Goal: Task Accomplishment & Management: Complete application form

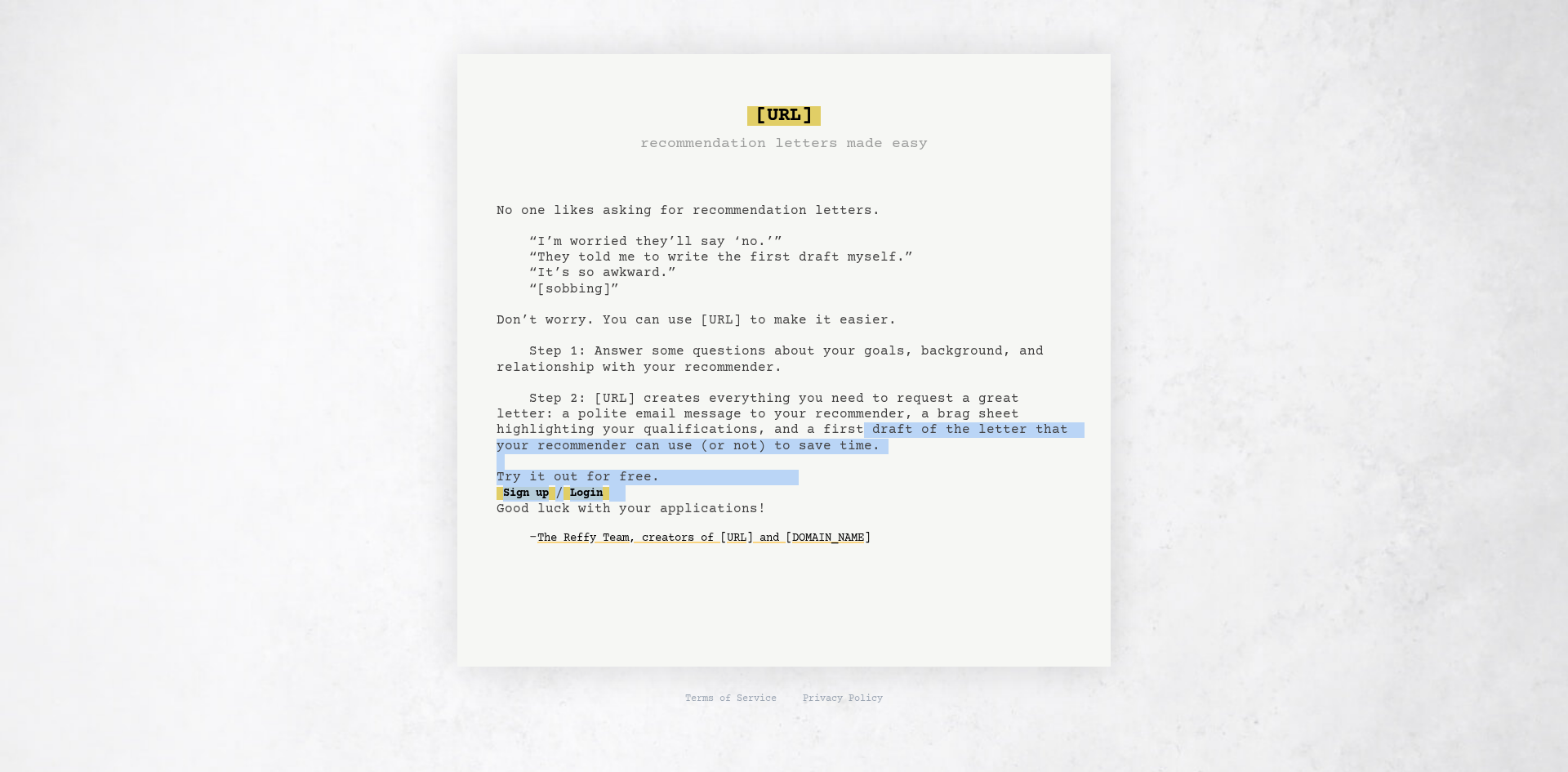
drag, startPoint x: 726, startPoint y: 498, endPoint x: 724, endPoint y: 507, distance: 9.2
click at [724, 507] on pre "bragsheet.ai recommendation letters made easy No one likes asking for recommend…" at bounding box center [784, 339] width 575 height 479
click at [766, 470] on pre "bragsheet.ai recommendation letters made easy No one likes asking for recommend…" at bounding box center [784, 339] width 575 height 479
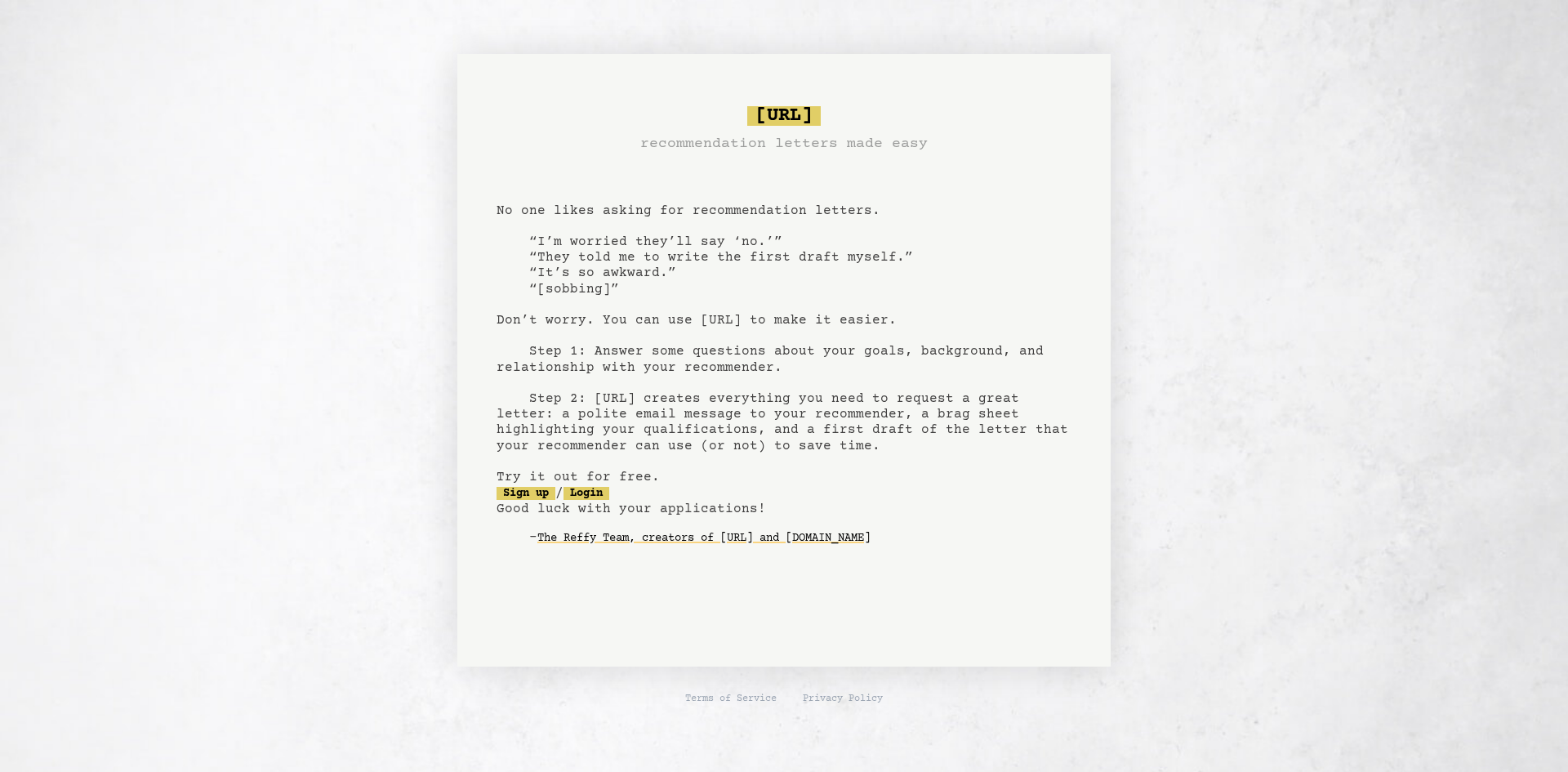
click at [675, 430] on pre "bragsheet.ai recommendation letters made easy No one likes asking for recommend…" at bounding box center [784, 339] width 575 height 479
click at [698, 420] on pre "bragsheet.ai recommendation letters made easy No one likes asking for recommend…" at bounding box center [784, 339] width 575 height 479
drag, startPoint x: 499, startPoint y: 211, endPoint x: 912, endPoint y: 211, distance: 413.0
click at [912, 211] on pre "bragsheet.ai recommendation letters made easy No one likes asking for recommend…" at bounding box center [784, 339] width 575 height 479
click at [731, 241] on pre "bragsheet.ai recommendation letters made easy No one likes asking for recommend…" at bounding box center [784, 339] width 575 height 479
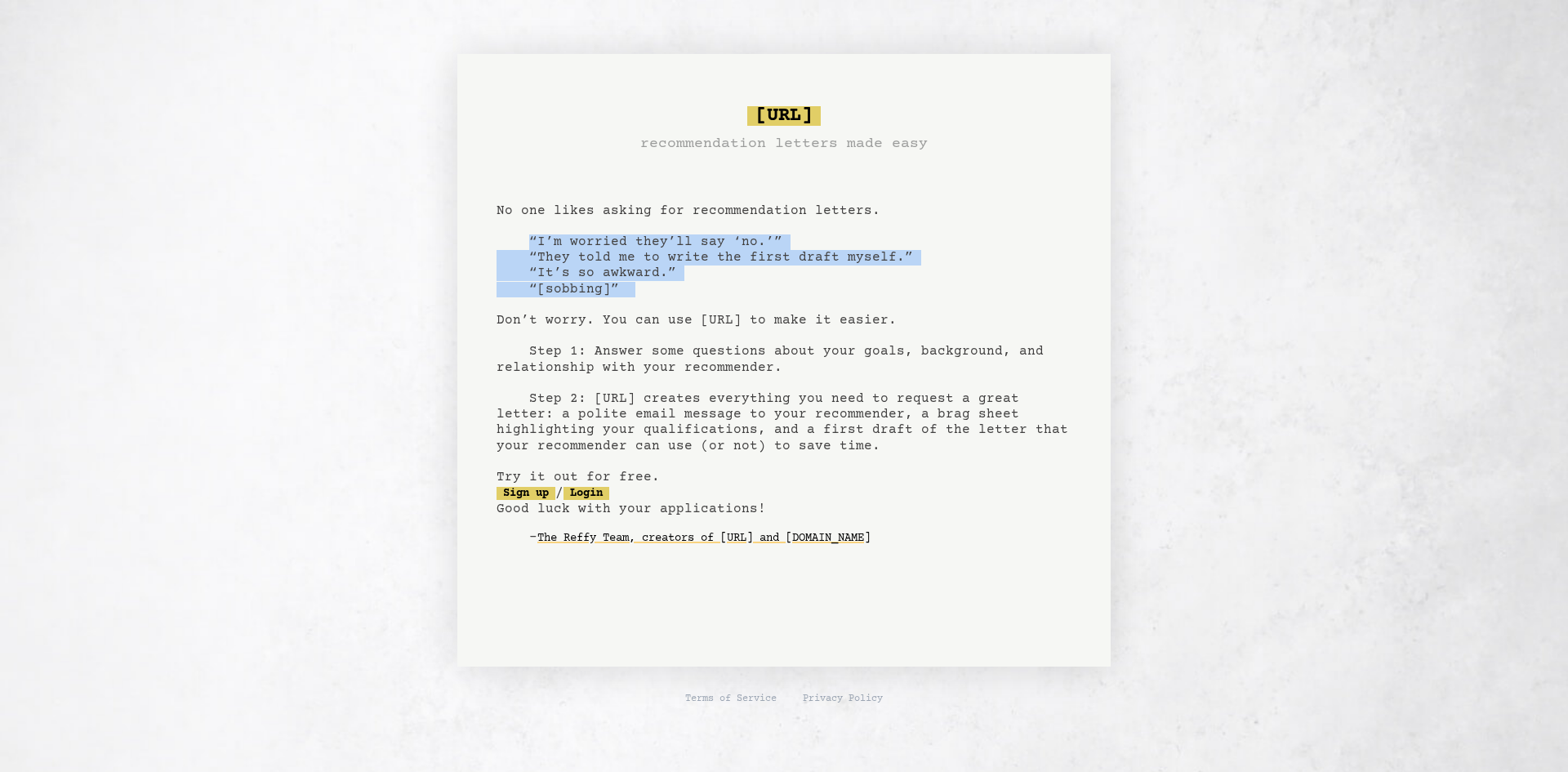
drag, startPoint x: 540, startPoint y: 241, endPoint x: 637, endPoint y: 311, distance: 119.6
click at [640, 307] on pre "bragsheet.ai recommendation letters made easy No one likes asking for recommend…" at bounding box center [784, 339] width 575 height 479
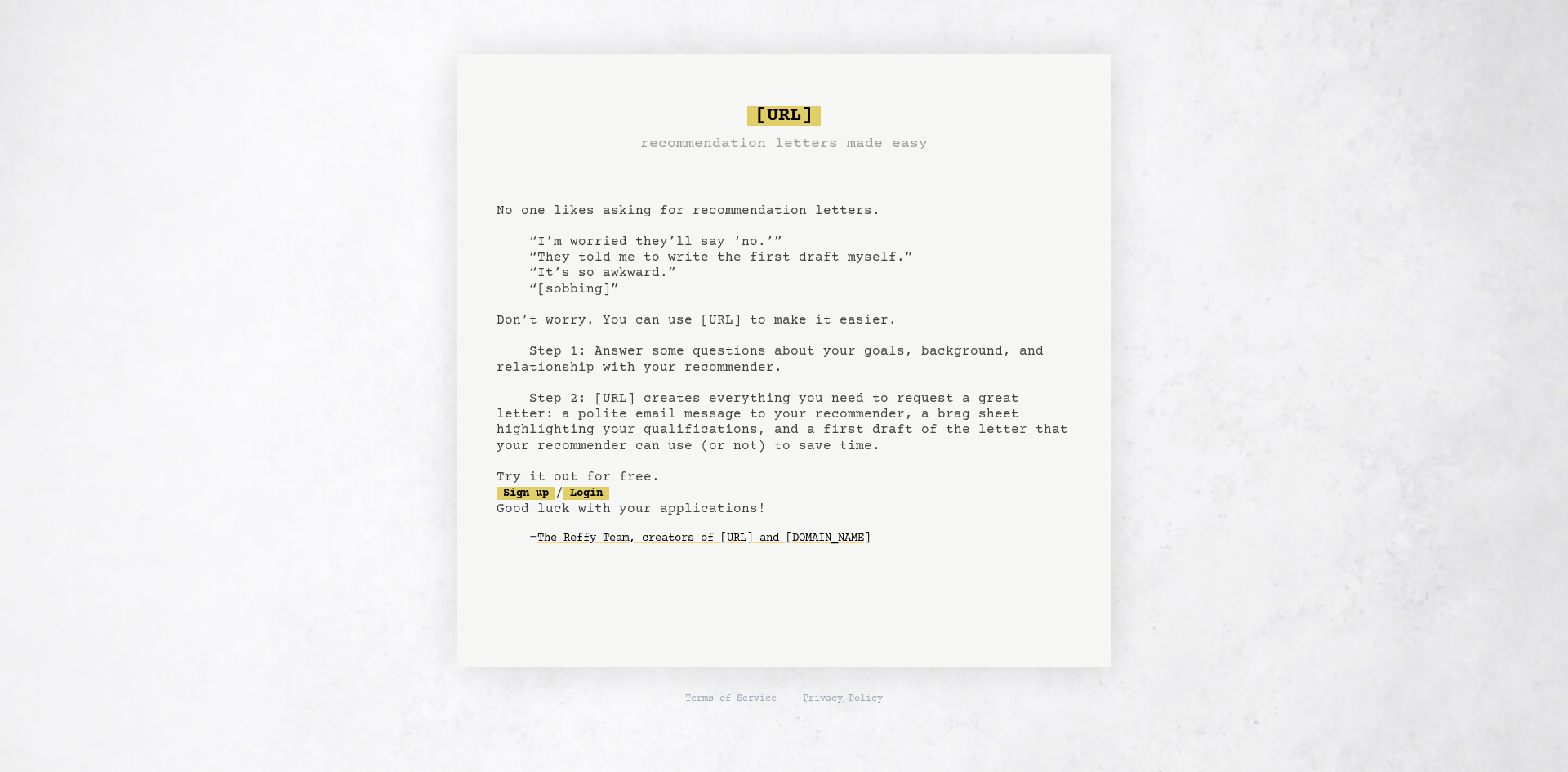
click at [636, 318] on pre "bragsheet.ai recommendation letters made easy No one likes asking for recommend…" at bounding box center [784, 339] width 575 height 479
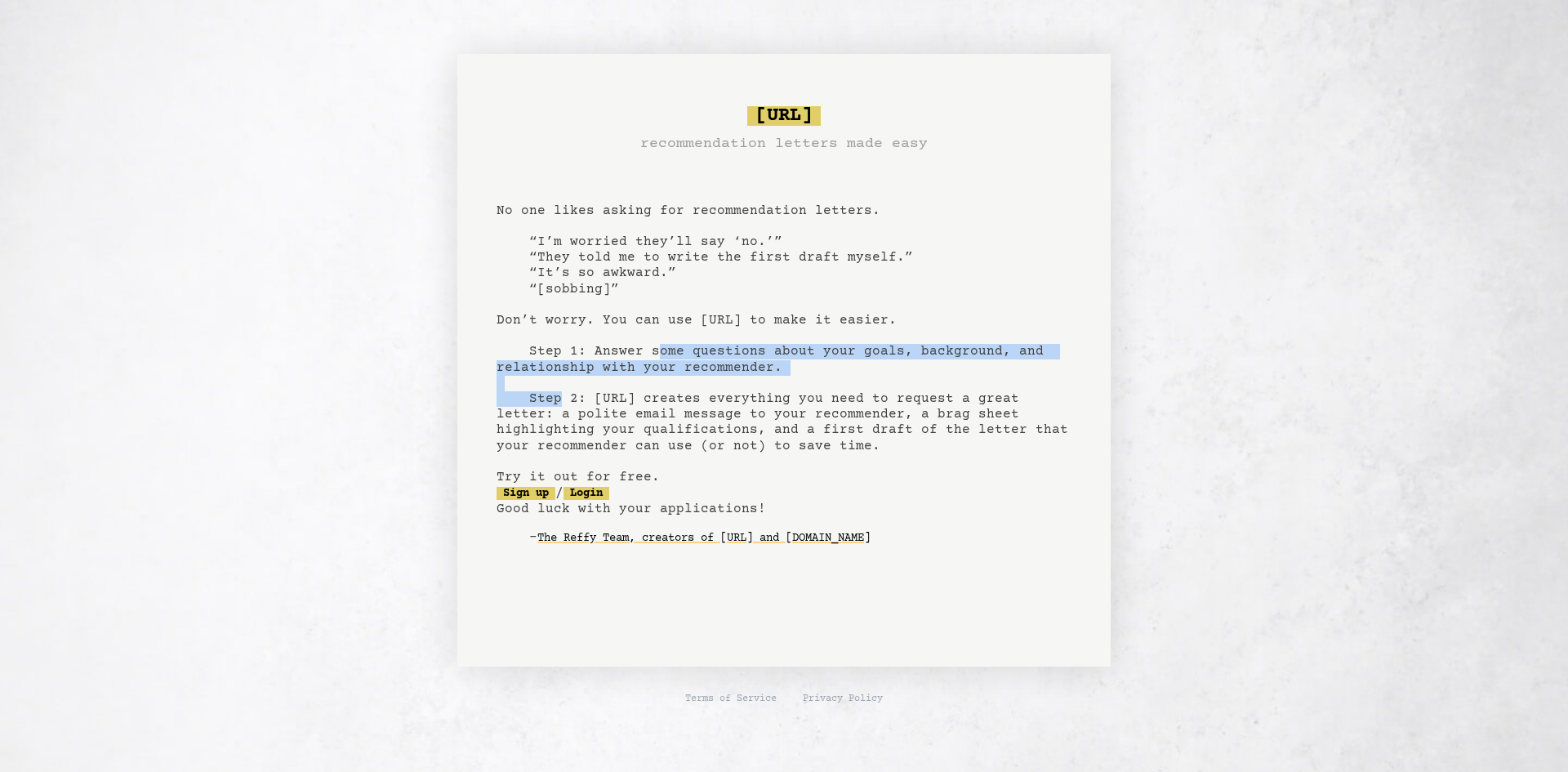
drag, startPoint x: 597, startPoint y: 351, endPoint x: 1018, endPoint y: 383, distance: 422.2
click at [1024, 372] on pre "bragsheet.ai recommendation letters made easy No one likes asking for recommend…" at bounding box center [784, 339] width 575 height 479
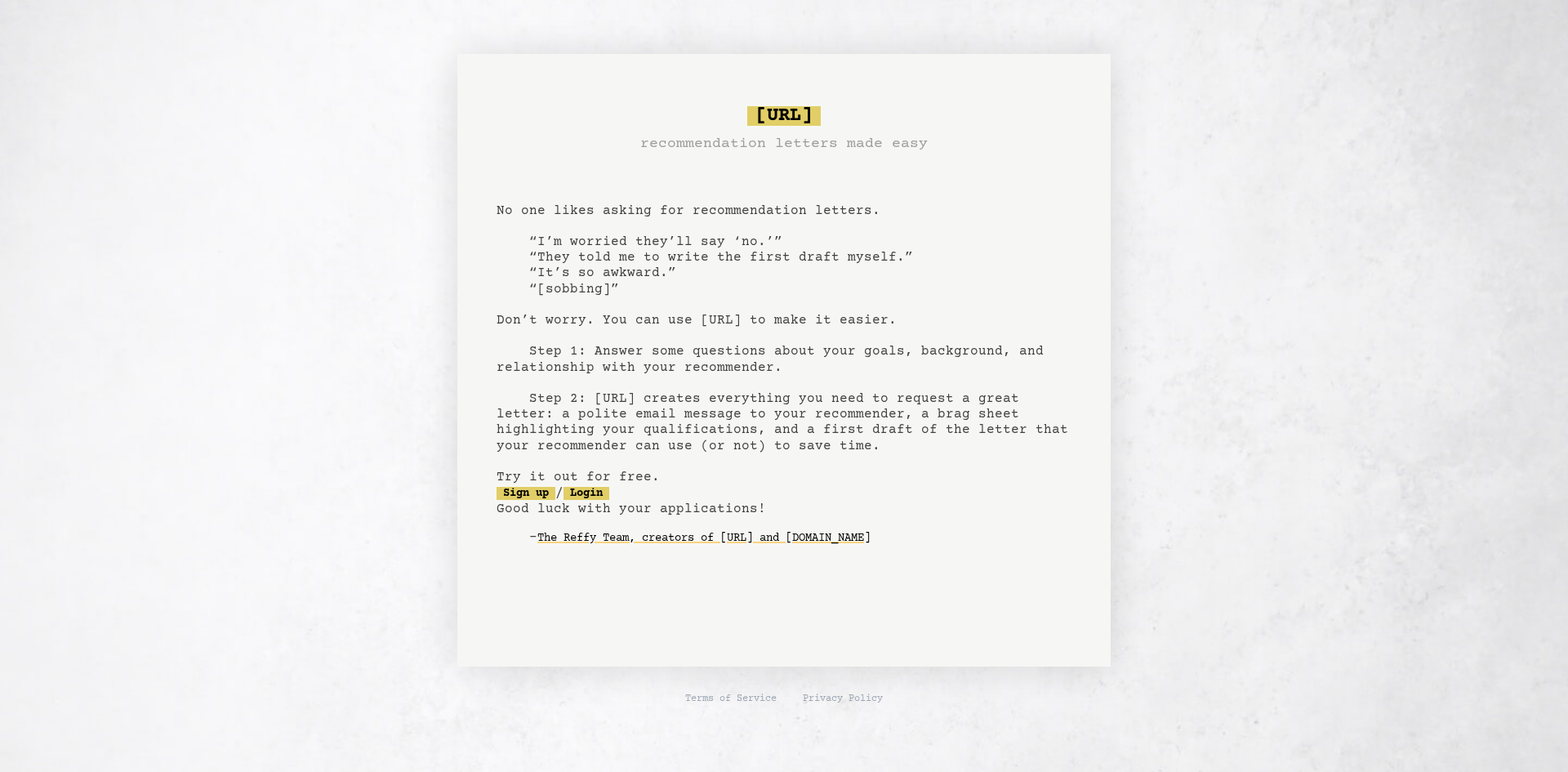
click at [994, 408] on pre "bragsheet.ai recommendation letters made easy No one likes asking for recommend…" at bounding box center [784, 339] width 575 height 479
click at [515, 497] on link "Sign up" at bounding box center [526, 494] width 59 height 13
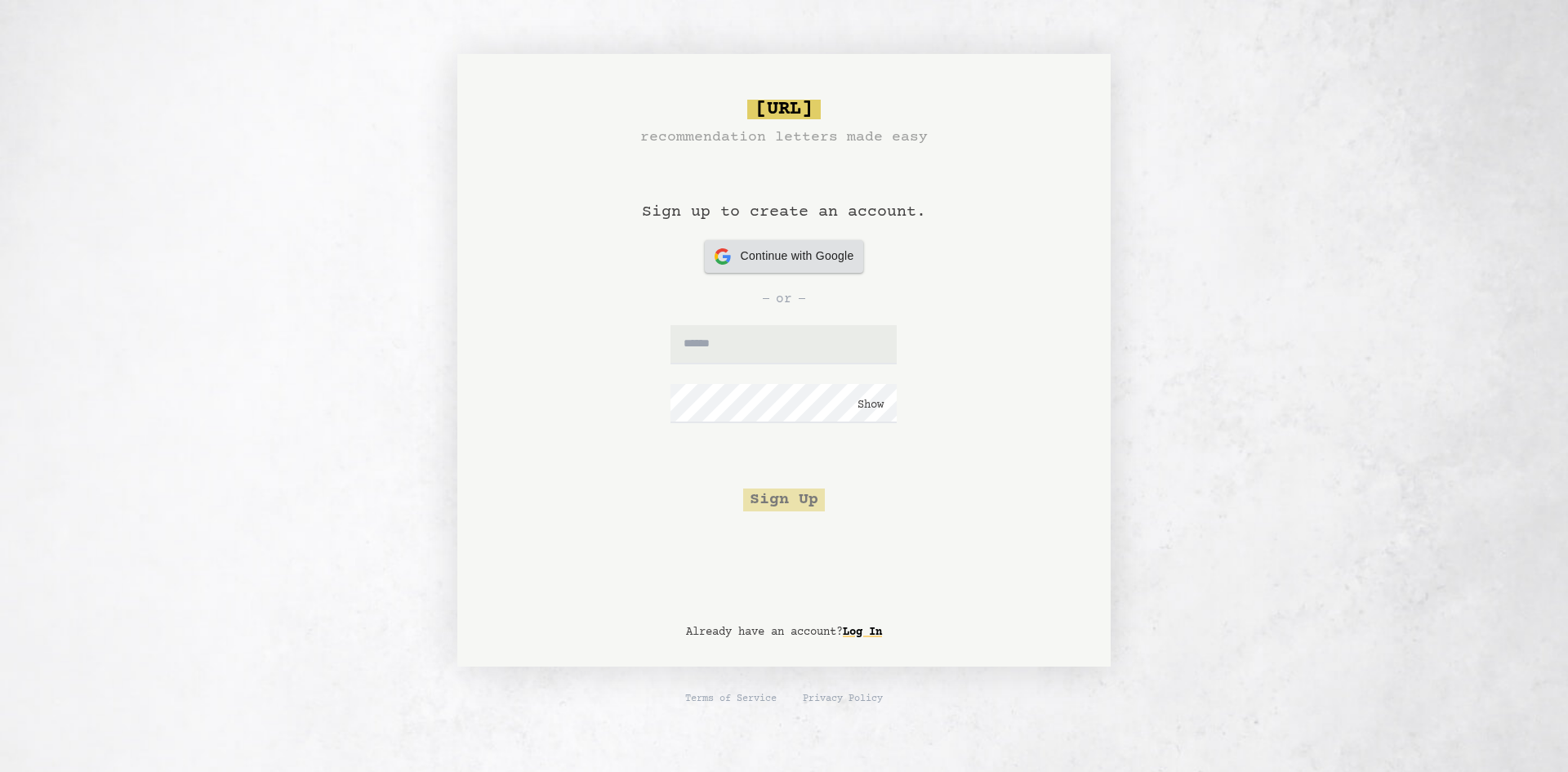
click at [761, 256] on span "Continue with Google" at bounding box center [798, 255] width 114 height 17
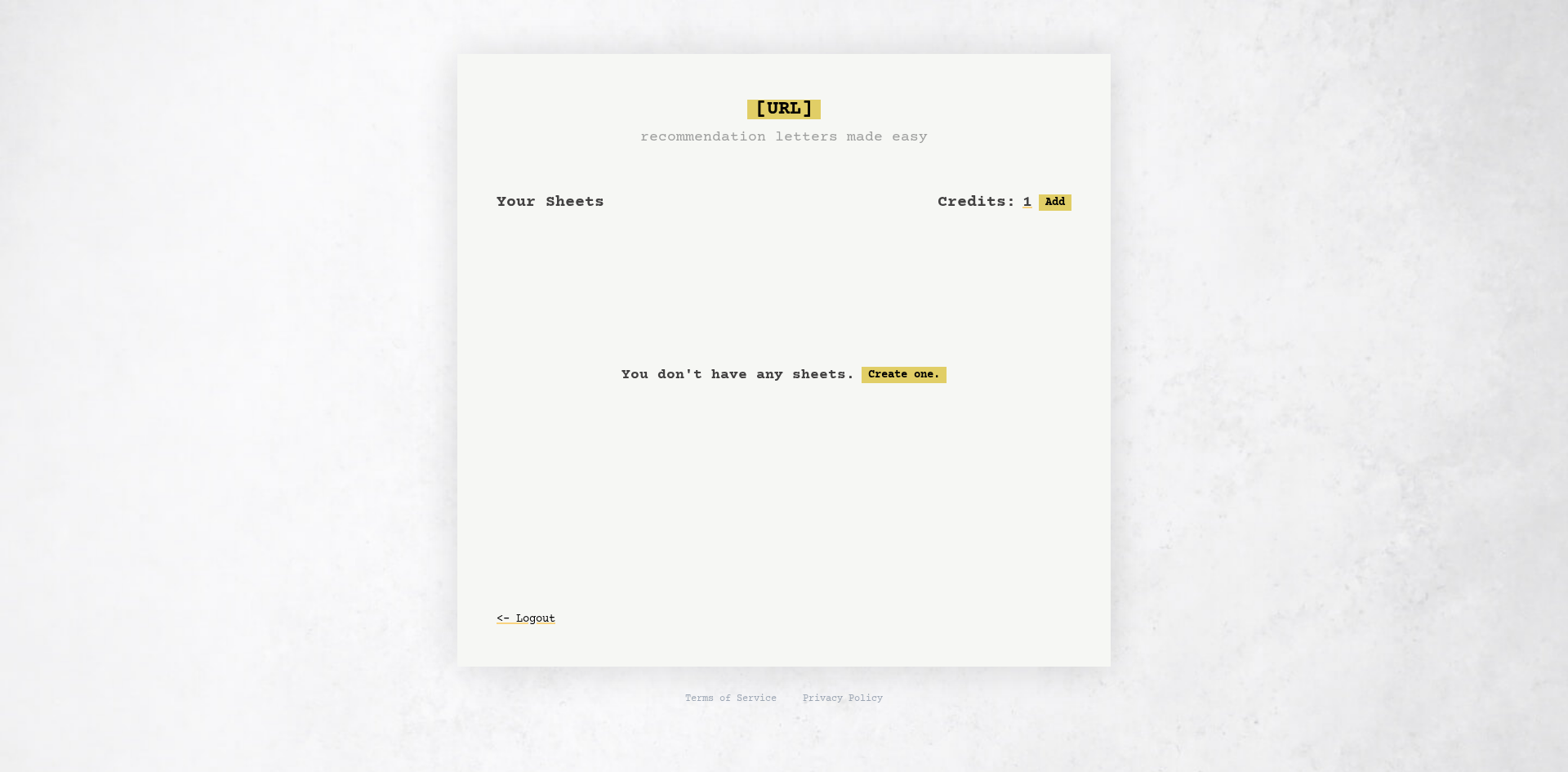
click at [567, 208] on span "Your Sheets" at bounding box center [550, 202] width 108 height 19
click at [898, 372] on link "Create one." at bounding box center [904, 375] width 85 height 16
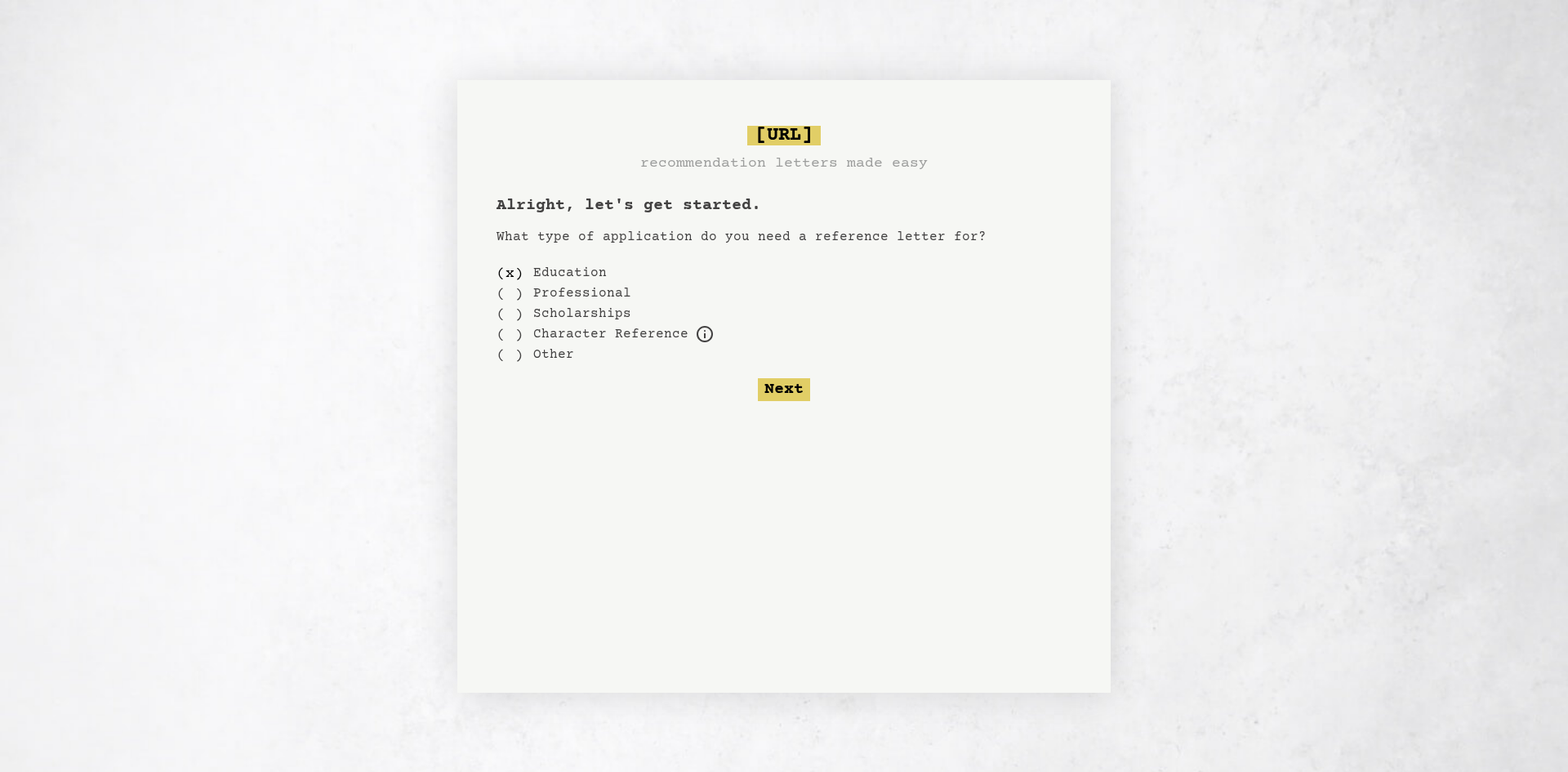
click at [549, 311] on label "Scholarships" at bounding box center [582, 314] width 98 height 20
click at [511, 313] on div "( )" at bounding box center [510, 314] width 27 height 21
click at [772, 391] on button "Next" at bounding box center [784, 390] width 52 height 23
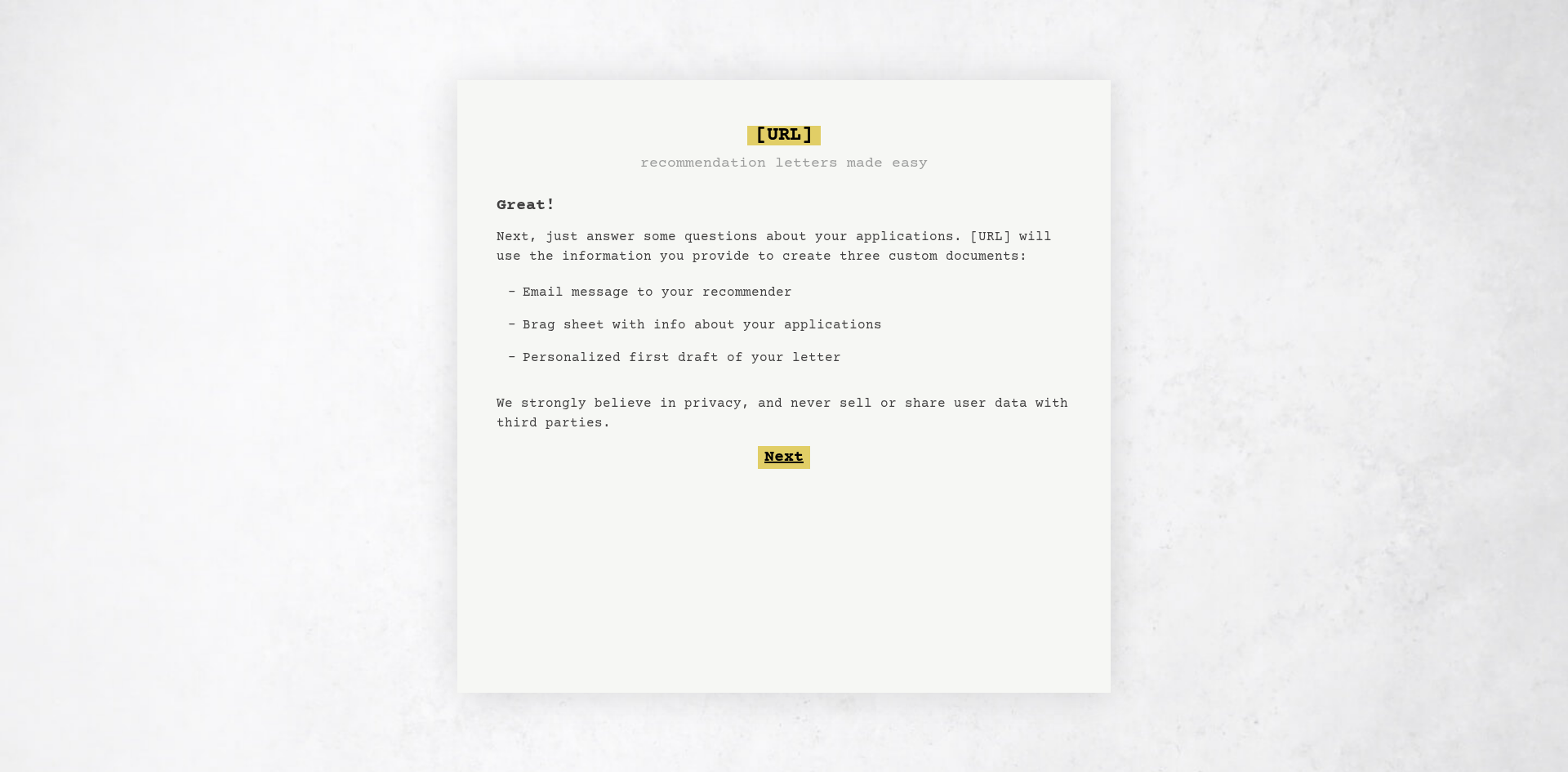
click at [779, 452] on button "Next" at bounding box center [784, 457] width 52 height 23
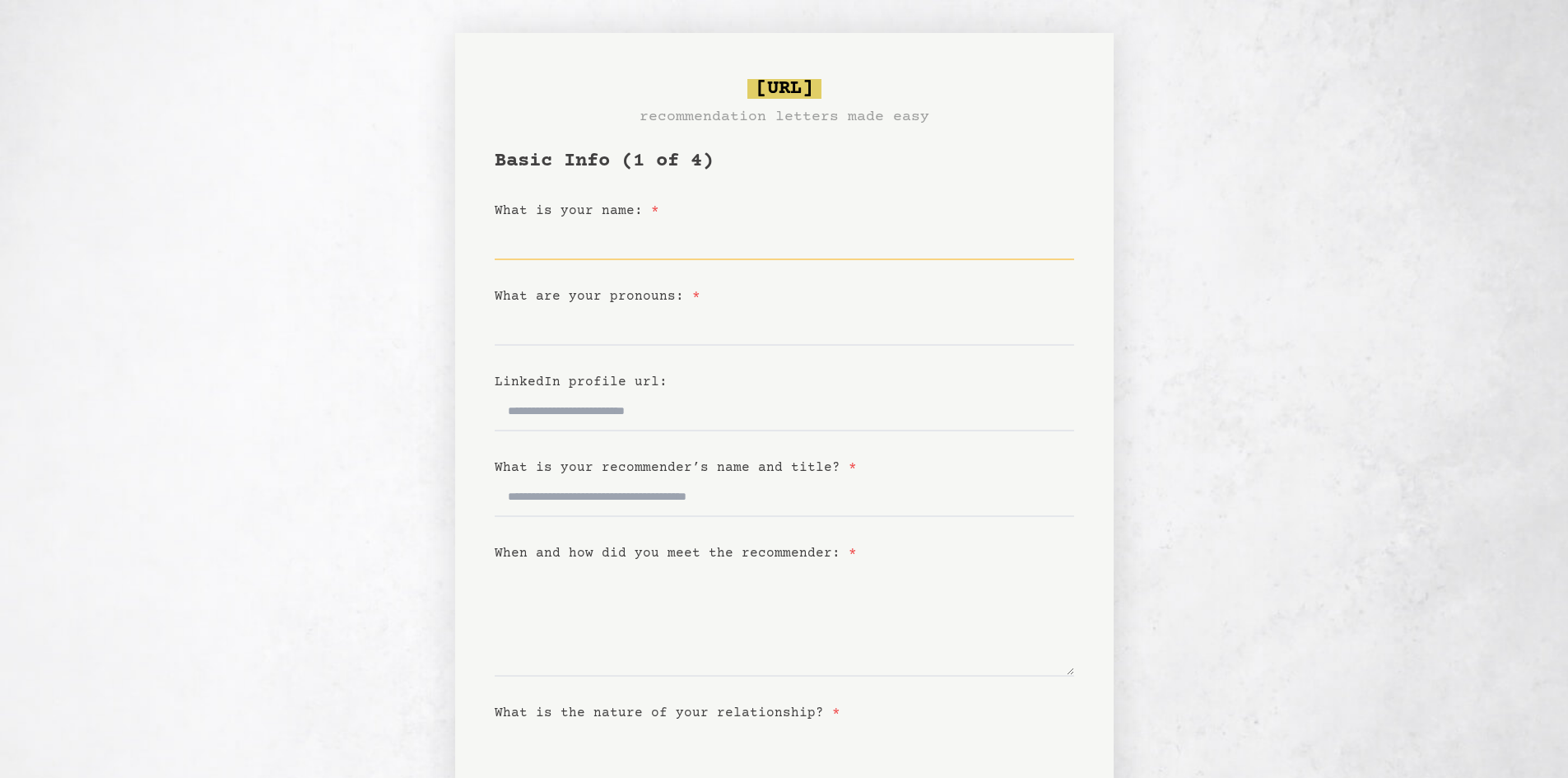
click at [642, 252] on input "What is your name: *" at bounding box center [785, 241] width 580 height 40
click at [696, 248] on input "What is your name: *" at bounding box center [785, 241] width 580 height 40
type input "*"
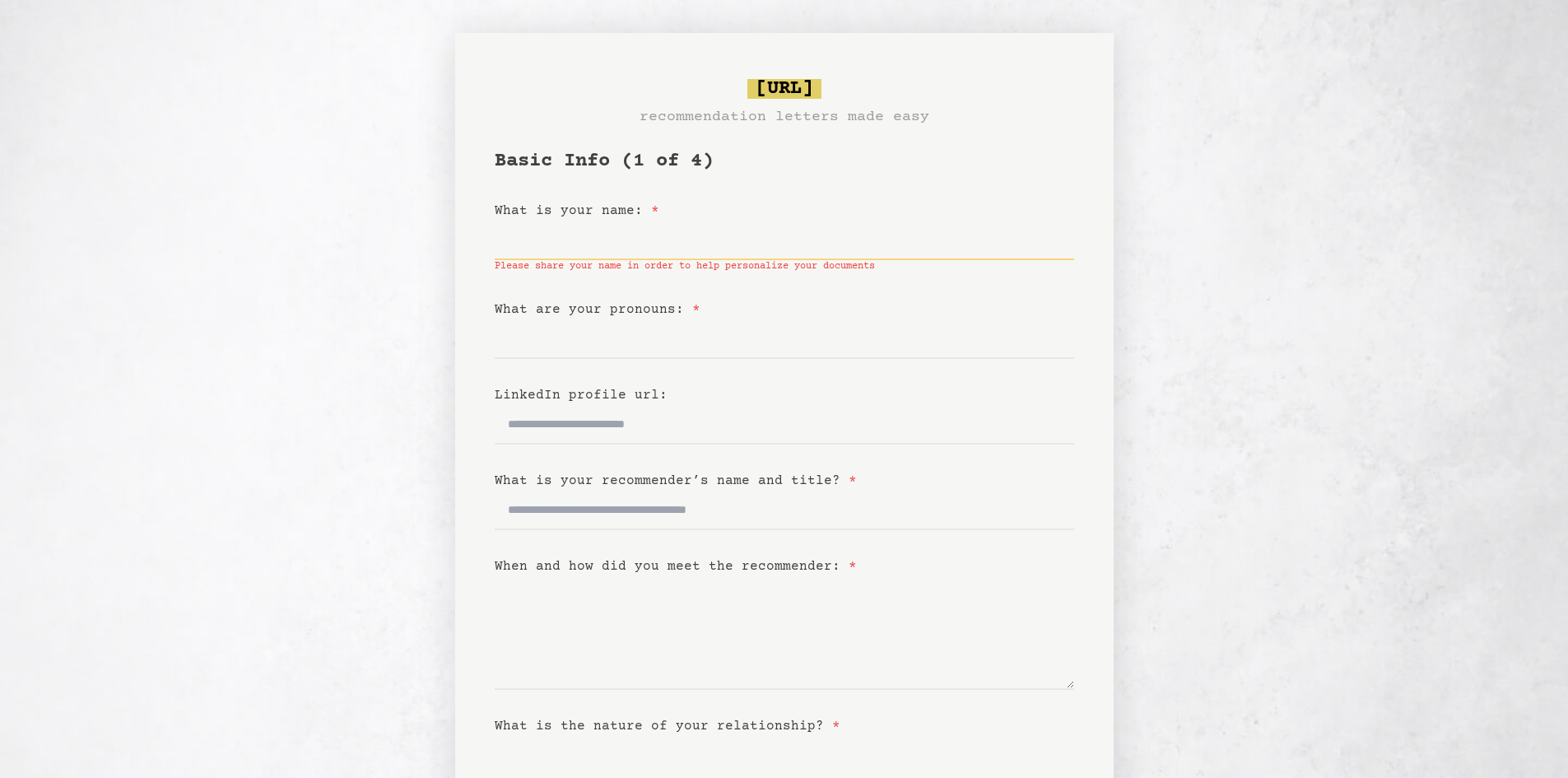
type input "*"
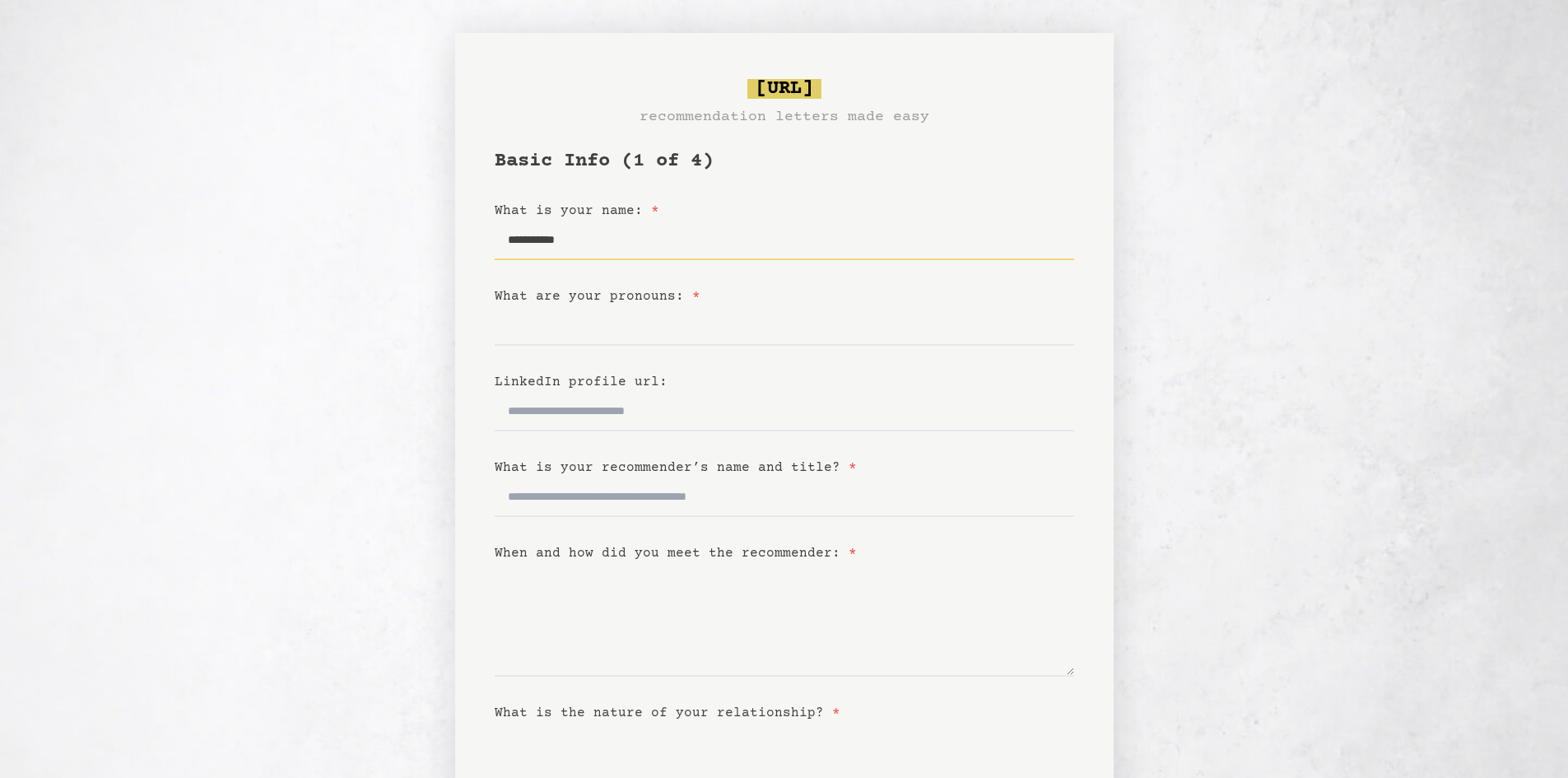
type input "**********"
click at [638, 344] on input "What are your pronouns: *" at bounding box center [785, 326] width 580 height 40
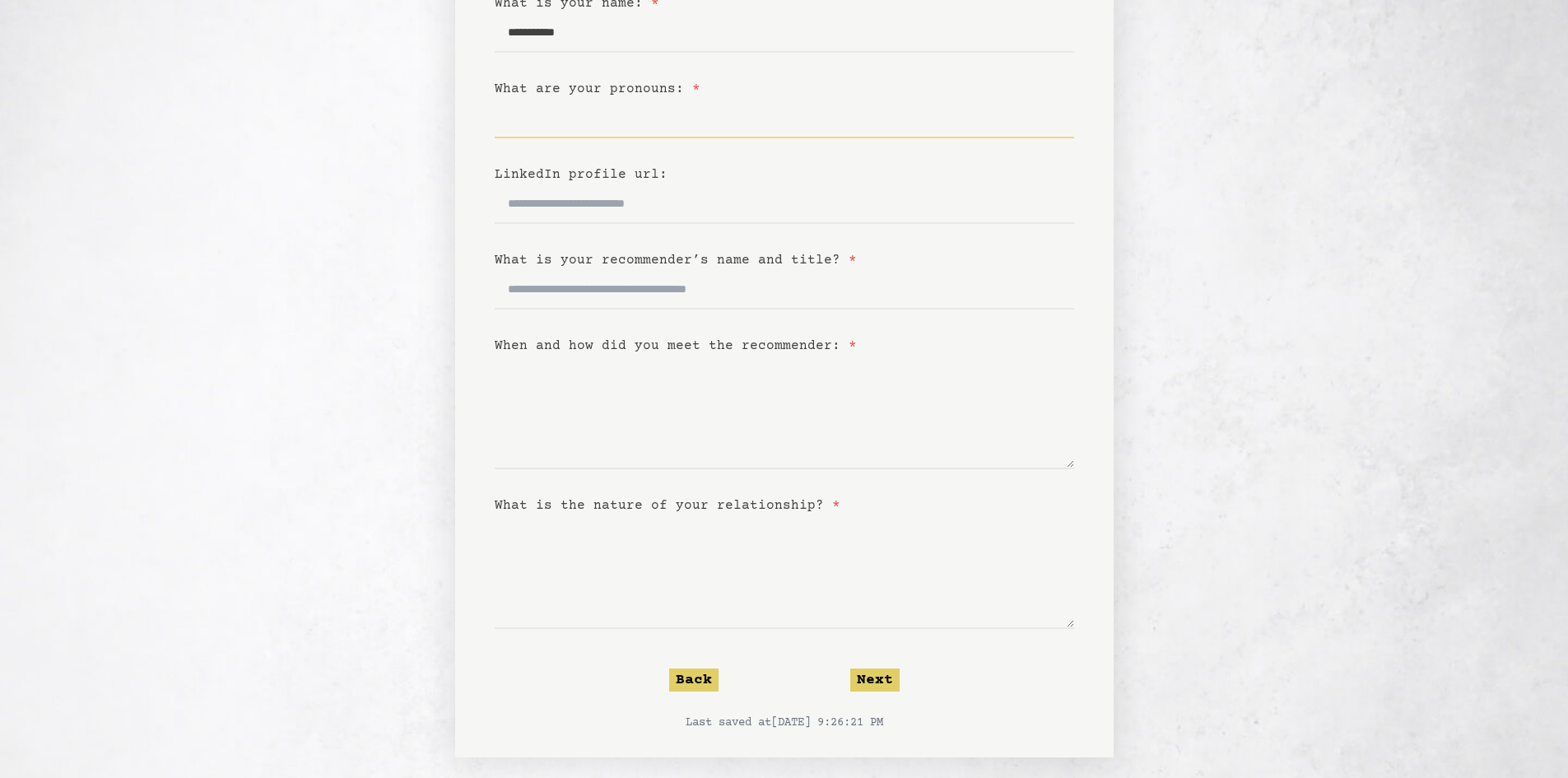
scroll to position [220, 0]
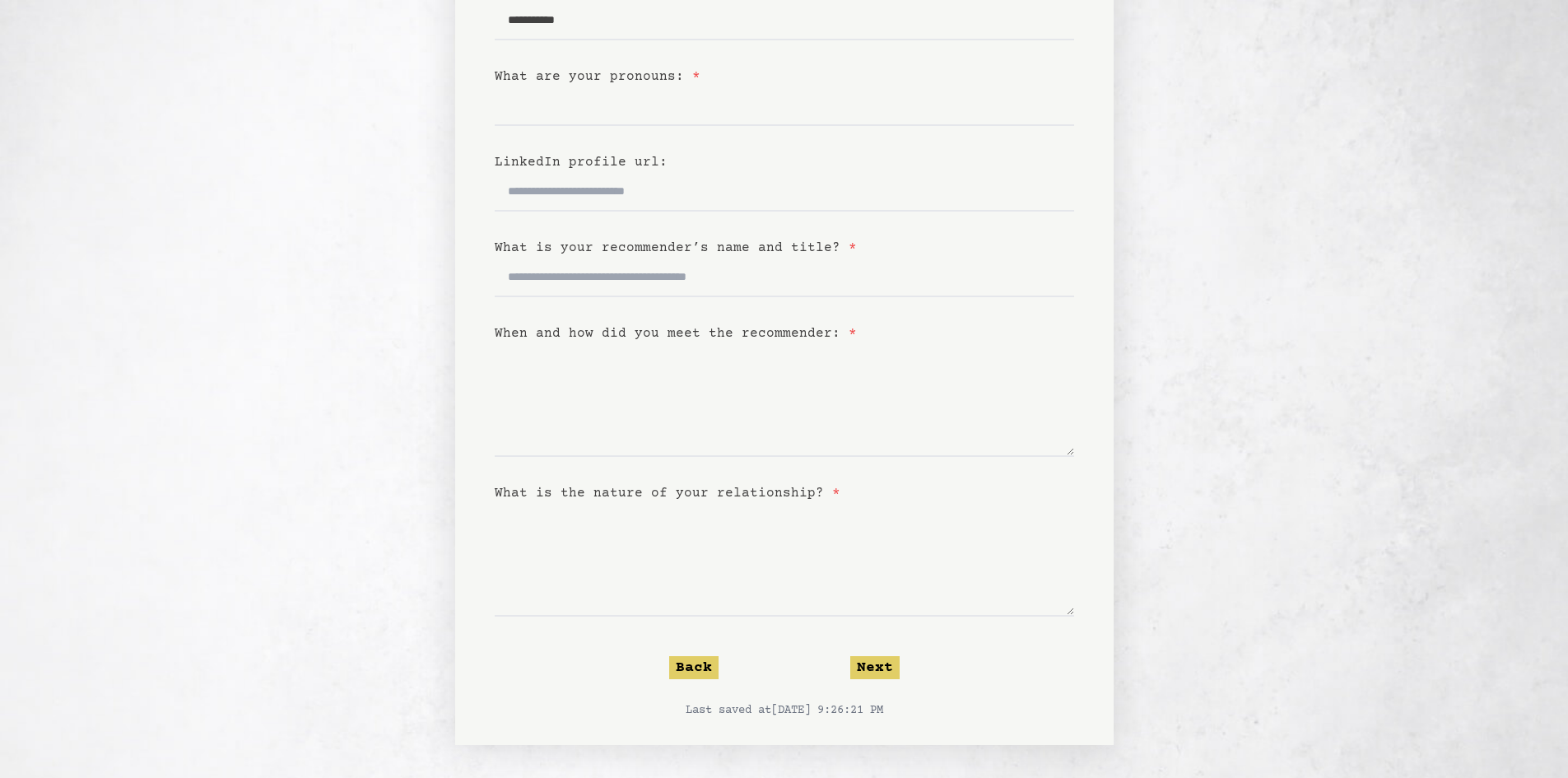
click at [636, 497] on label "What is the nature of your relationship? *" at bounding box center [668, 493] width 345 height 15
click at [636, 503] on textarea "What is the nature of your relationship? *" at bounding box center [785, 560] width 580 height 114
click at [636, 497] on label "What is the nature of your relationship? *" at bounding box center [668, 493] width 345 height 15
click at [636, 503] on textarea "What is the nature of your relationship? *" at bounding box center [785, 560] width 580 height 114
click at [636, 497] on label "What is the nature of your relationship? *" at bounding box center [668, 493] width 345 height 15
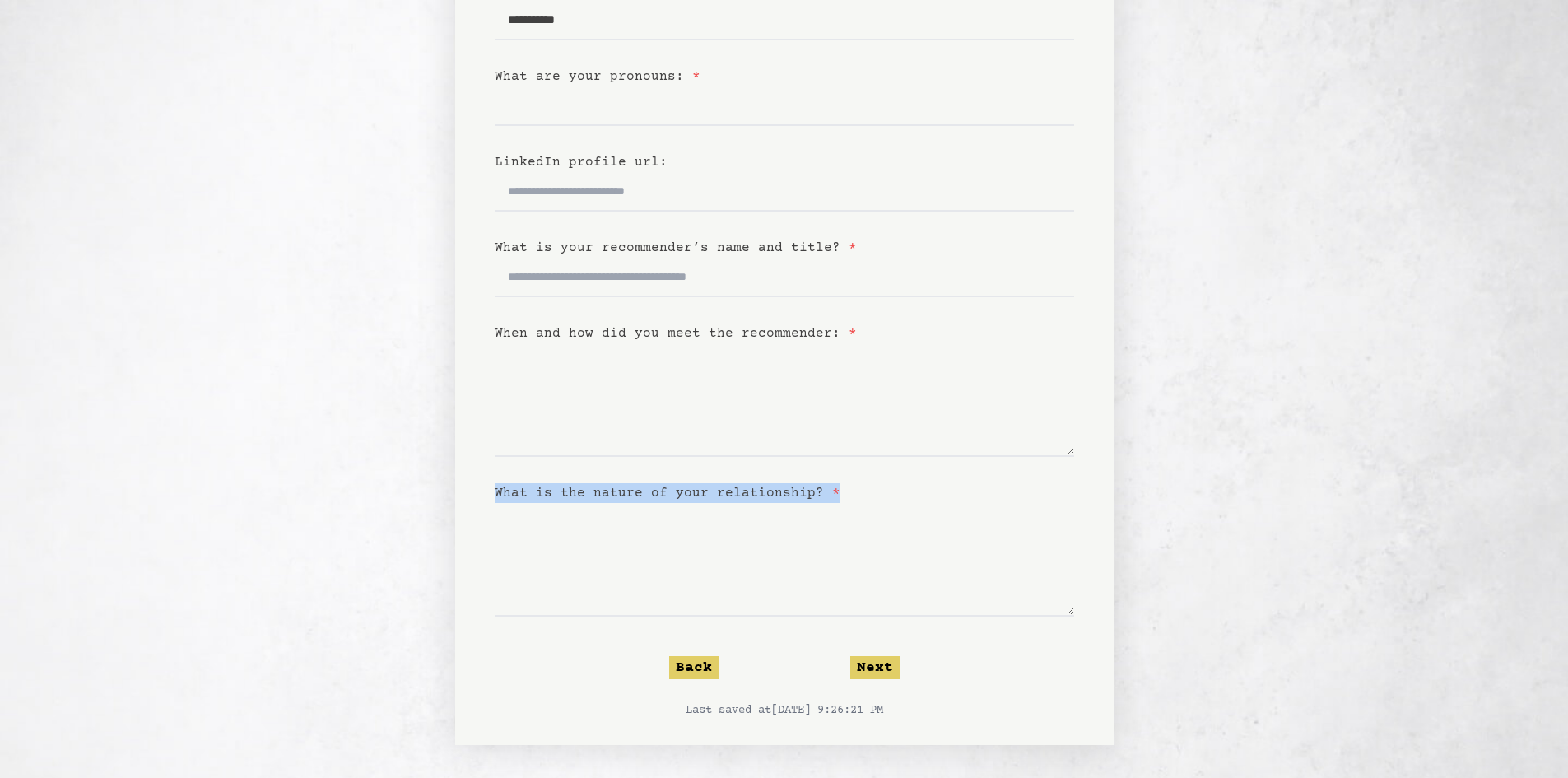
click at [636, 503] on textarea "What is the nature of your relationship? *" at bounding box center [785, 560] width 580 height 114
click at [636, 497] on label "What is the nature of your relationship? *" at bounding box center [668, 493] width 345 height 15
click at [636, 503] on textarea "What is the nature of your relationship? *" at bounding box center [785, 560] width 580 height 114
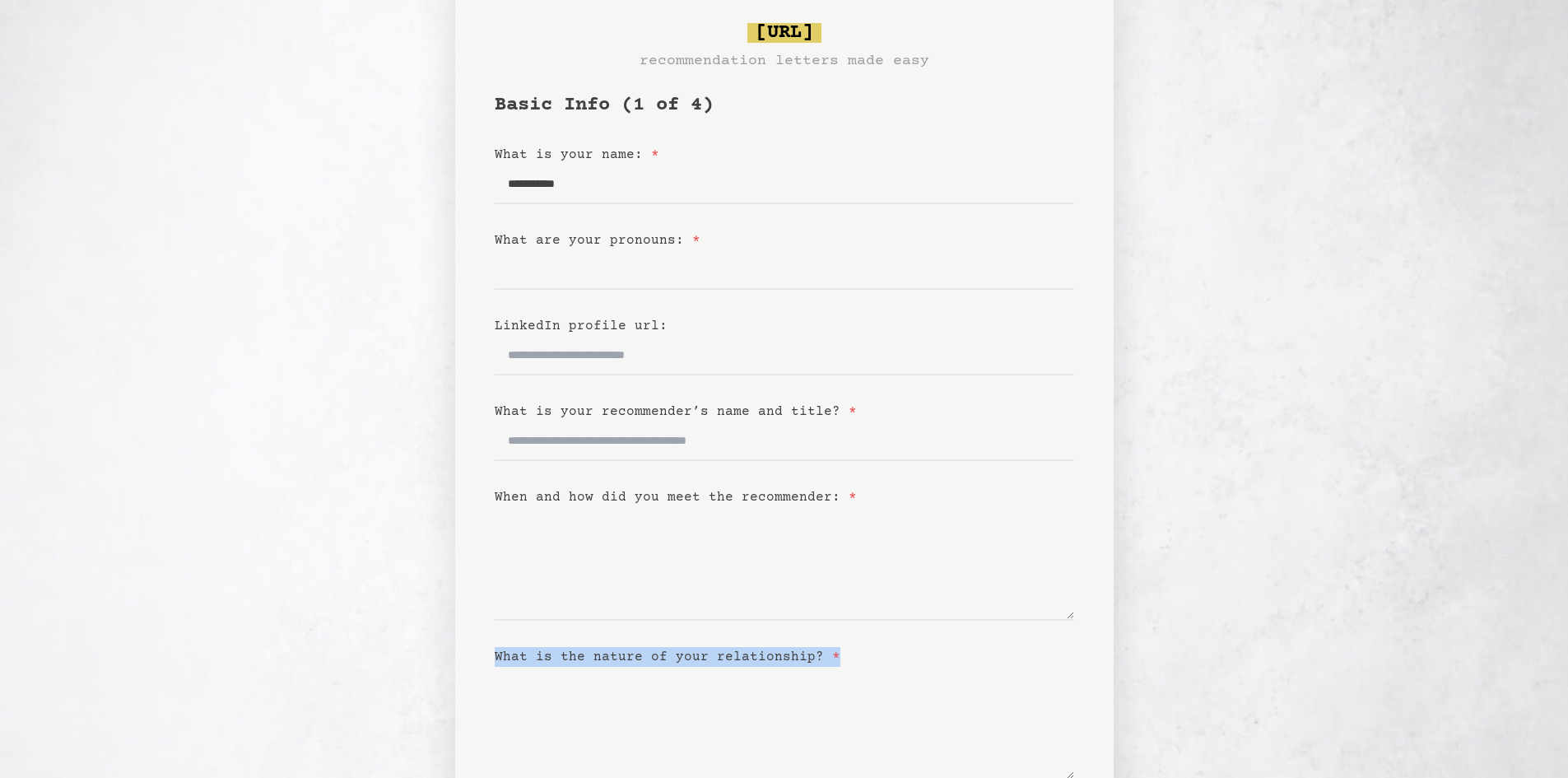
scroll to position [55, 0]
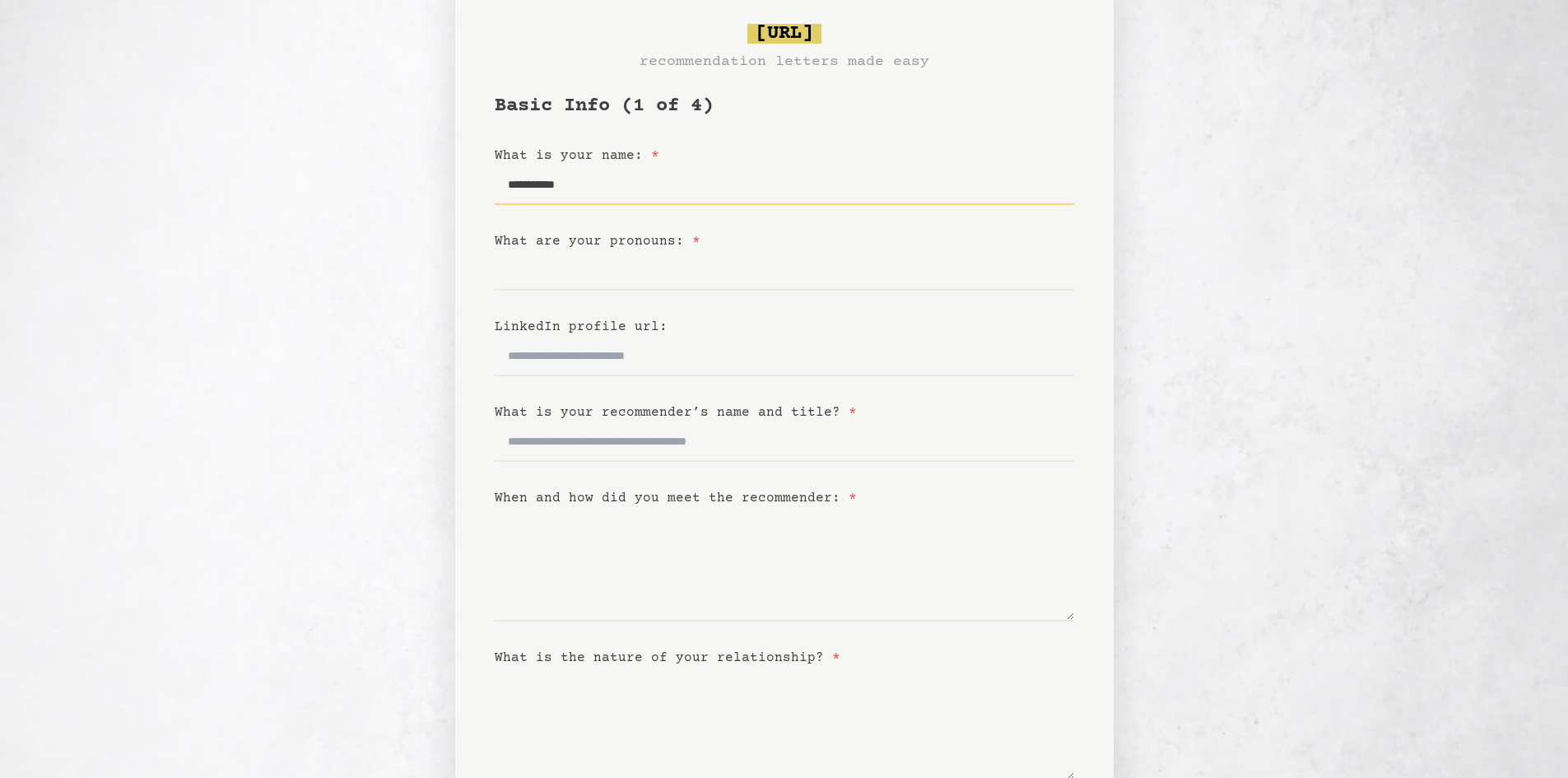
click at [616, 186] on input "**********" at bounding box center [785, 185] width 580 height 40
type input "**********"
click at [530, 284] on input "What are your pronouns: *" at bounding box center [785, 271] width 580 height 40
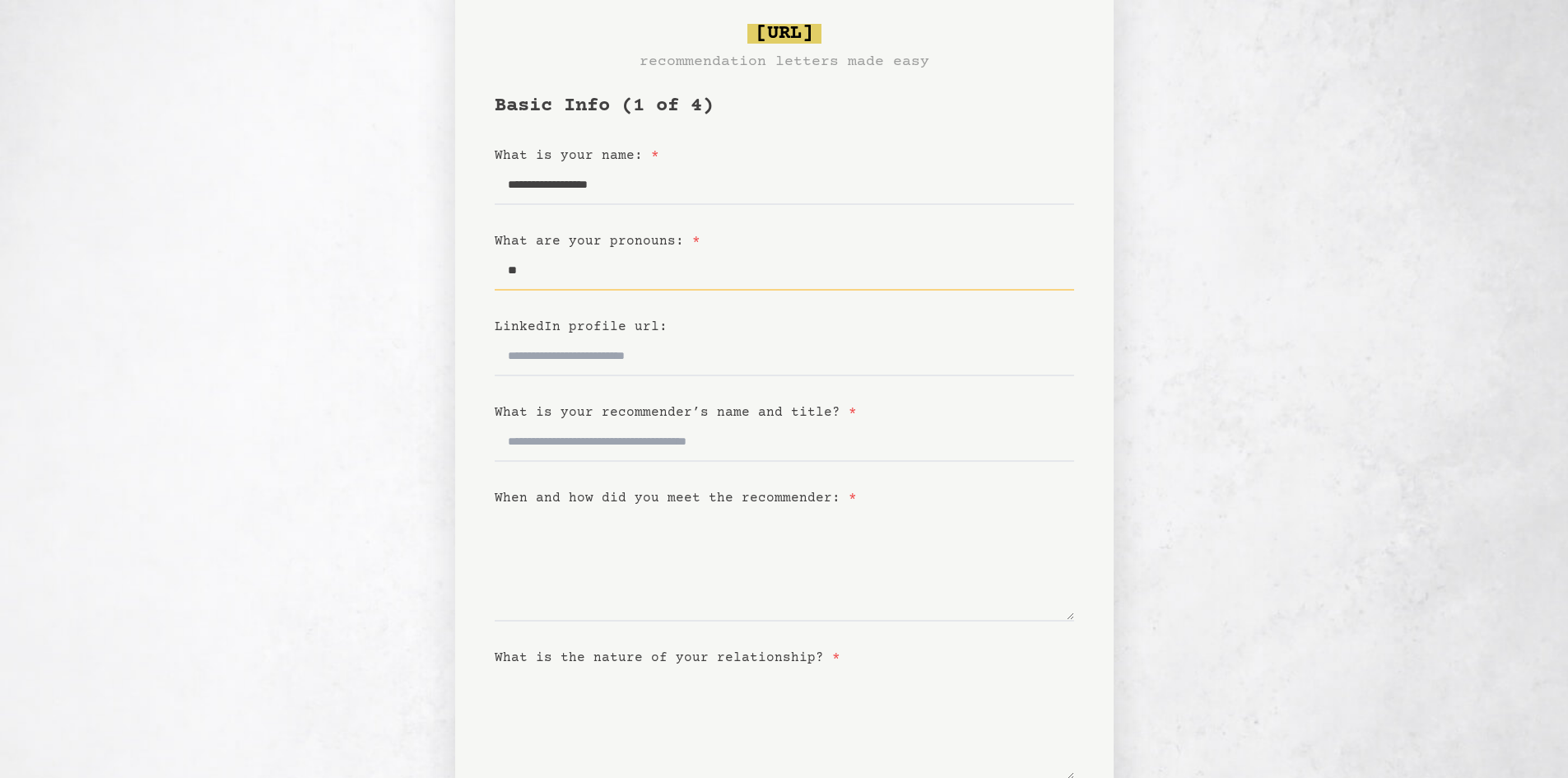
type input "**"
click at [541, 365] on input "LinkedIn profile url:" at bounding box center [785, 356] width 580 height 40
click at [553, 450] on input "What is your recommender’s name and title? *" at bounding box center [785, 443] width 580 height 40
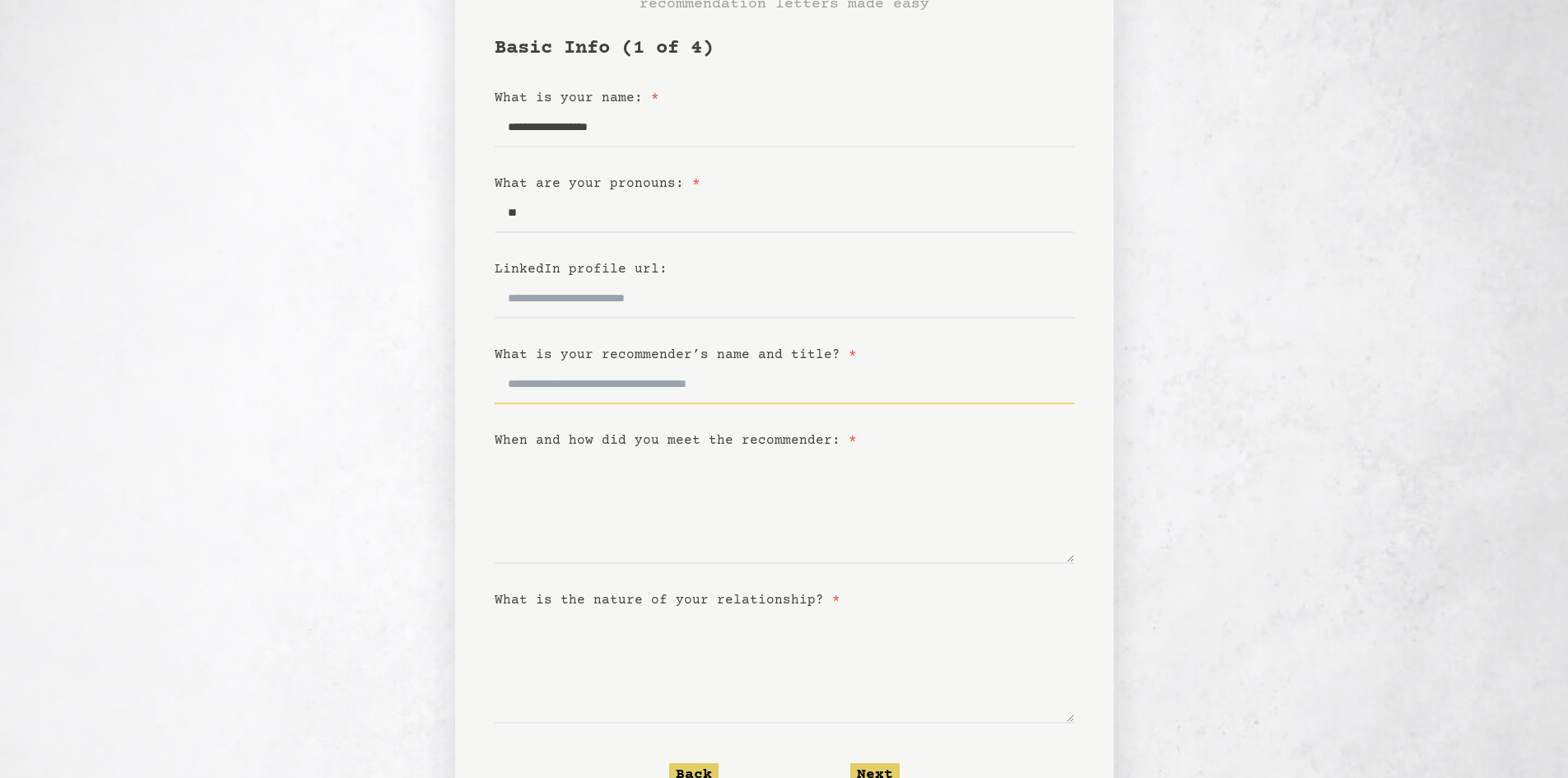
scroll to position [138, 0]
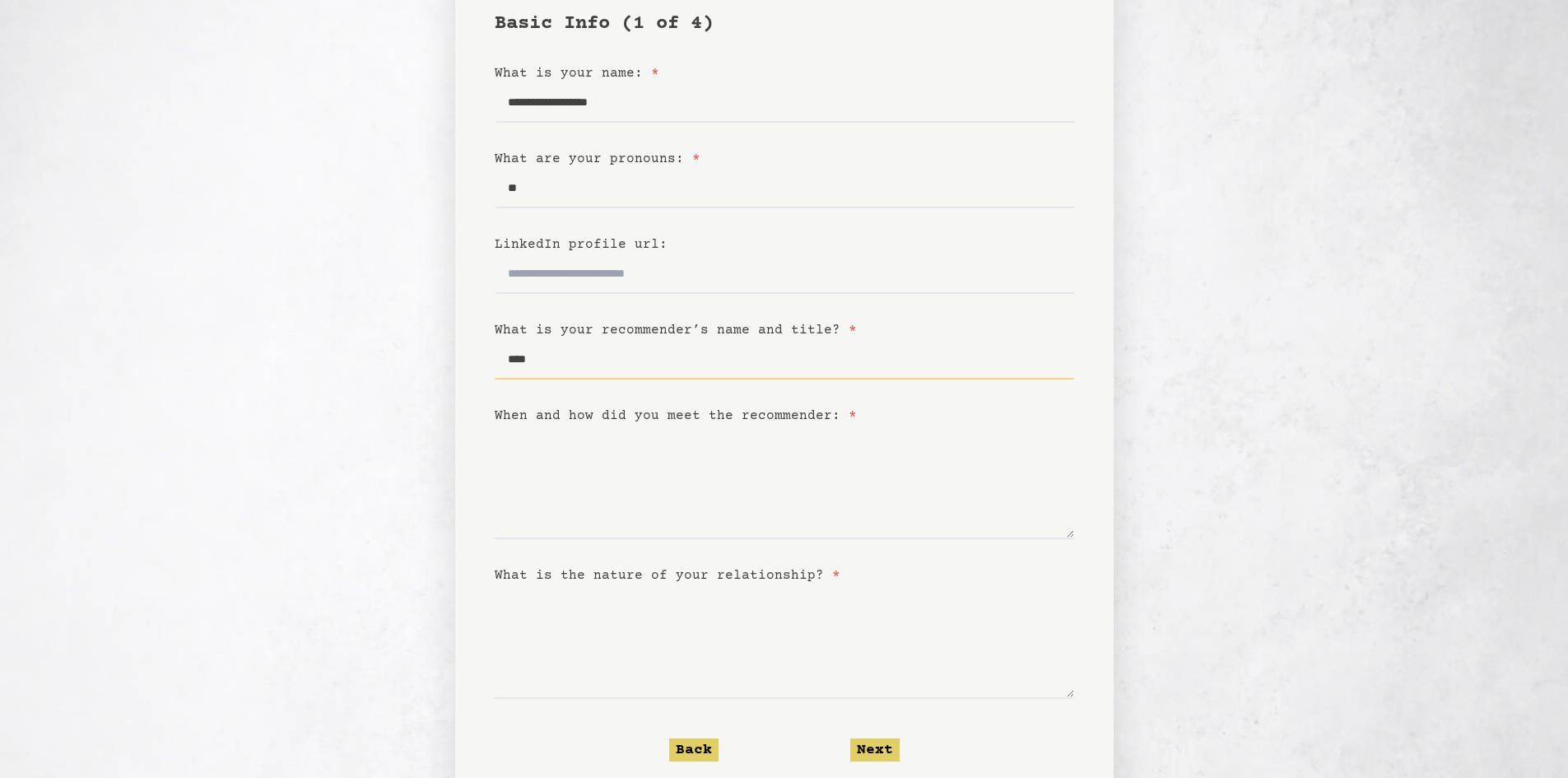
paste input "**********"
click at [571, 356] on input "**********" at bounding box center [785, 360] width 580 height 40
type input "**********"
click at [553, 526] on textarea "When and how did you meet the recommender: *" at bounding box center [785, 482] width 580 height 114
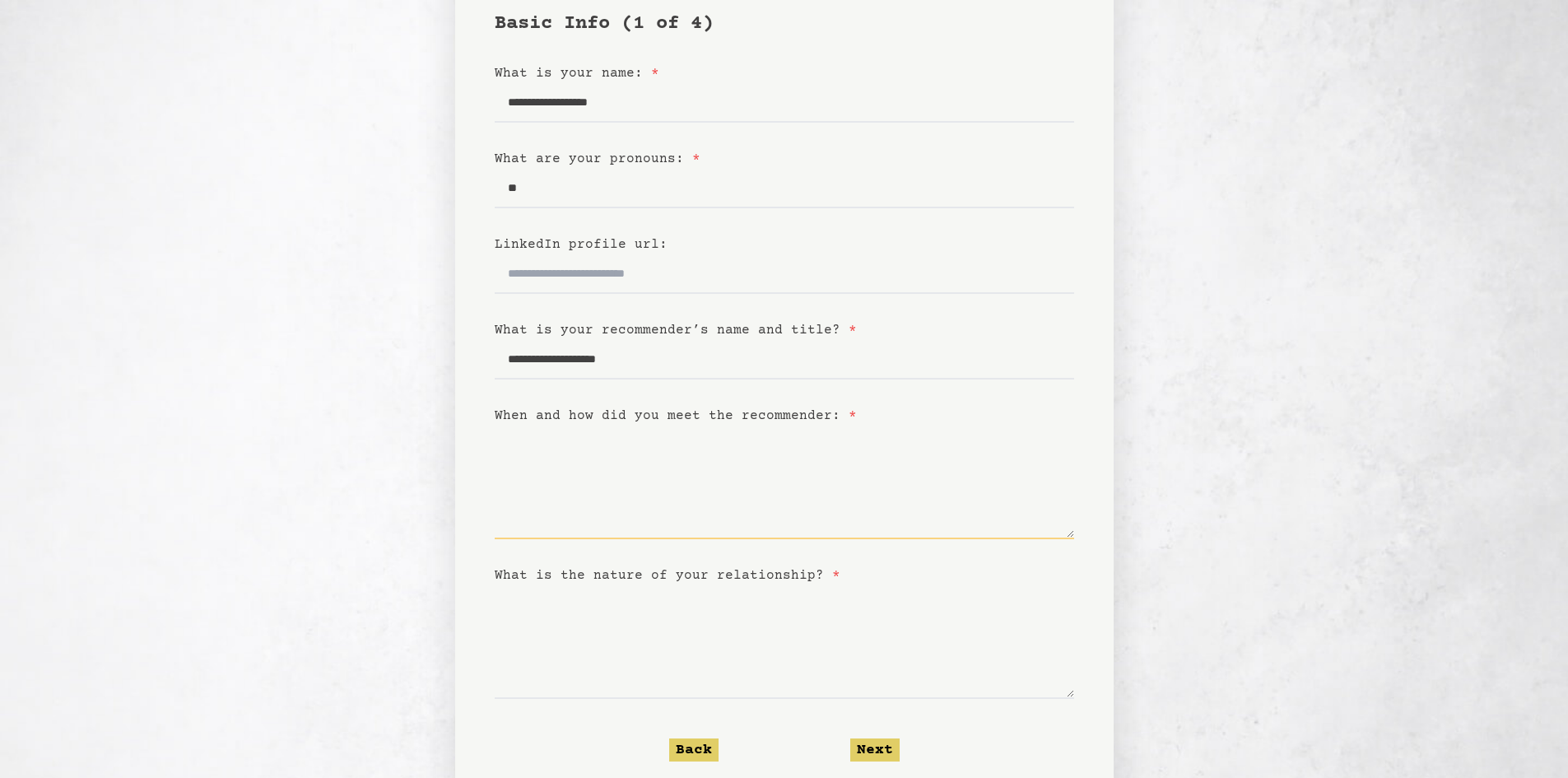
type textarea "*"
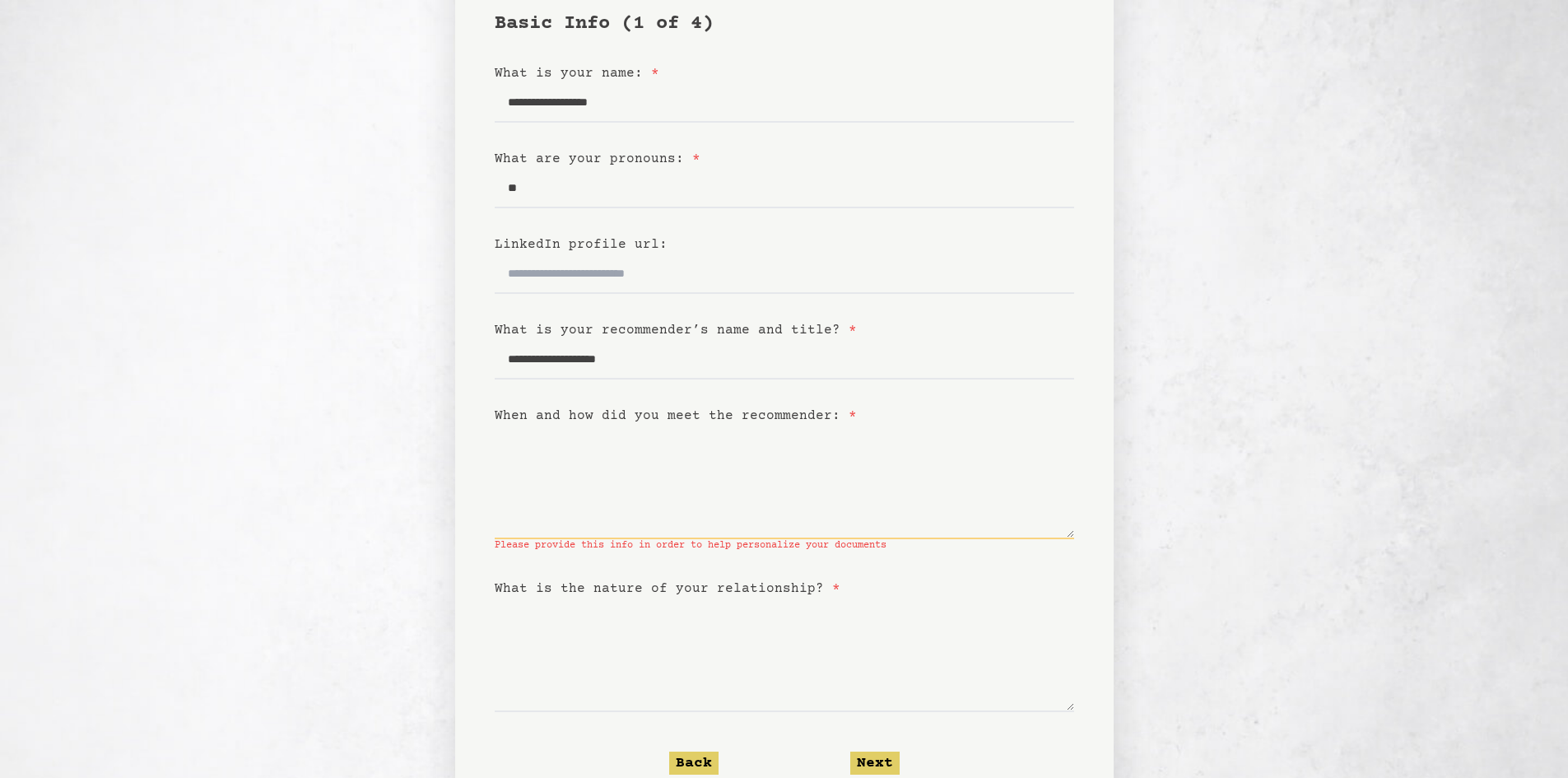
type textarea "*"
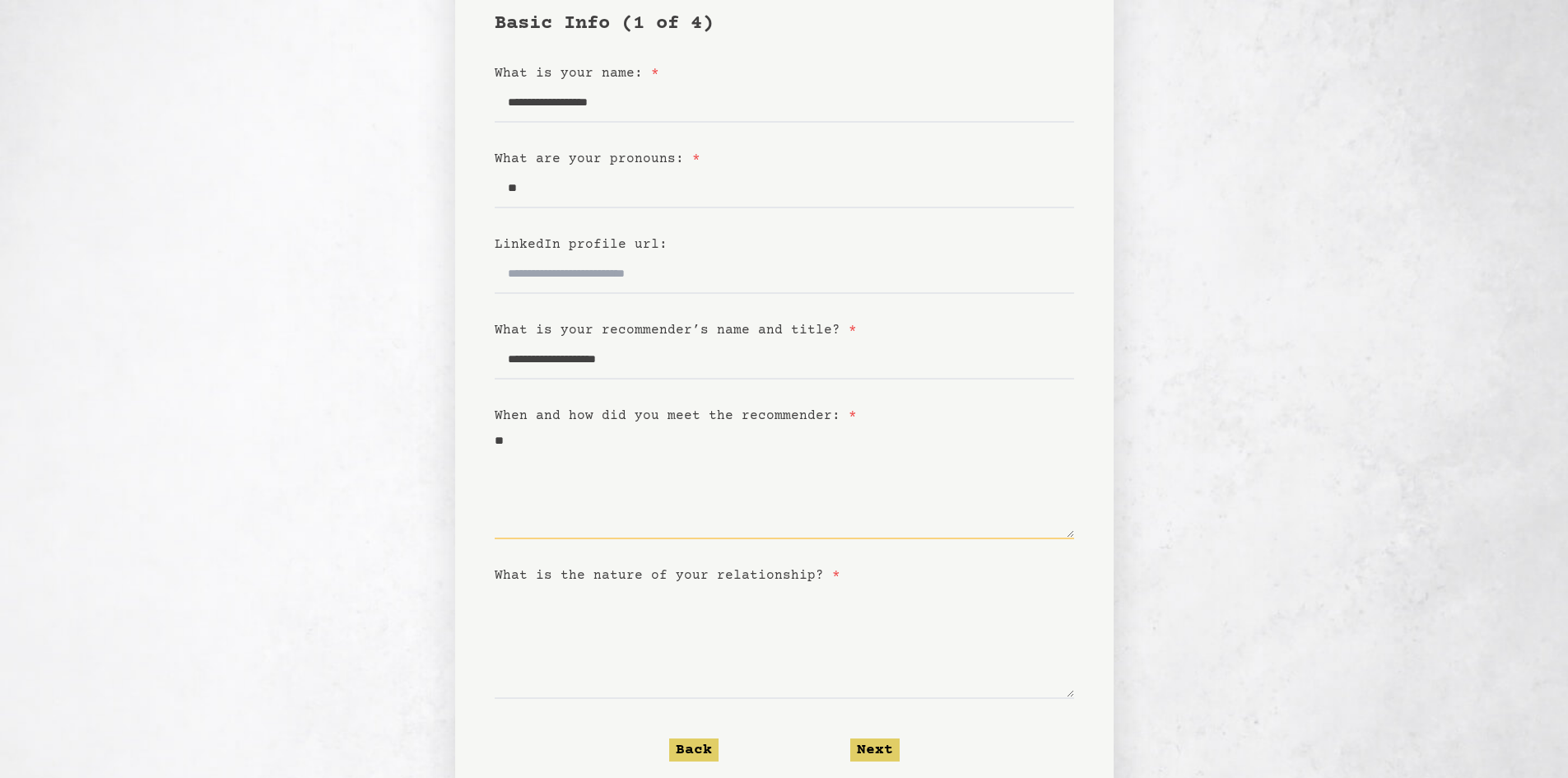
type textarea "*"
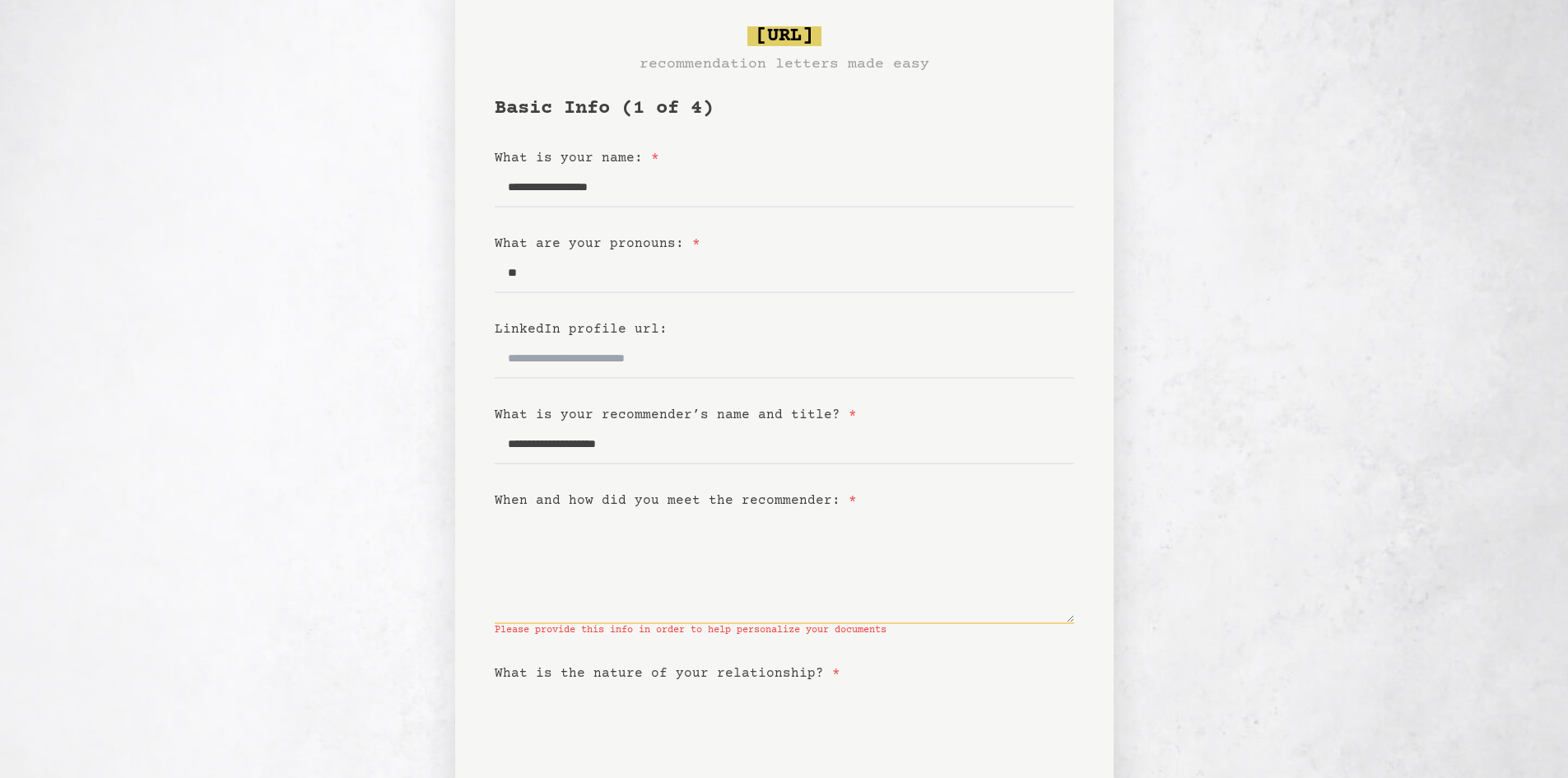
scroll to position [82, 0]
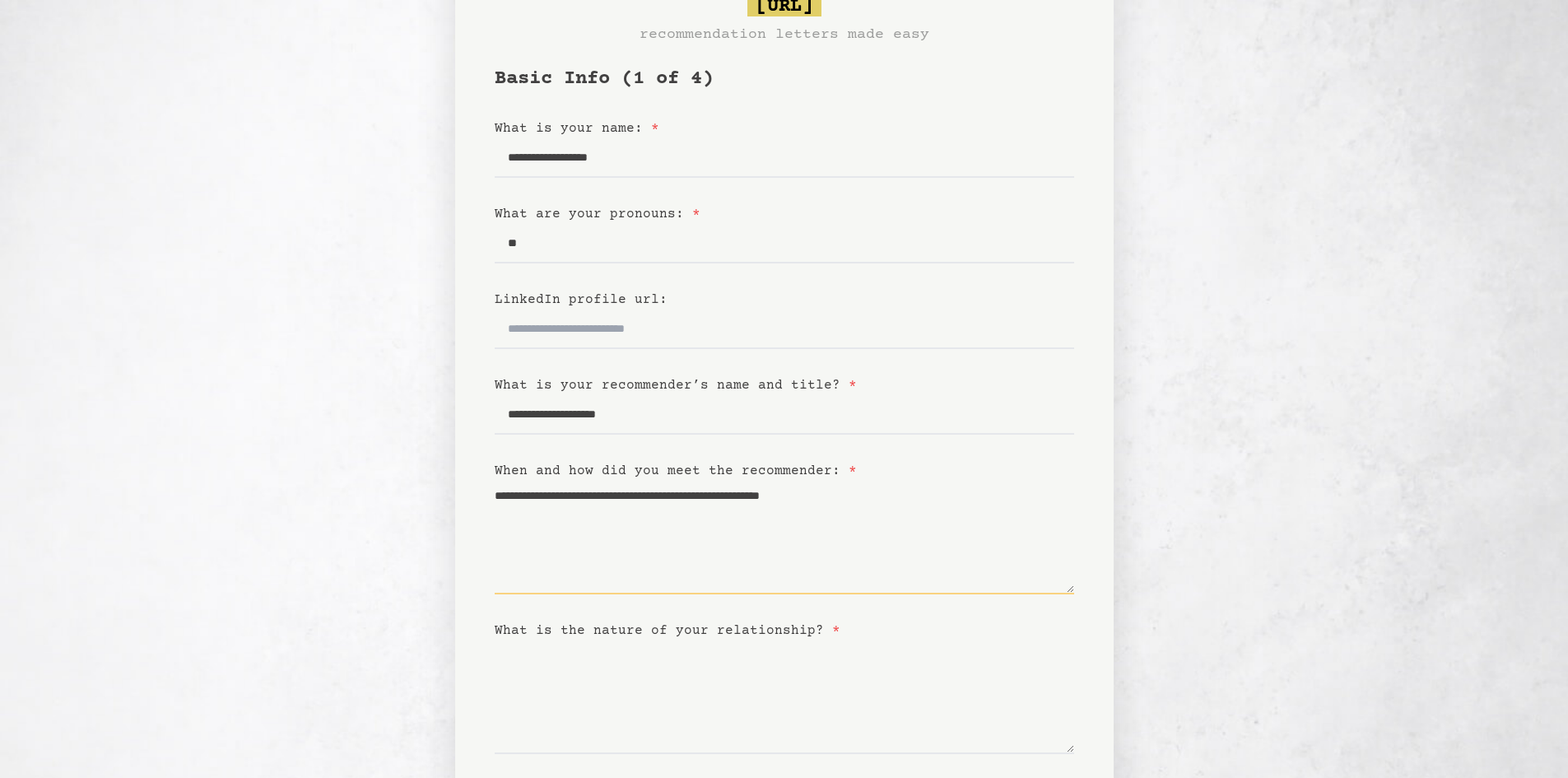
type textarea "**********"
click at [518, 629] on label "What is the nature of your relationship? *" at bounding box center [668, 630] width 345 height 15
click at [518, 640] on textarea "What is the nature of your relationship? *" at bounding box center [785, 697] width 580 height 114
drag, startPoint x: 500, startPoint y: 629, endPoint x: 820, endPoint y: 629, distance: 320.0
click at [820, 629] on label "What is the nature of your relationship? *" at bounding box center [668, 630] width 345 height 15
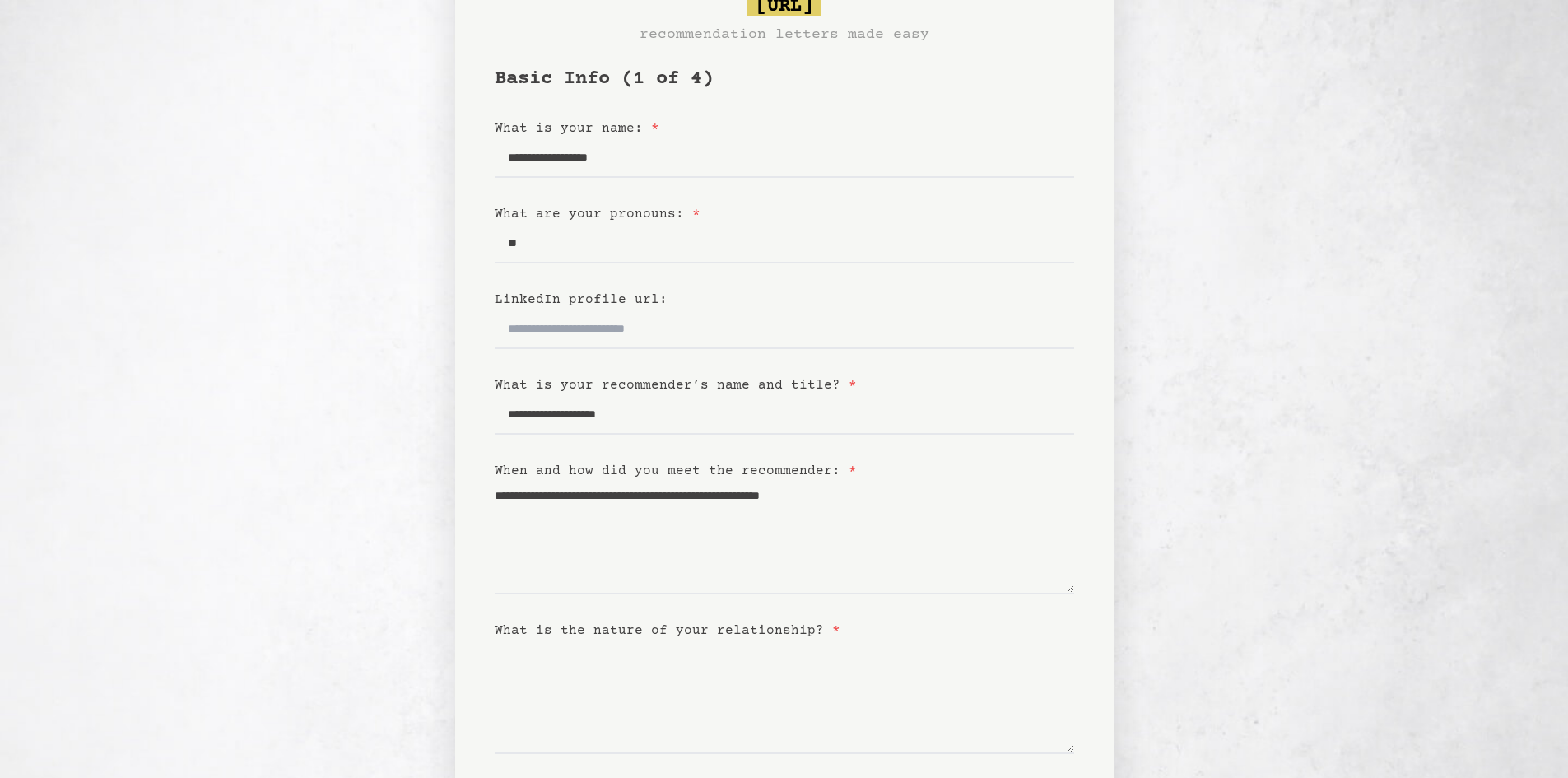
click at [832, 629] on span "*" at bounding box center [836, 630] width 8 height 15
click at [820, 640] on textarea "What is the nature of your relationship? *" at bounding box center [785, 697] width 580 height 114
click at [811, 630] on label "What is the nature of your relationship? *" at bounding box center [668, 630] width 345 height 15
click at [811, 640] on textarea "What is the nature of your relationship? *" at bounding box center [785, 697] width 580 height 114
click at [811, 630] on label "What is the nature of your relationship? *" at bounding box center [668, 630] width 345 height 15
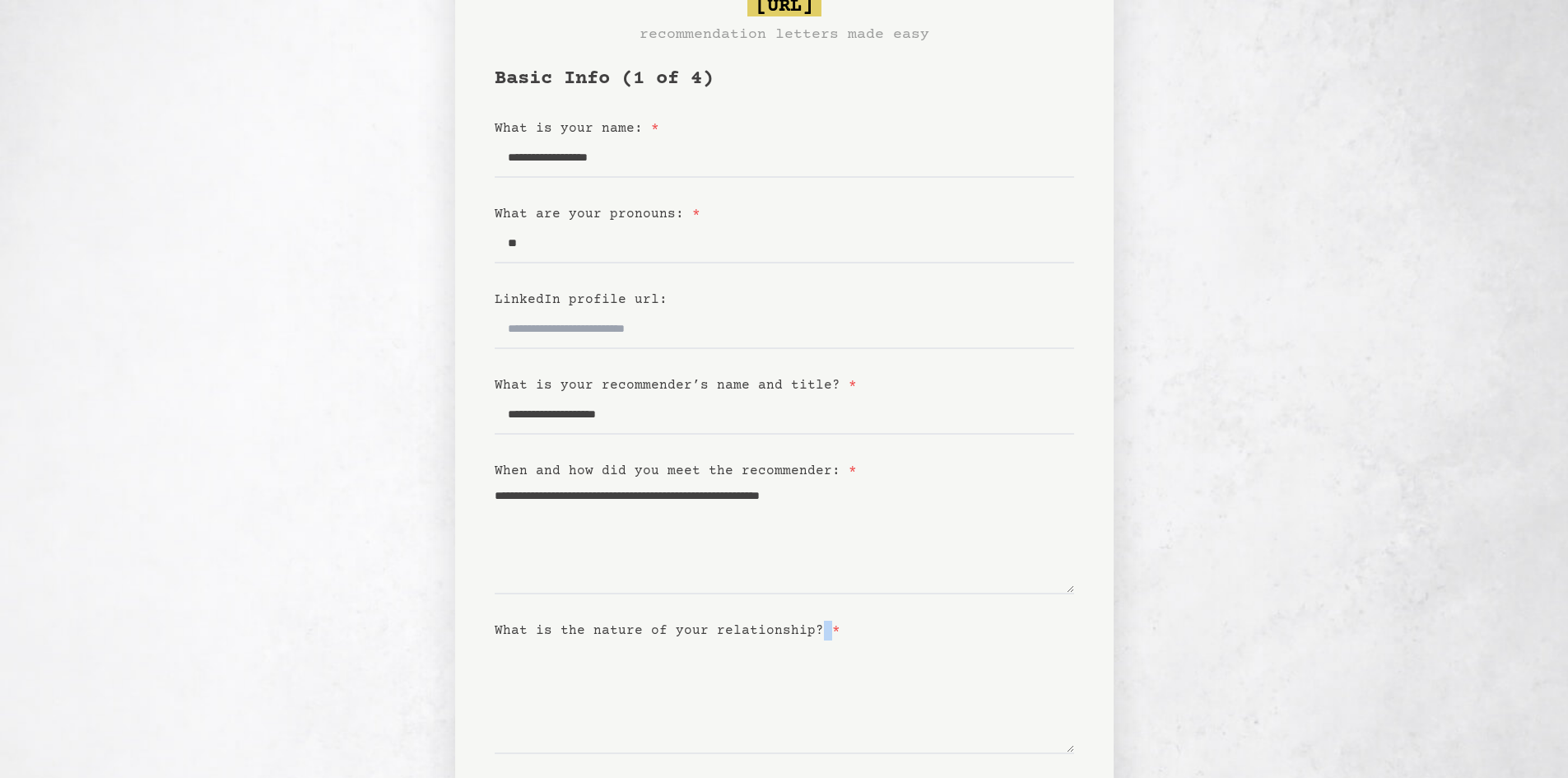
click at [811, 640] on textarea "What is the nature of your relationship? *" at bounding box center [785, 697] width 580 height 114
click at [796, 629] on label "What is the nature of your relationship? *" at bounding box center [668, 630] width 345 height 15
click at [796, 640] on textarea "What is the nature of your relationship? *" at bounding box center [785, 697] width 580 height 114
click at [796, 629] on label "What is the nature of your relationship? *" at bounding box center [668, 630] width 345 height 15
click at [796, 640] on textarea "What is the nature of your relationship? *" at bounding box center [785, 697] width 580 height 114
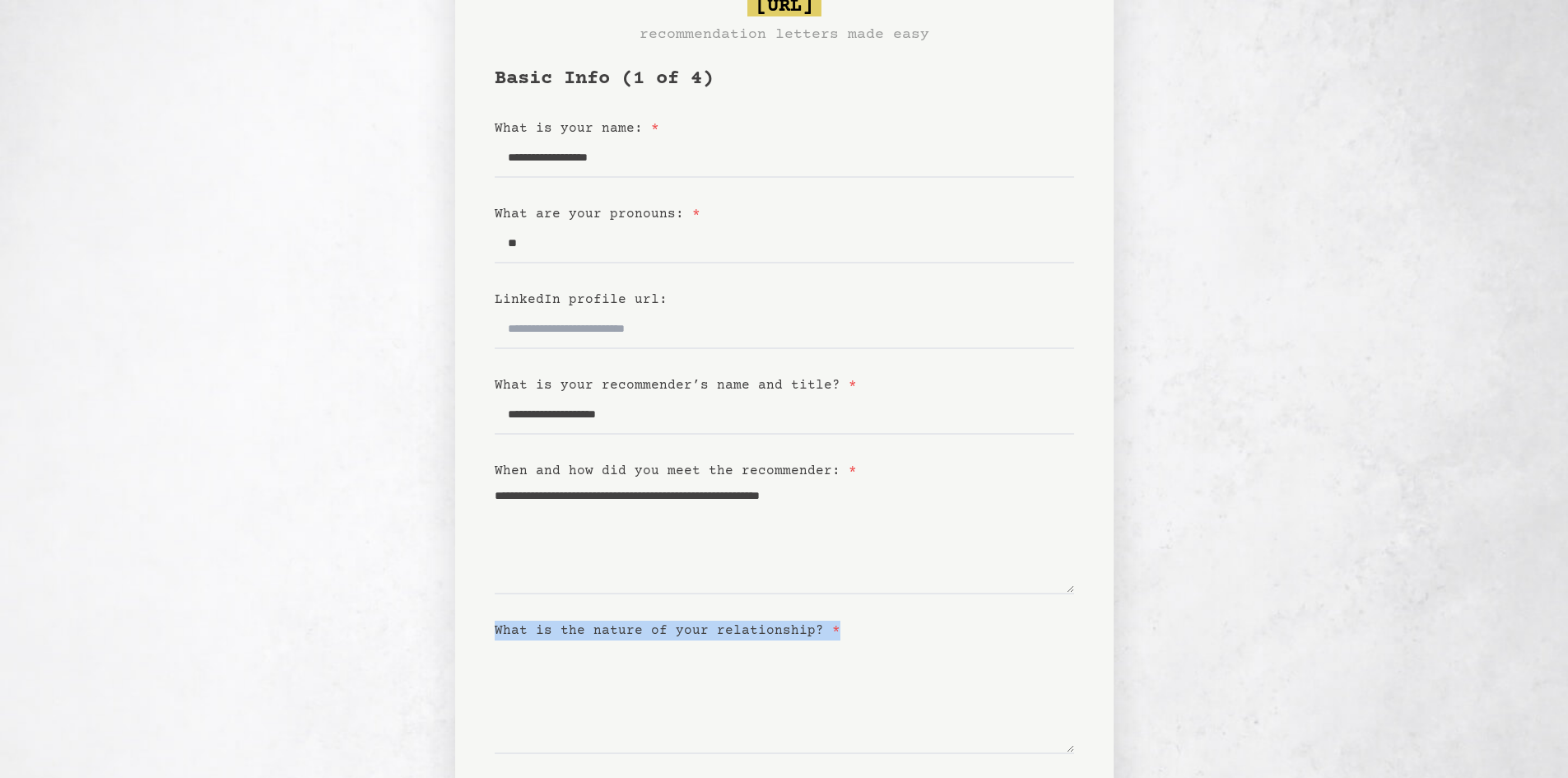
click at [796, 629] on label "What is the nature of your relationship? *" at bounding box center [668, 630] width 345 height 15
click at [796, 640] on textarea "What is the nature of your relationship? *" at bounding box center [785, 697] width 580 height 114
copy form "What is the nature of your relationship? *"
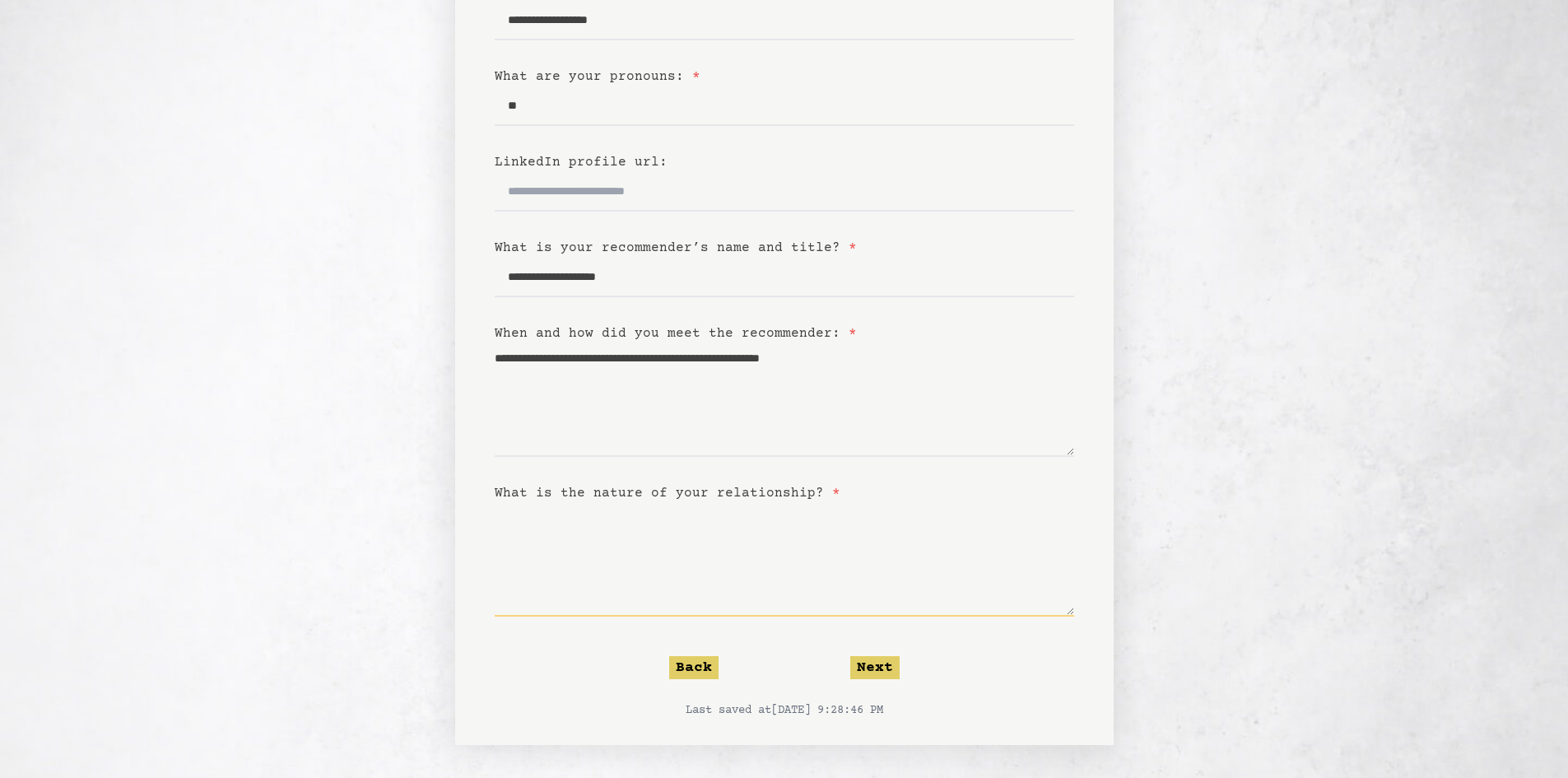
click at [662, 555] on textarea "What is the nature of your relationship? *" at bounding box center [785, 560] width 580 height 114
type textarea "*"
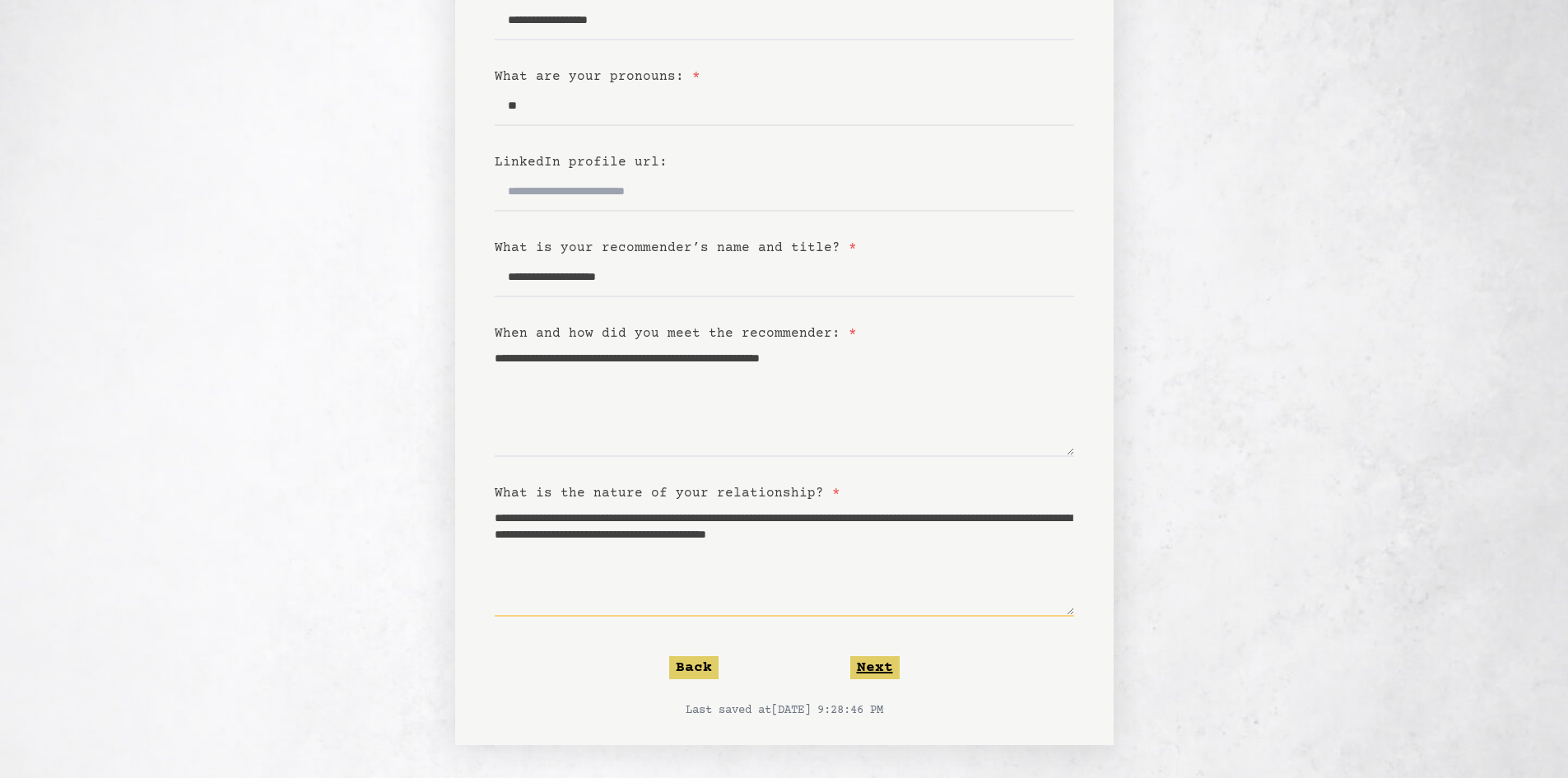
type textarea "**********"
click at [884, 665] on button "Next" at bounding box center [875, 668] width 49 height 23
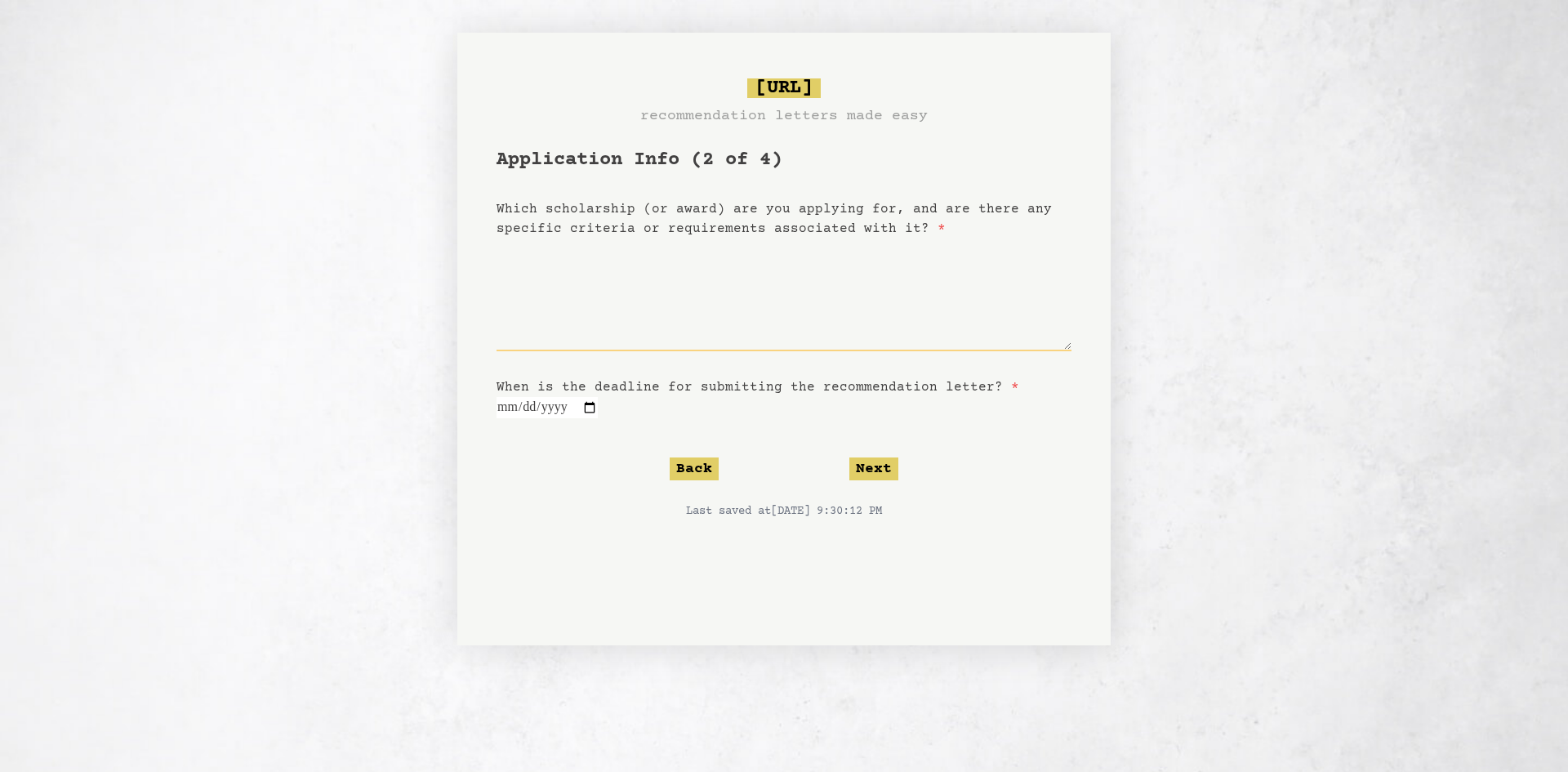
click at [560, 311] on textarea "Which scholarship (or award) are you applying for, and are there any specific c…" at bounding box center [784, 294] width 575 height 113
paste textarea "**********"
type textarea "**********"
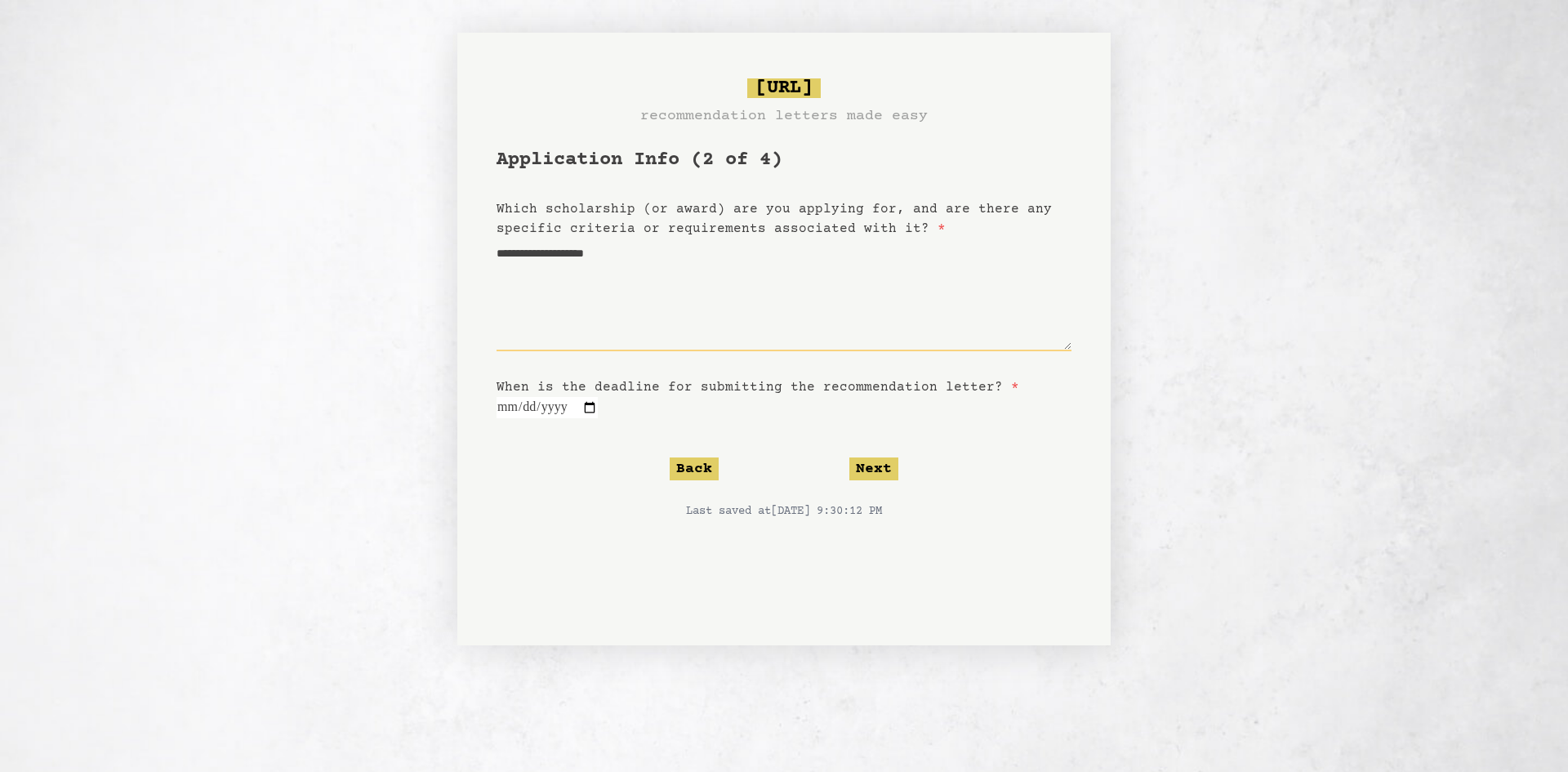
type textarea "**********"
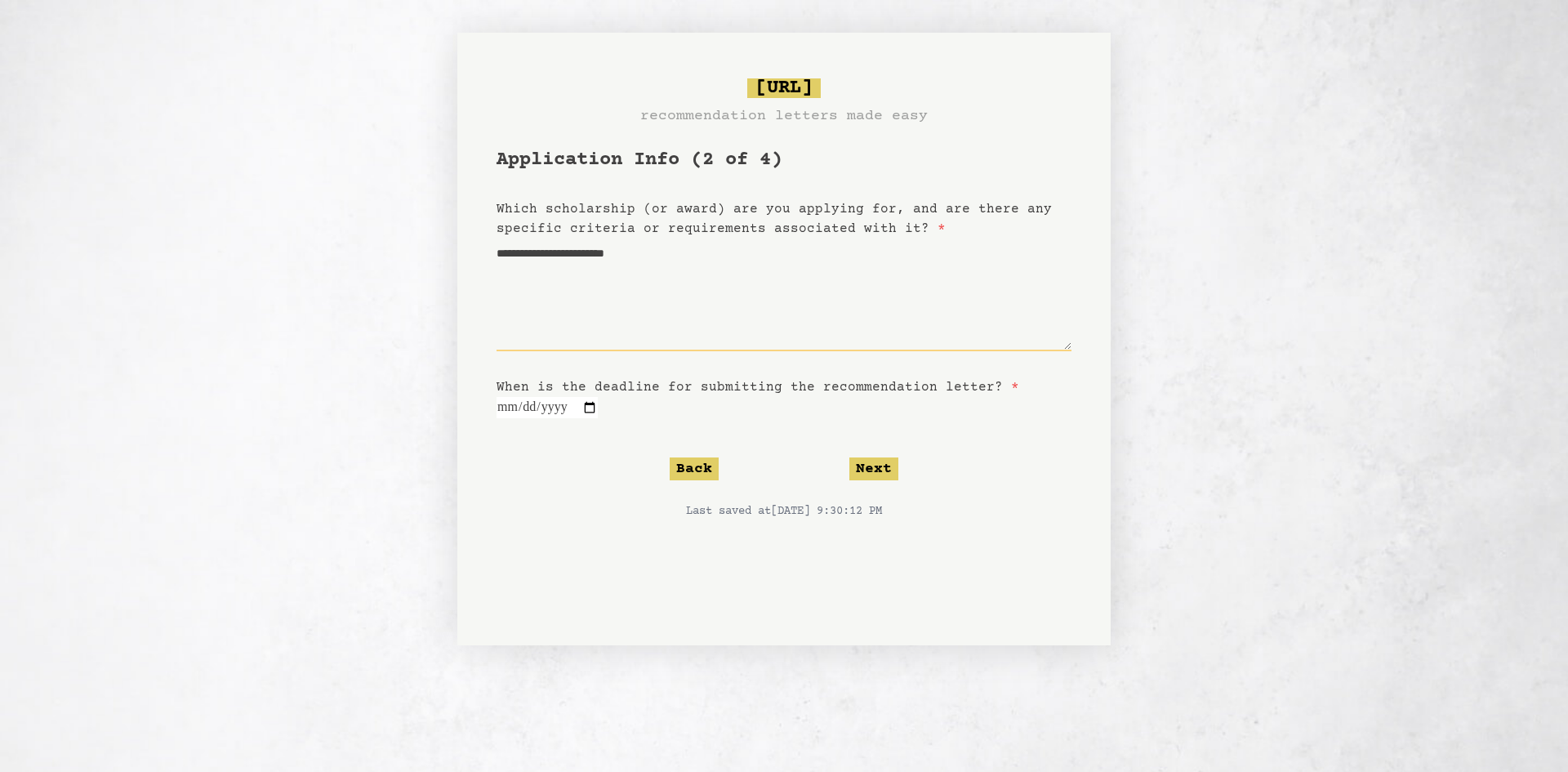
type textarea "**********"
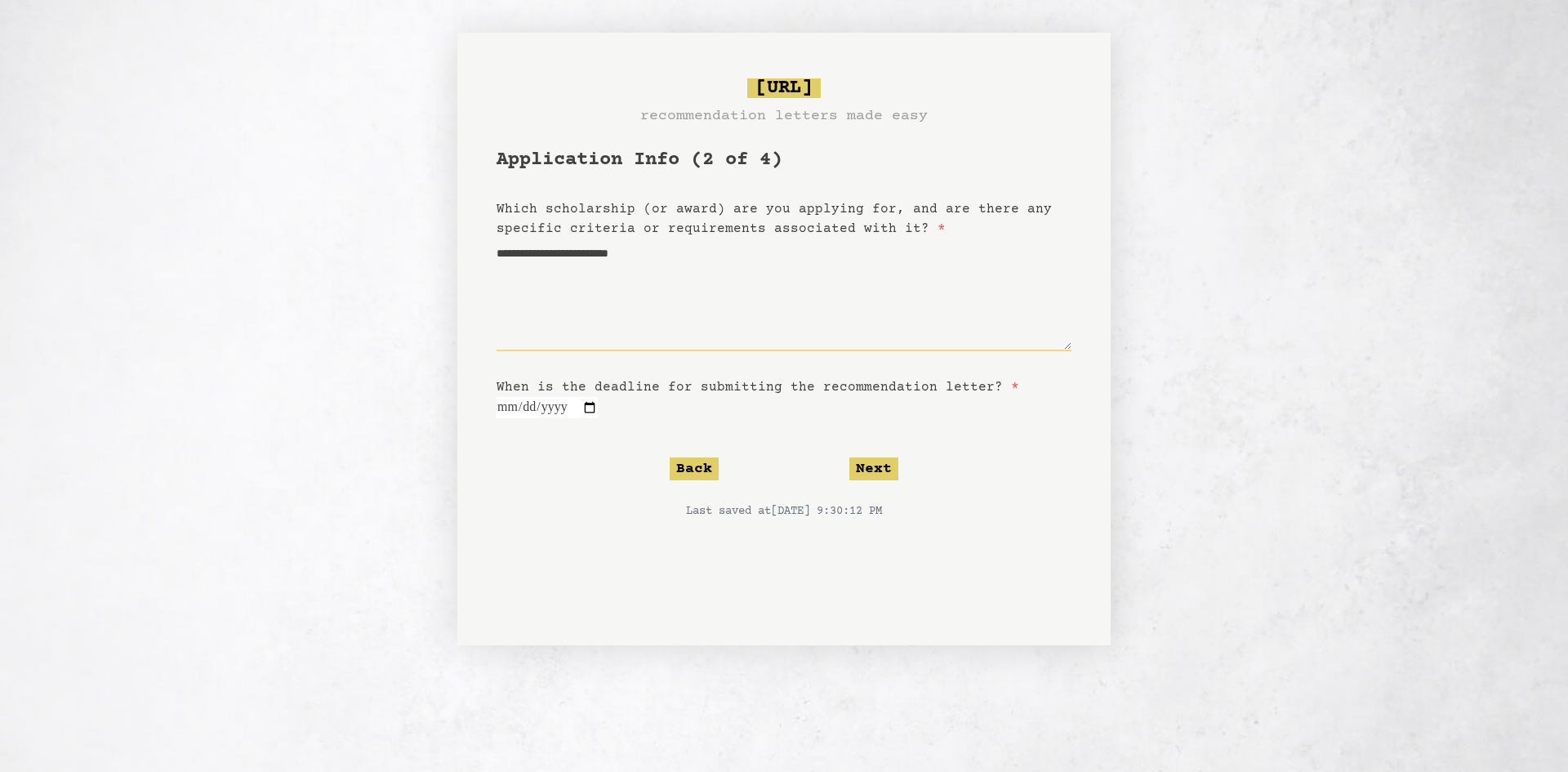
type textarea "**********"
click at [553, 405] on input "date" at bounding box center [547, 408] width 101 height 21
click at [598, 405] on input "date" at bounding box center [547, 408] width 101 height 21
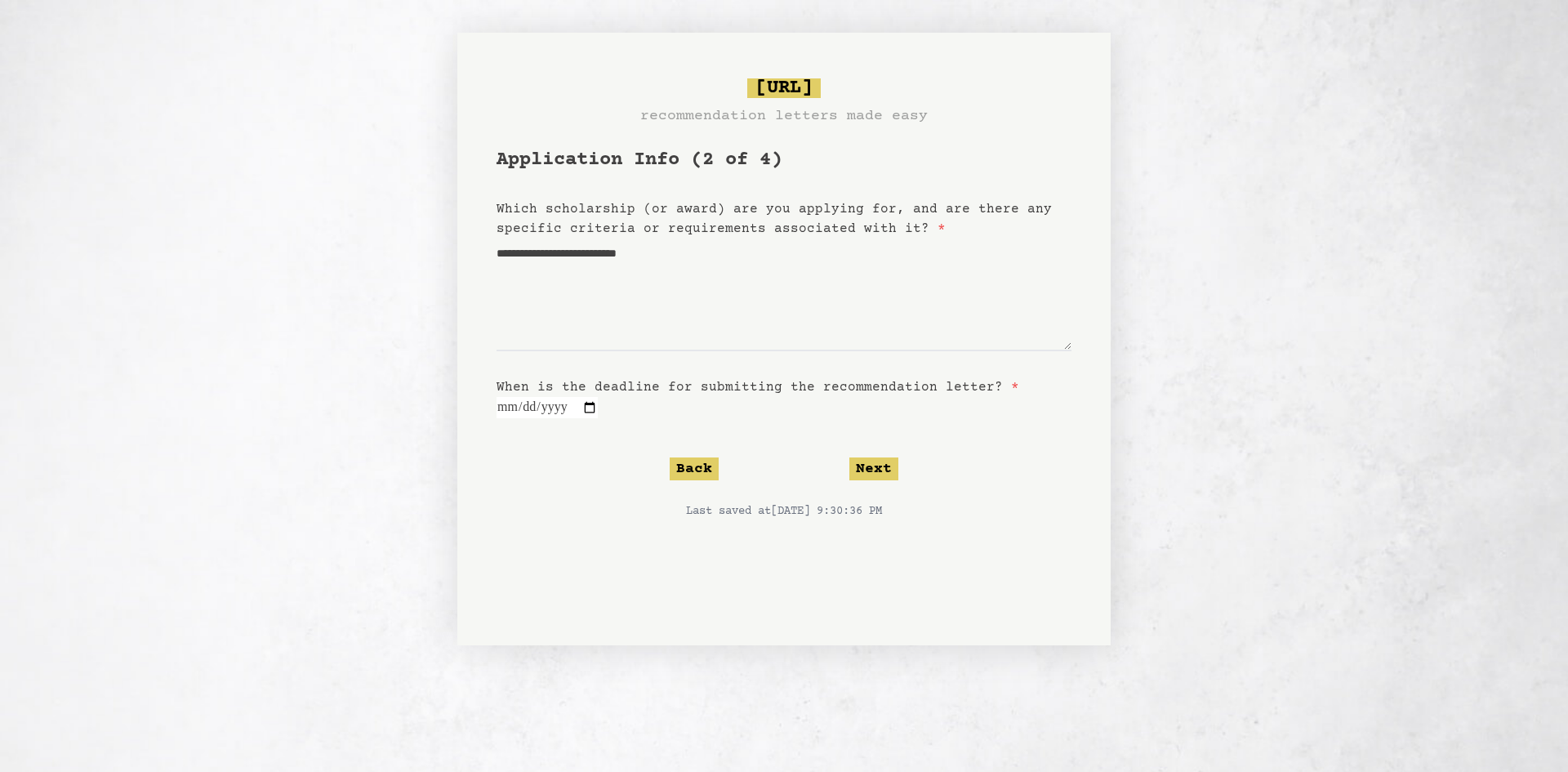
type input "**********"
click at [855, 471] on button "Next" at bounding box center [873, 469] width 49 height 23
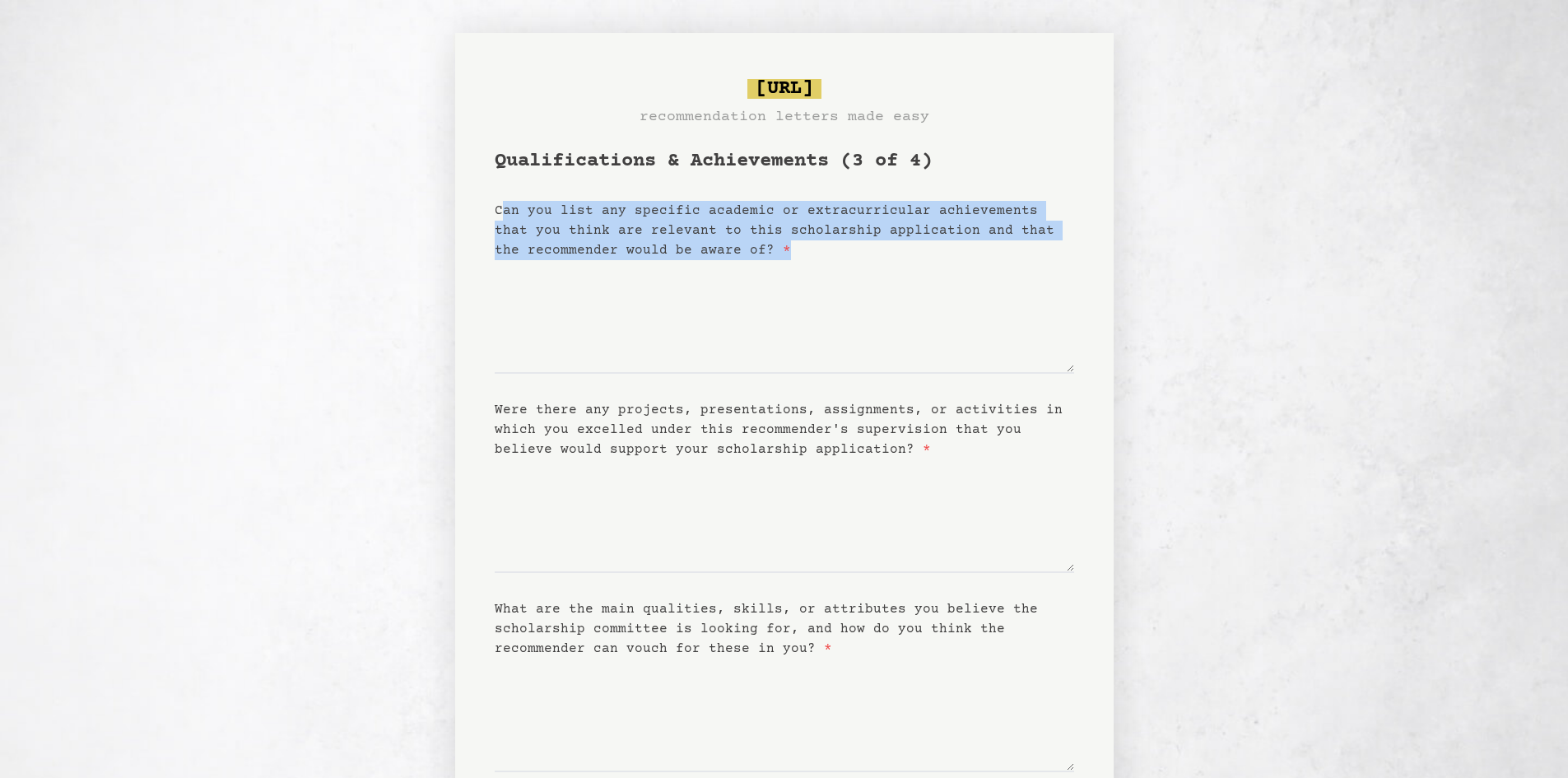
drag, startPoint x: 526, startPoint y: 208, endPoint x: 1022, endPoint y: 268, distance: 499.6
click at [1022, 268] on form "Qualifications & Achievements (3 of 4) Can you list any specific academic or ex…" at bounding box center [785, 610] width 580 height 925
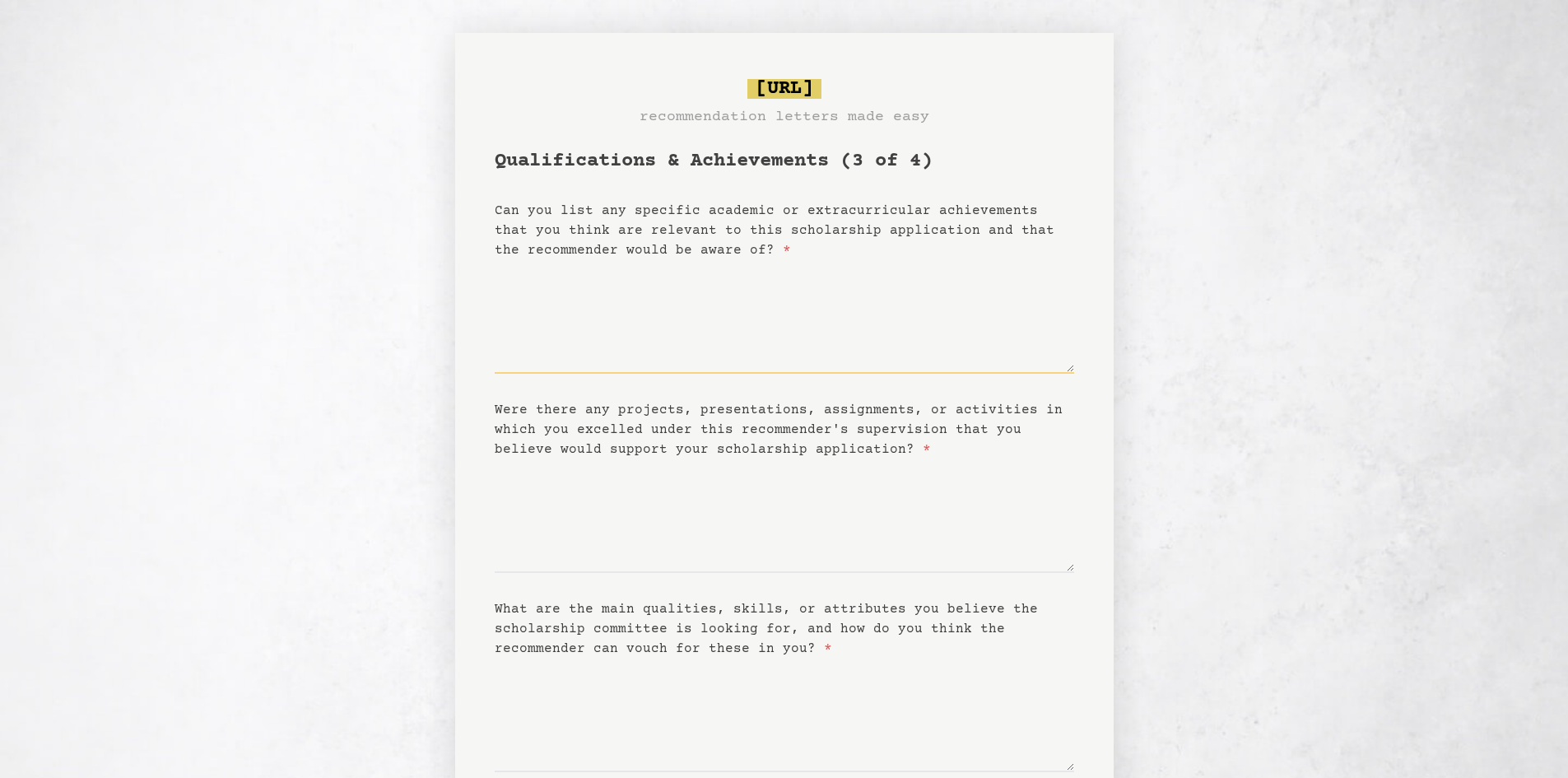
click at [674, 276] on textarea "Can you list any specific academic or extracurricular achievements that you thi…" at bounding box center [785, 316] width 580 height 114
click at [580, 306] on textarea "**********" at bounding box center [785, 316] width 580 height 114
click at [544, 317] on textarea "**********" at bounding box center [785, 316] width 580 height 114
click at [823, 306] on textarea "**********" at bounding box center [785, 316] width 580 height 114
type textarea "**********"
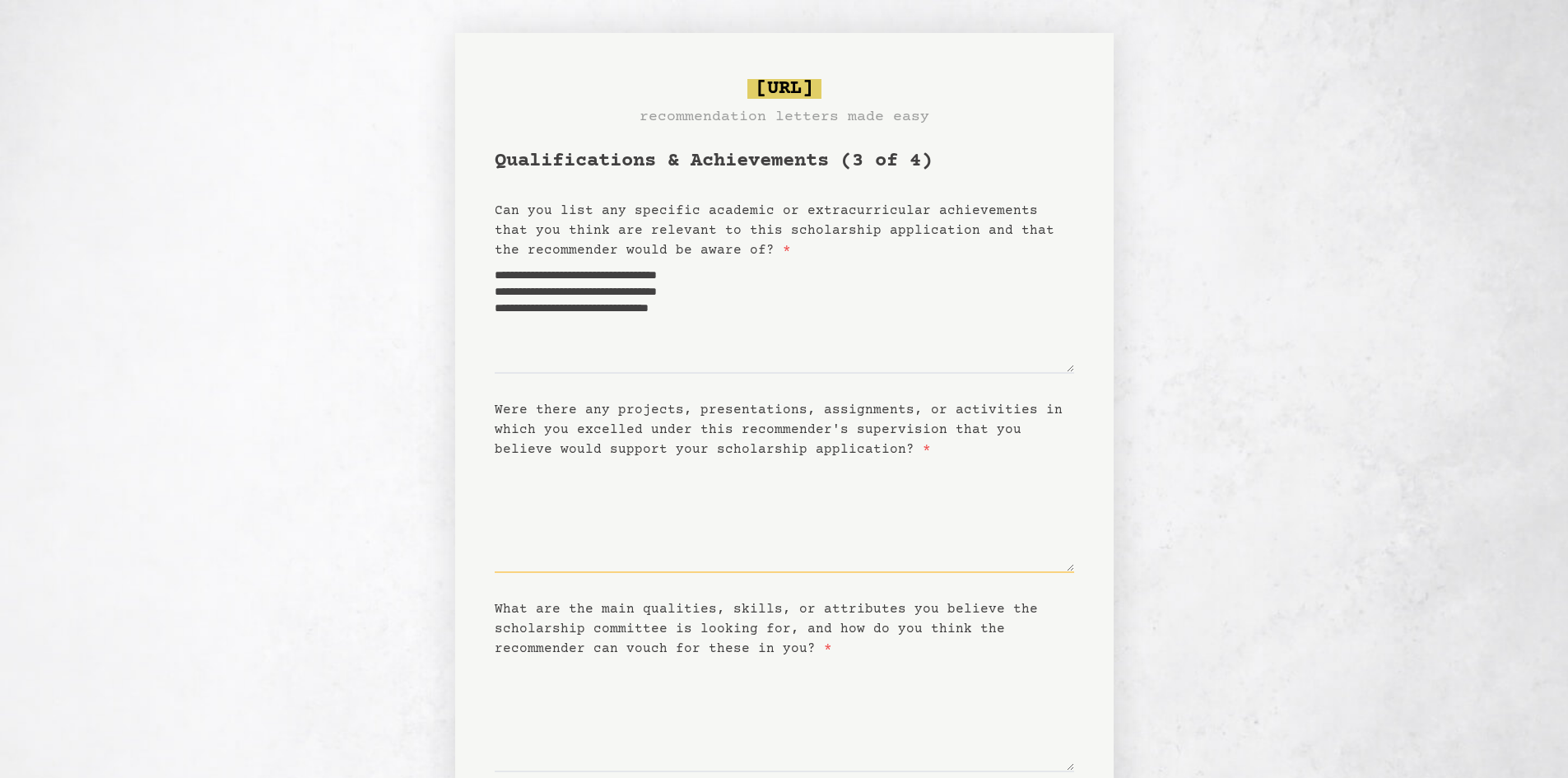
click at [591, 535] on textarea "Were there any projects, presentations, assignments, or activities in which you…" at bounding box center [785, 516] width 580 height 114
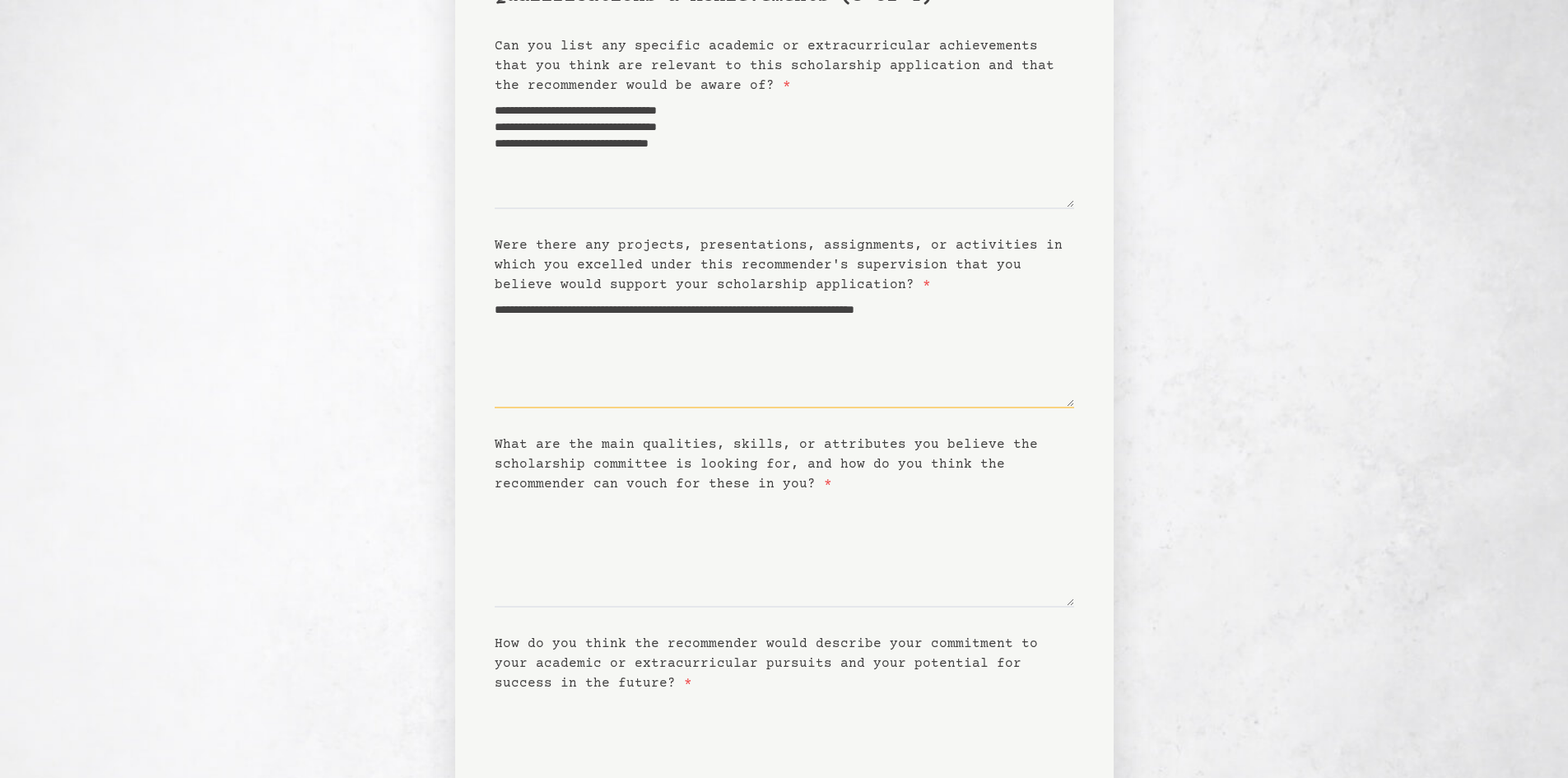
type textarea "**********"
click at [551, 570] on textarea "What are the main qualities, skills, or attributes you believe the scholarship …" at bounding box center [785, 550] width 580 height 114
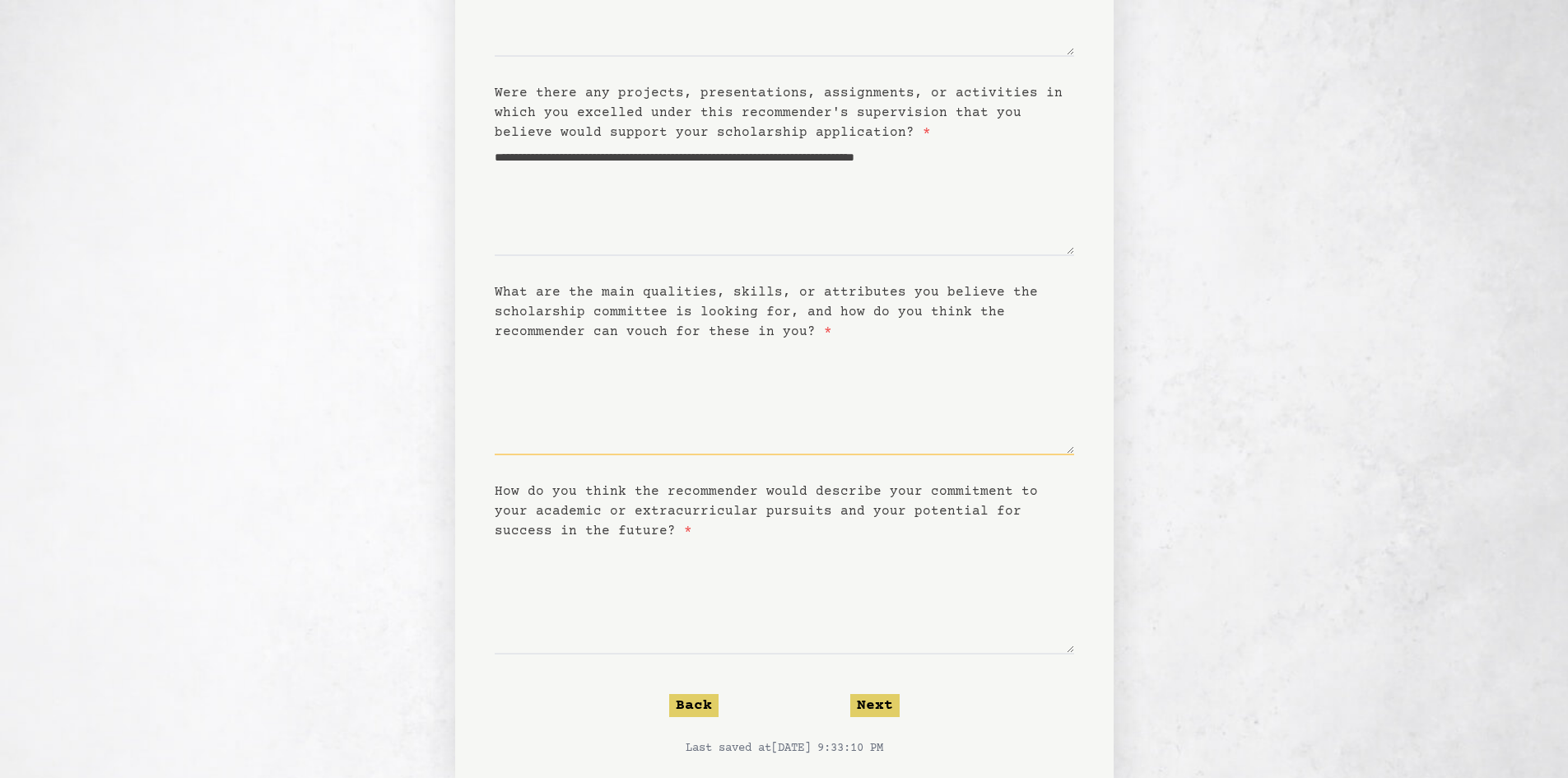
scroll to position [355, 0]
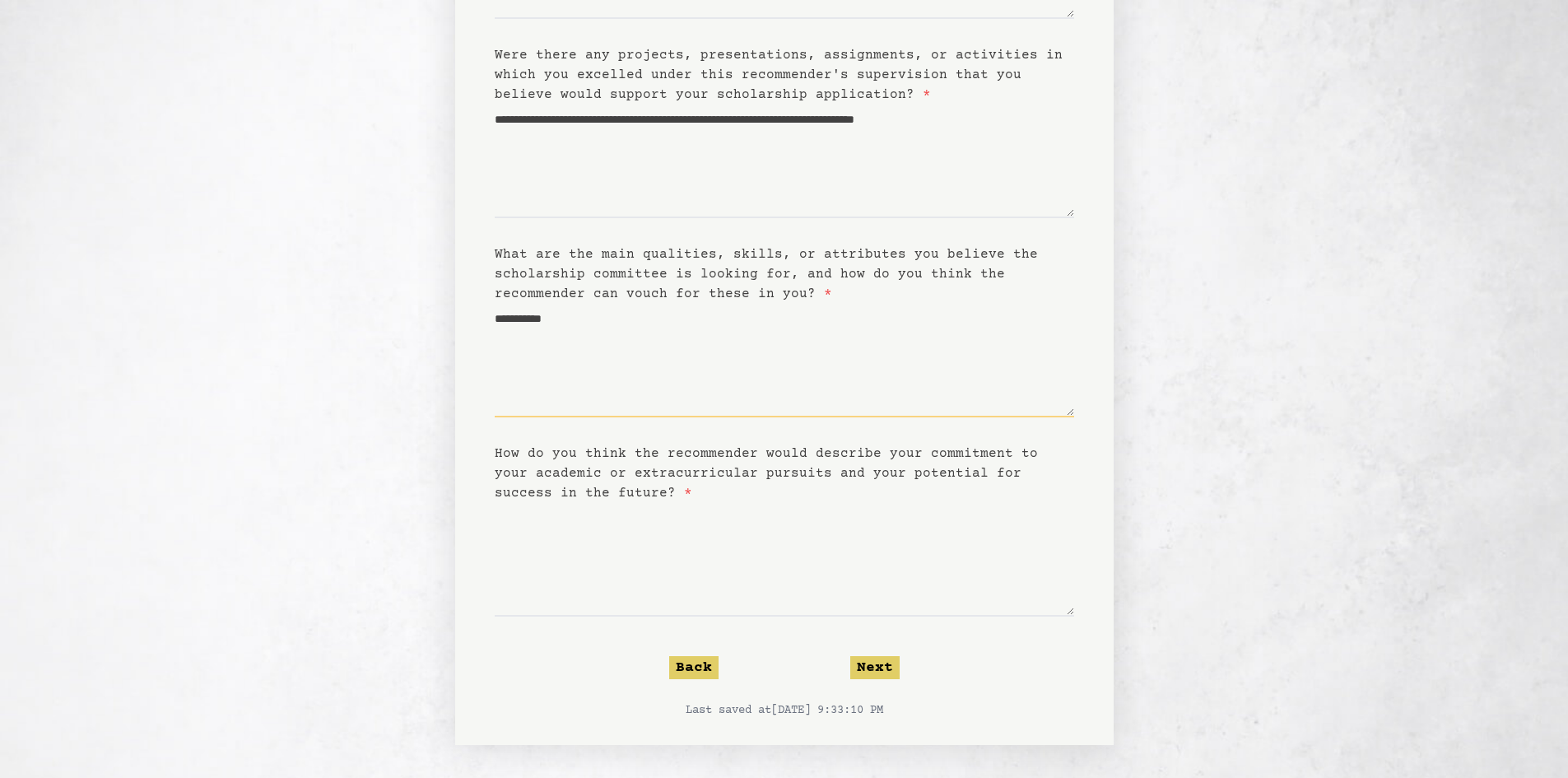
type textarea "**********"
click at [609, 531] on textarea "How do you think the recommender would describe your commitment to your academi…" at bounding box center [785, 560] width 580 height 114
drag, startPoint x: 501, startPoint y: 459, endPoint x: 979, endPoint y: 456, distance: 478.0
click at [978, 456] on label "How do you think the recommender would describe your commitment to your academi…" at bounding box center [767, 472] width 543 height 54
click at [979, 458] on label "How do you think the recommender would describe your commitment to your academi…" at bounding box center [767, 472] width 543 height 54
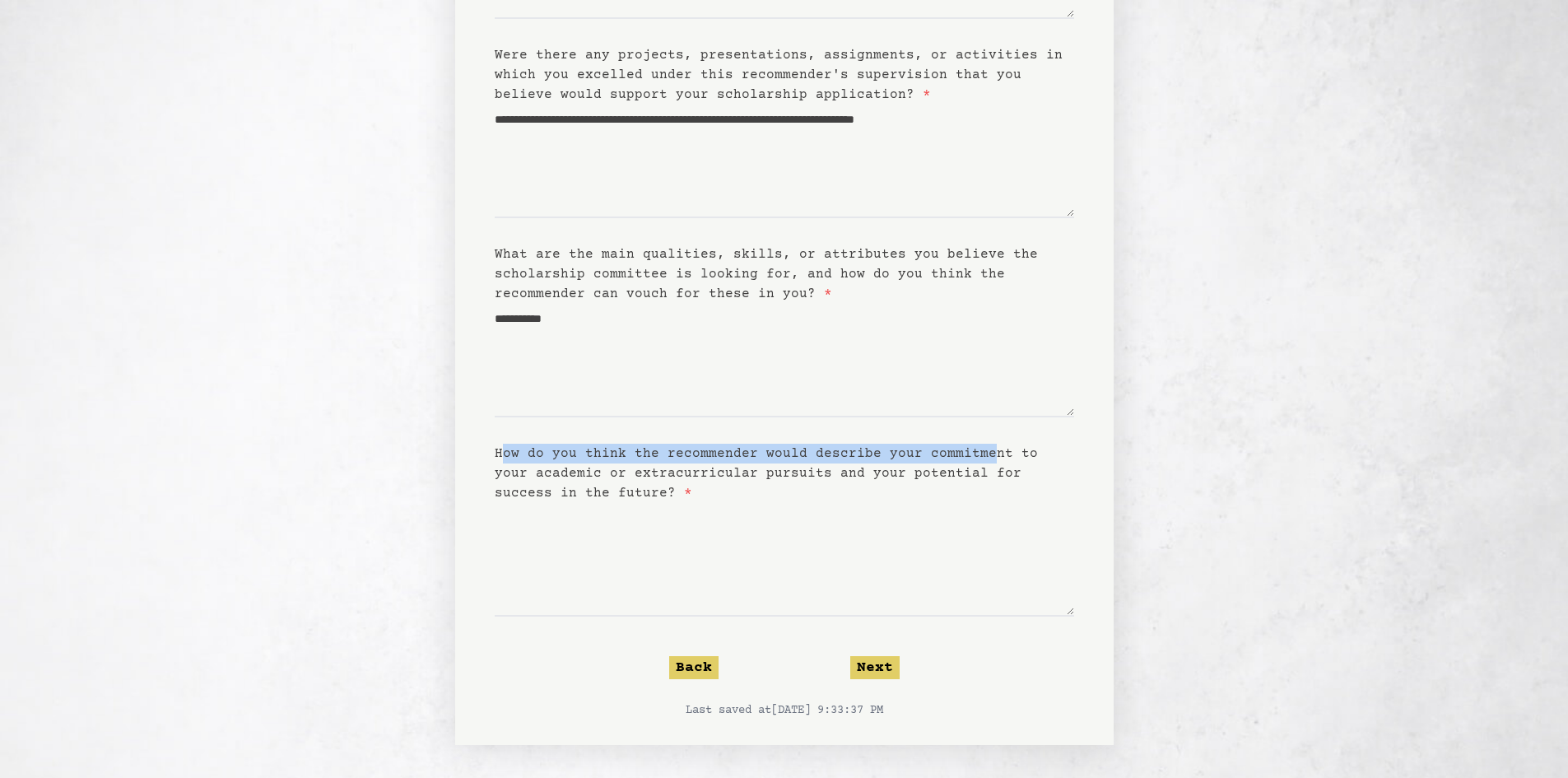
click at [979, 503] on textarea "How do you think the recommender would describe your commitment to your academi…" at bounding box center [785, 560] width 580 height 114
click at [979, 458] on label "How do you think the recommender would describe your commitment to your academi…" at bounding box center [767, 472] width 543 height 54
click at [979, 503] on textarea "How do you think the recommender would describe your commitment to your academi…" at bounding box center [785, 560] width 580 height 114
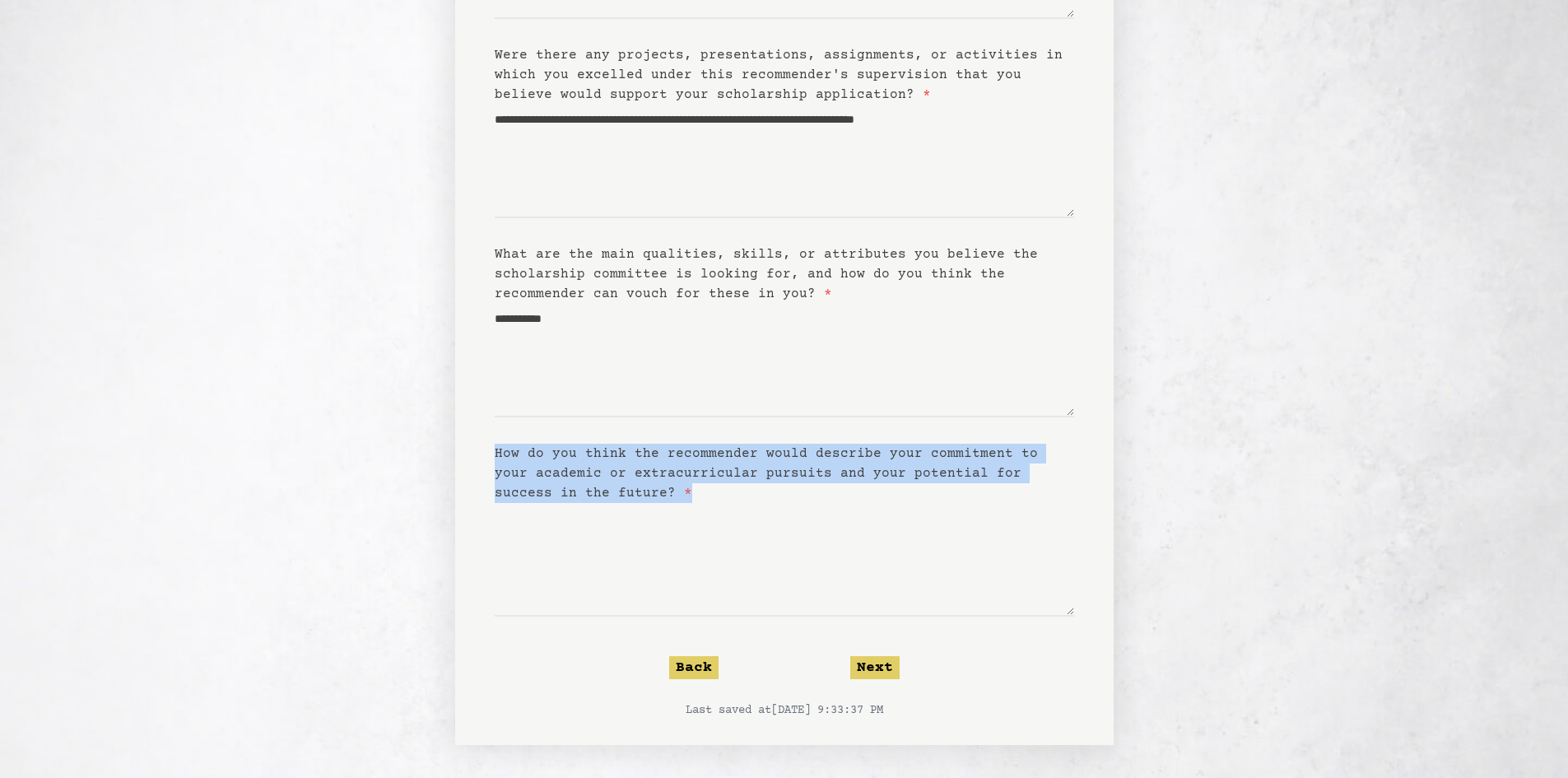
click at [979, 458] on label "How do you think the recommender would describe your commitment to your academi…" at bounding box center [767, 472] width 543 height 54
click at [979, 503] on textarea "How do you think the recommender would describe your commitment to your academi…" at bounding box center [785, 560] width 580 height 114
click at [978, 479] on label "How do you think the recommender would describe your commitment to your academi…" at bounding box center [767, 472] width 543 height 54
click at [978, 503] on textarea "How do you think the recommender would describe your commitment to your academi…" at bounding box center [785, 560] width 580 height 114
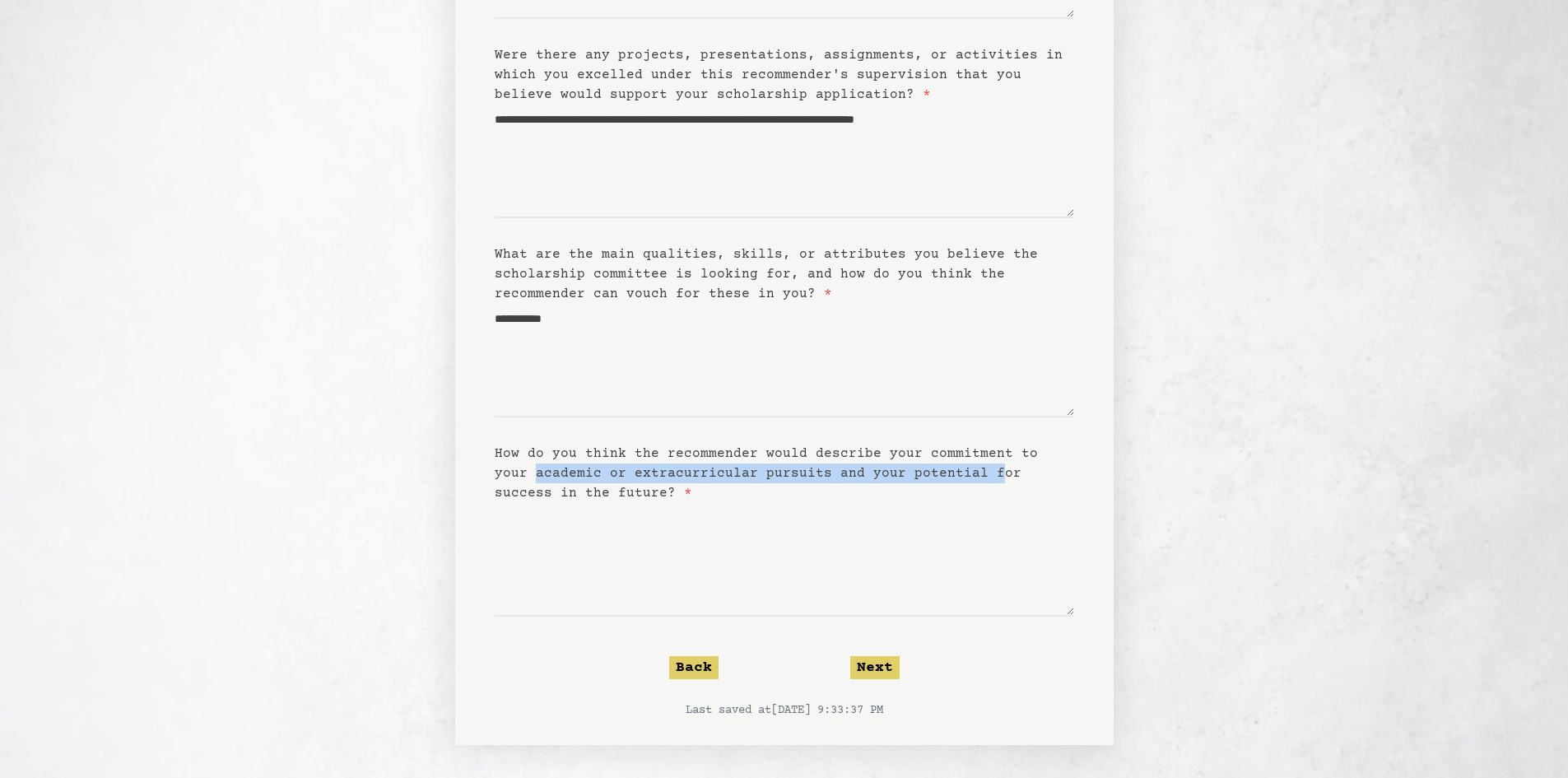
drag, startPoint x: 497, startPoint y: 478, endPoint x: 941, endPoint y: 470, distance: 444.1
click at [941, 470] on label "How do you think the recommender would describe your commitment to your academi…" at bounding box center [767, 472] width 543 height 54
click at [889, 512] on textarea "How do you think the recommender would describe your commitment to your academi…" at bounding box center [785, 560] width 580 height 114
click at [878, 673] on button "Next" at bounding box center [875, 668] width 49 height 23
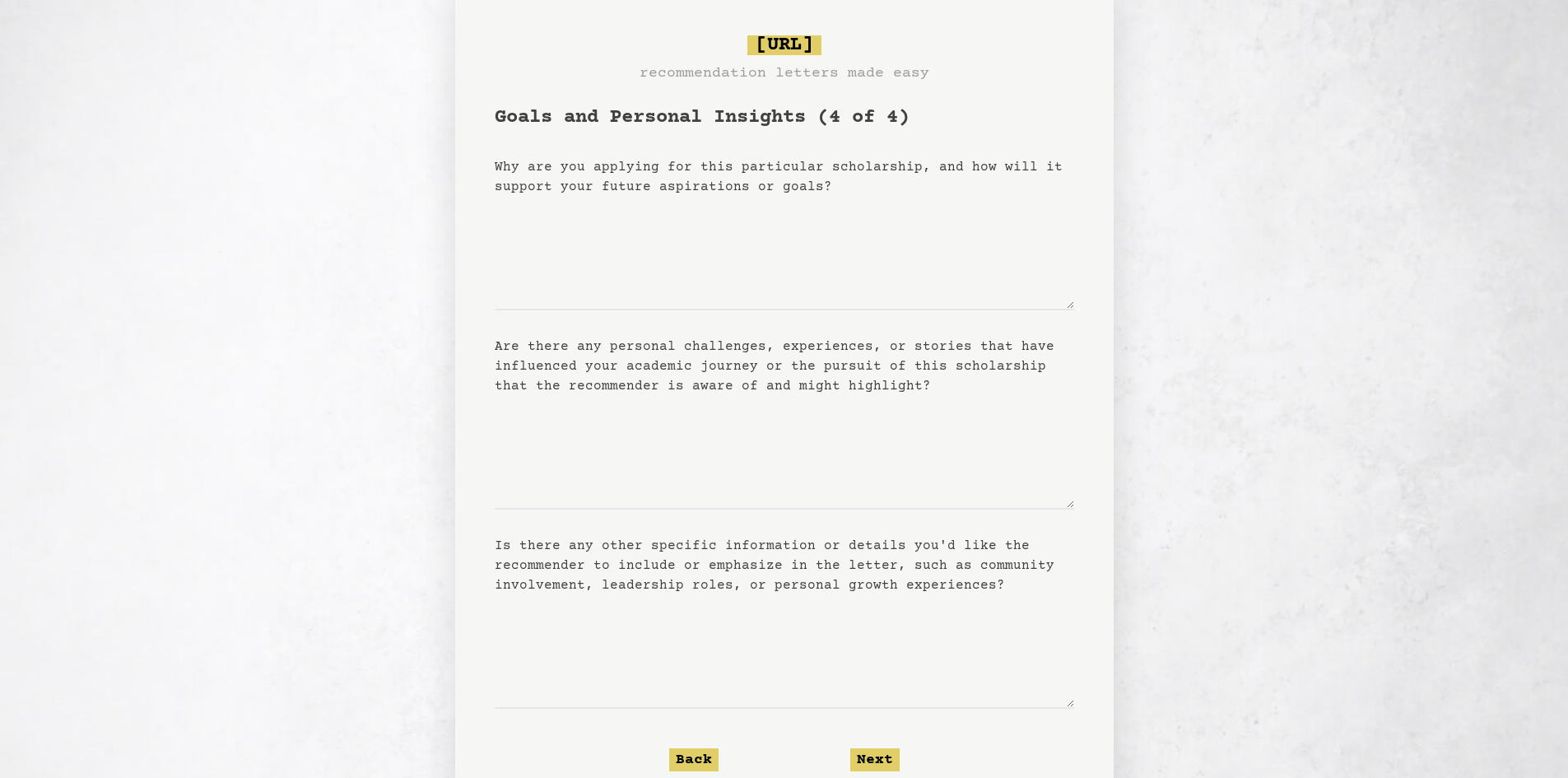
scroll to position [82, 0]
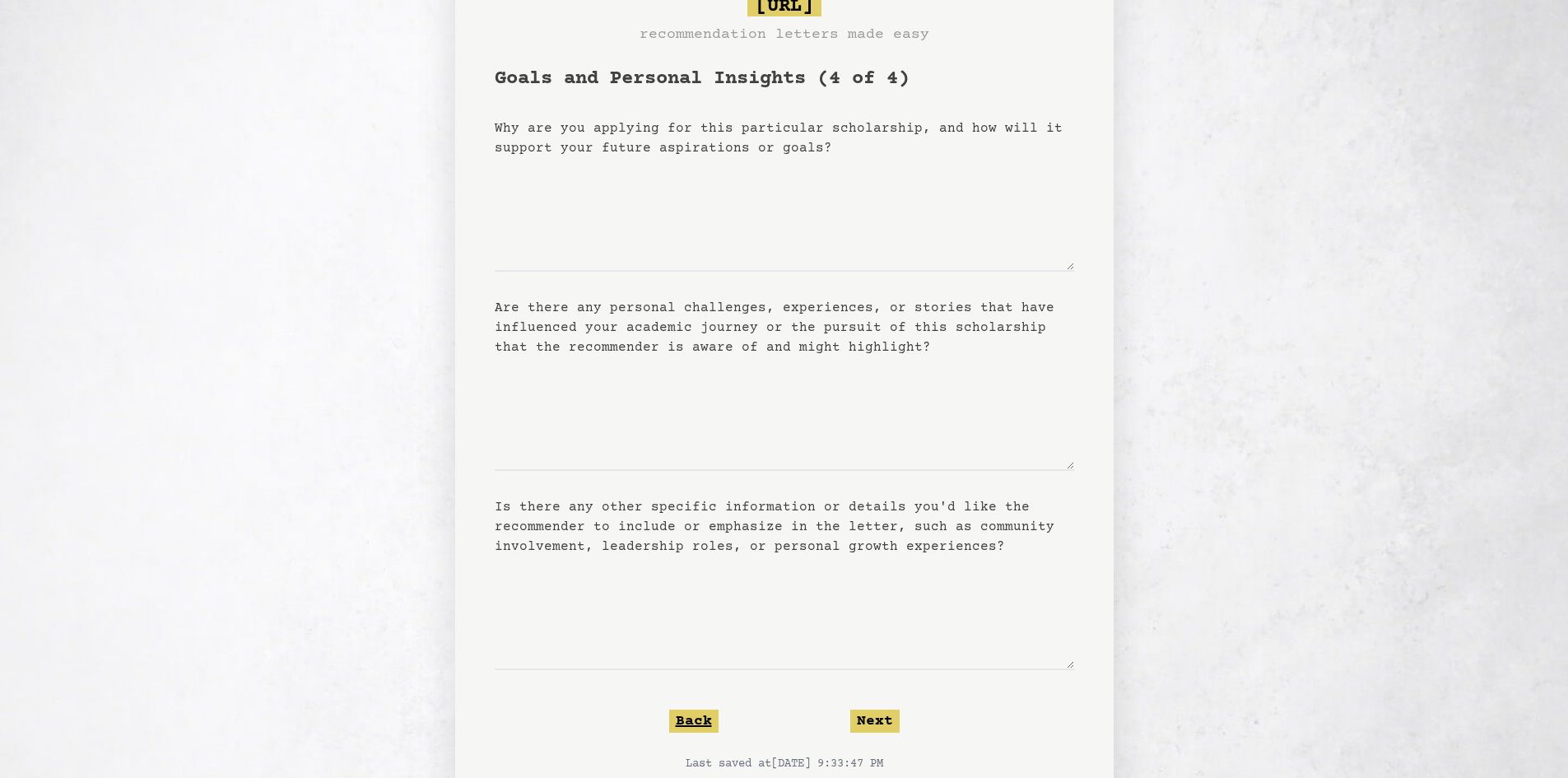
click at [671, 722] on button "Back" at bounding box center [693, 722] width 49 height 23
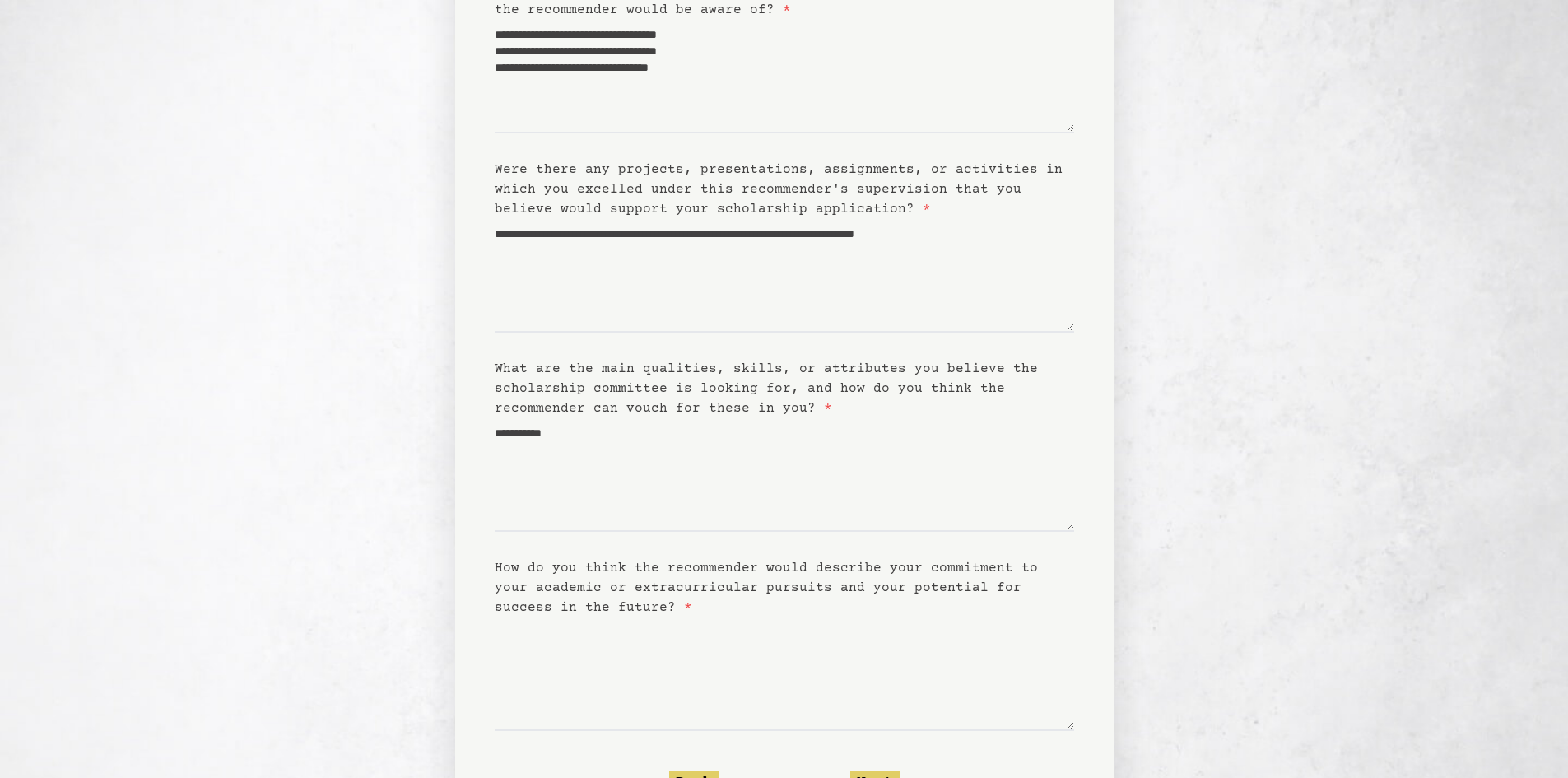
scroll to position [330, 0]
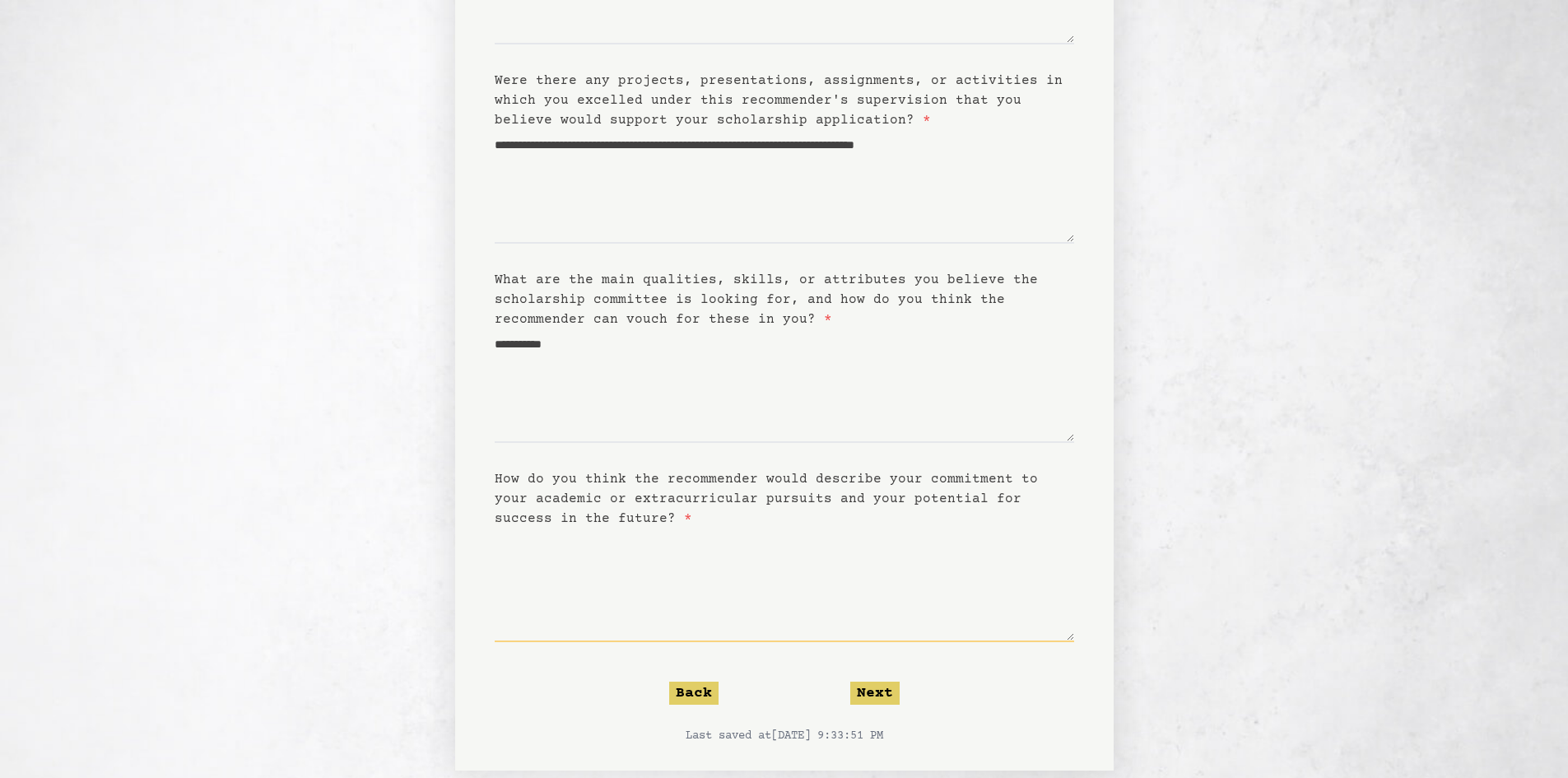
click at [617, 599] on textarea "How do you think the recommender would describe your commitment to your academi…" at bounding box center [785, 585] width 580 height 114
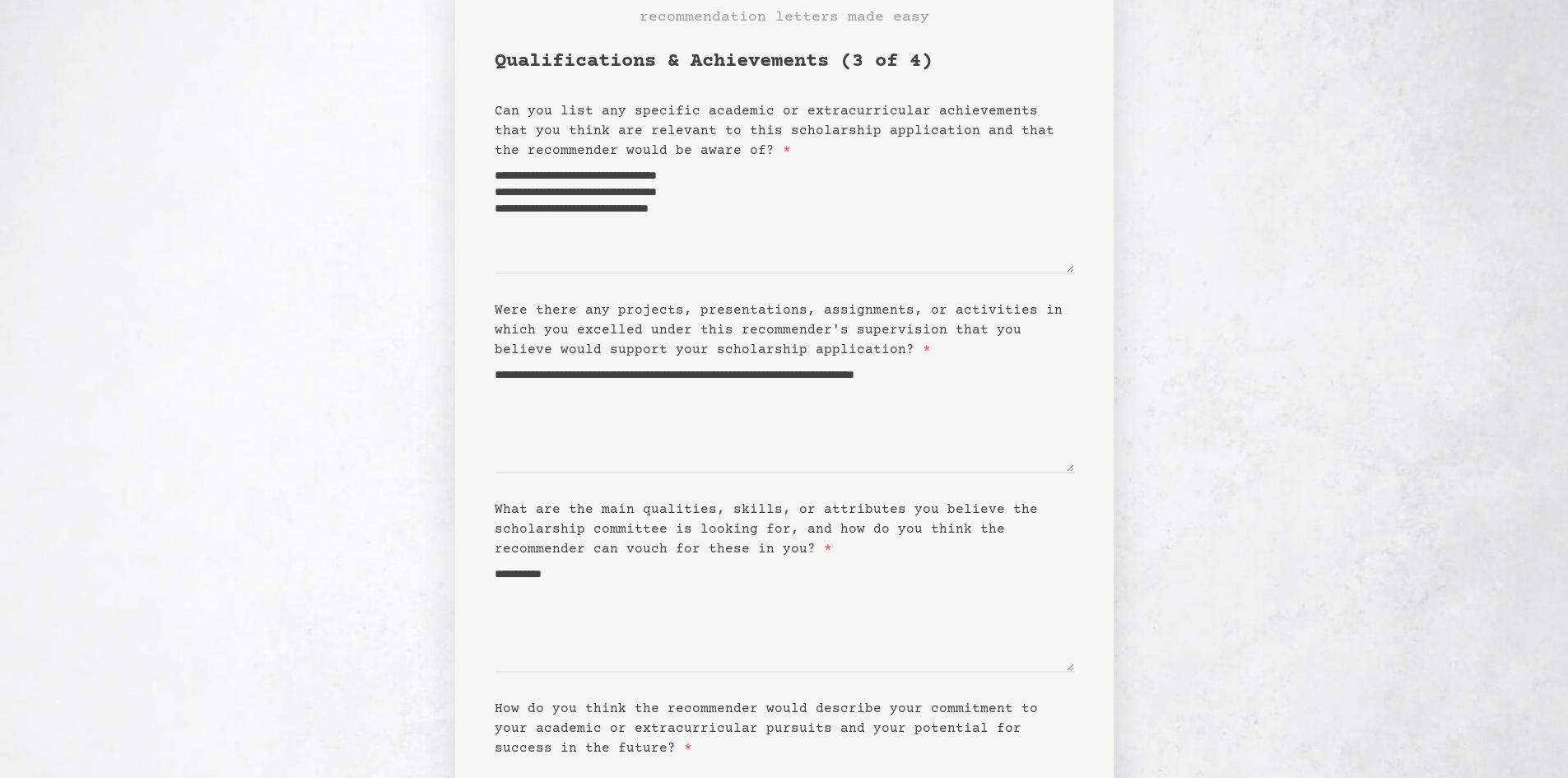
scroll to position [355, 0]
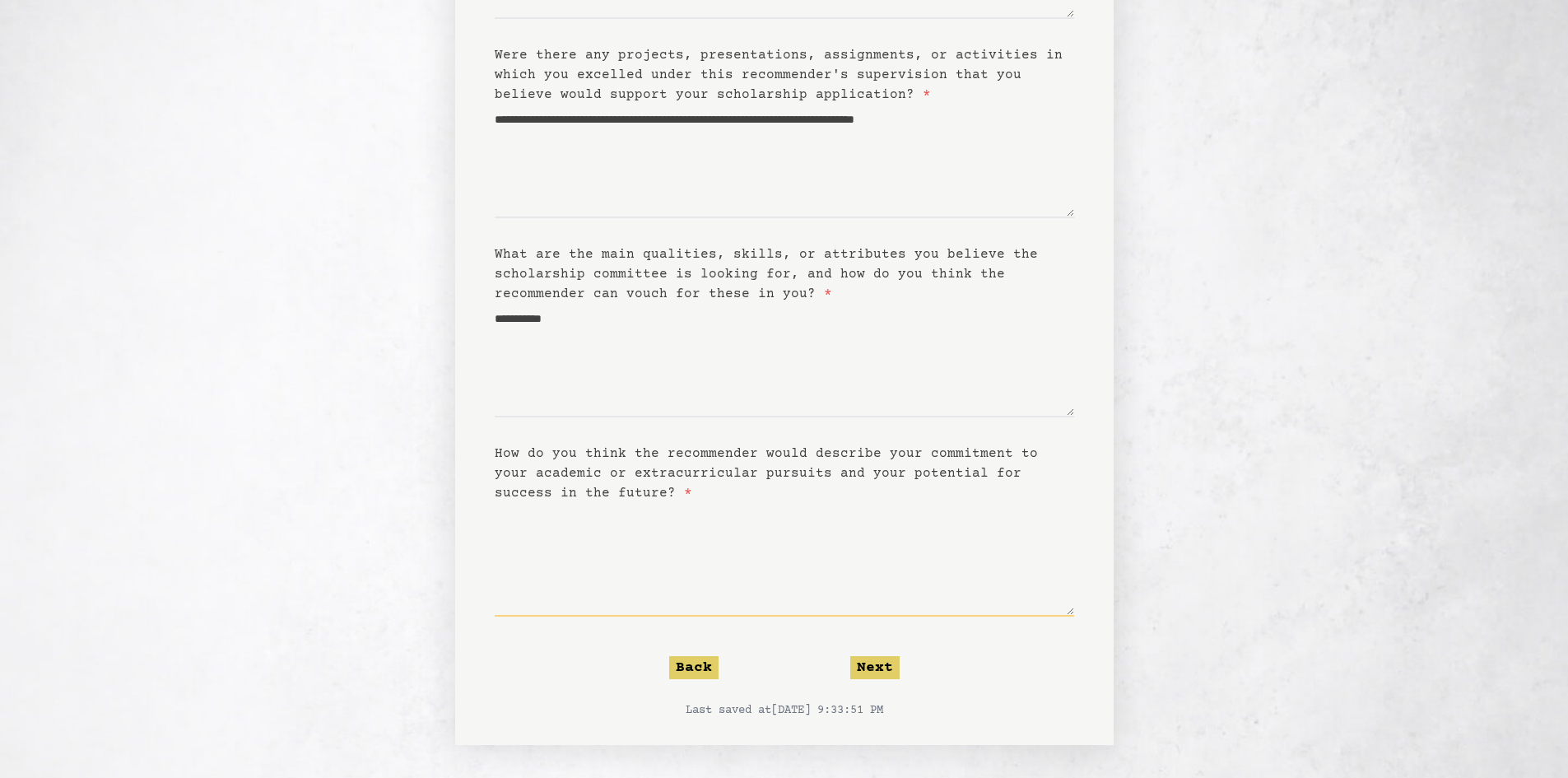
click at [811, 595] on textarea "How do you think the recommender would describe your commitment to your academi…" at bounding box center [785, 560] width 580 height 114
type textarea "*"
type textarea "**********"
click at [876, 668] on button "Next" at bounding box center [875, 668] width 49 height 23
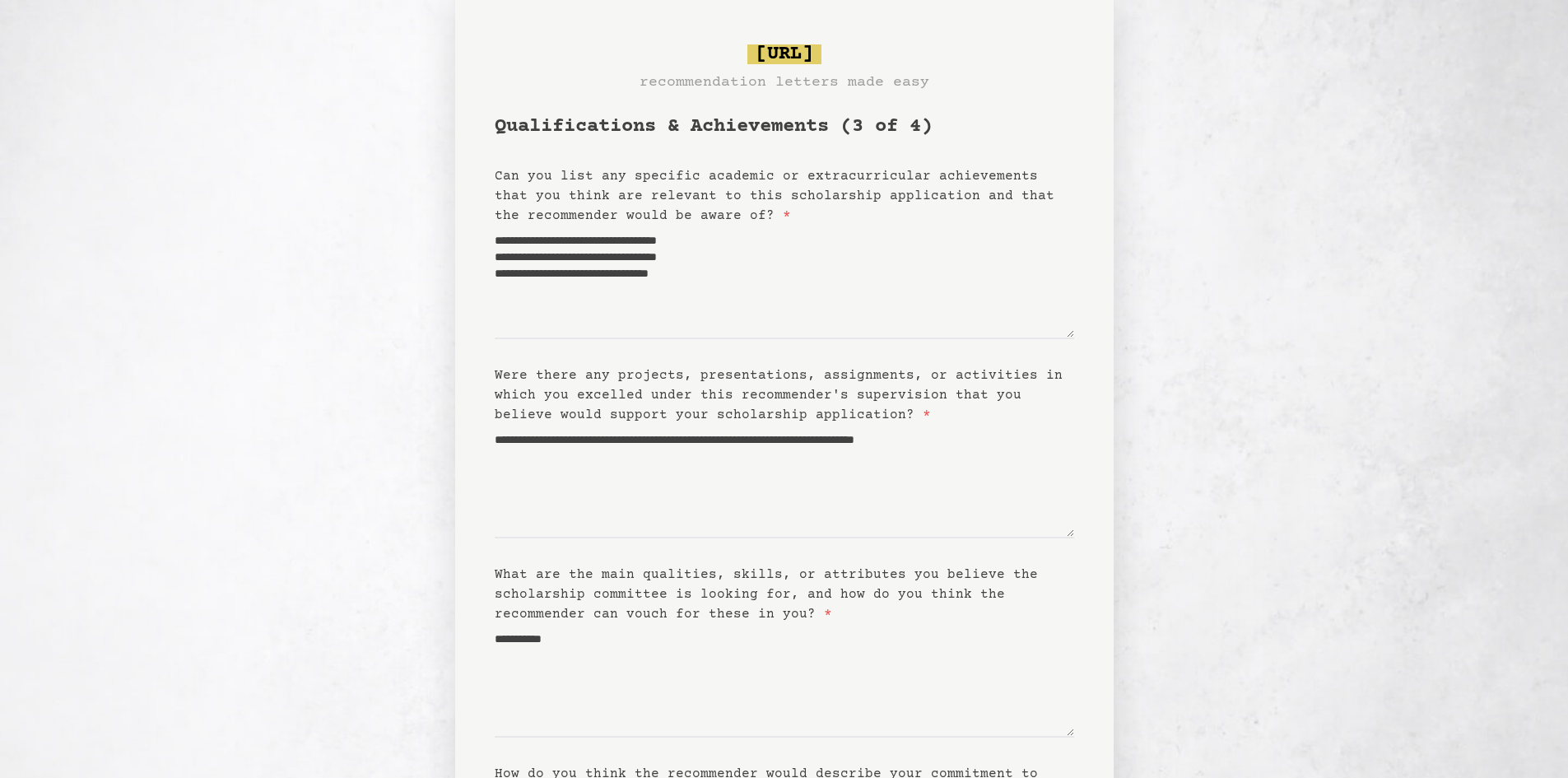
scroll to position [0, 0]
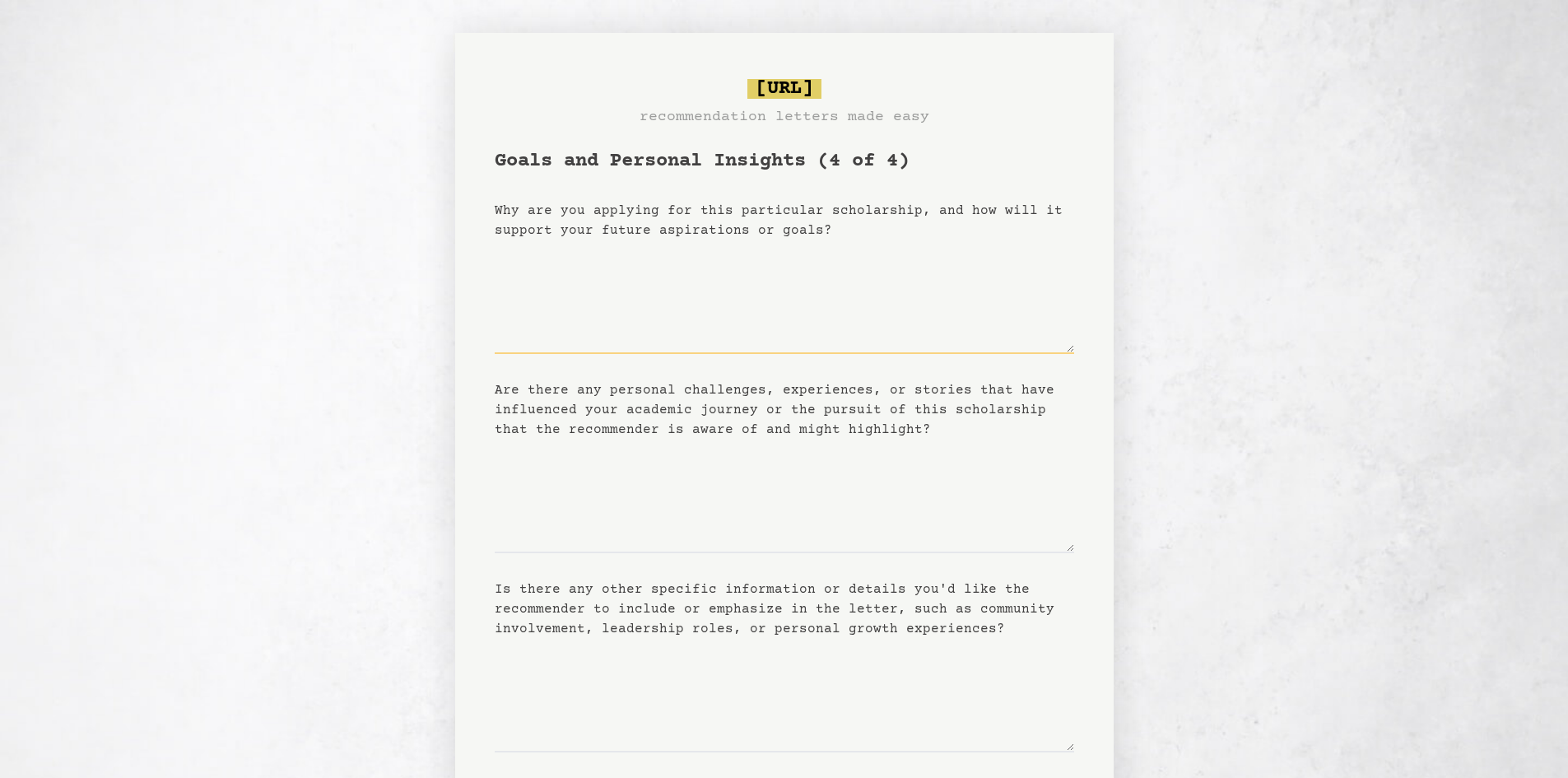
click at [739, 307] on textarea "Why are you applying for this particular scholarship, and how will it support y…" at bounding box center [785, 296] width 580 height 114
paste textarea "**********"
click at [688, 250] on textarea "**********" at bounding box center [785, 296] width 580 height 114
paste textarea "**********"
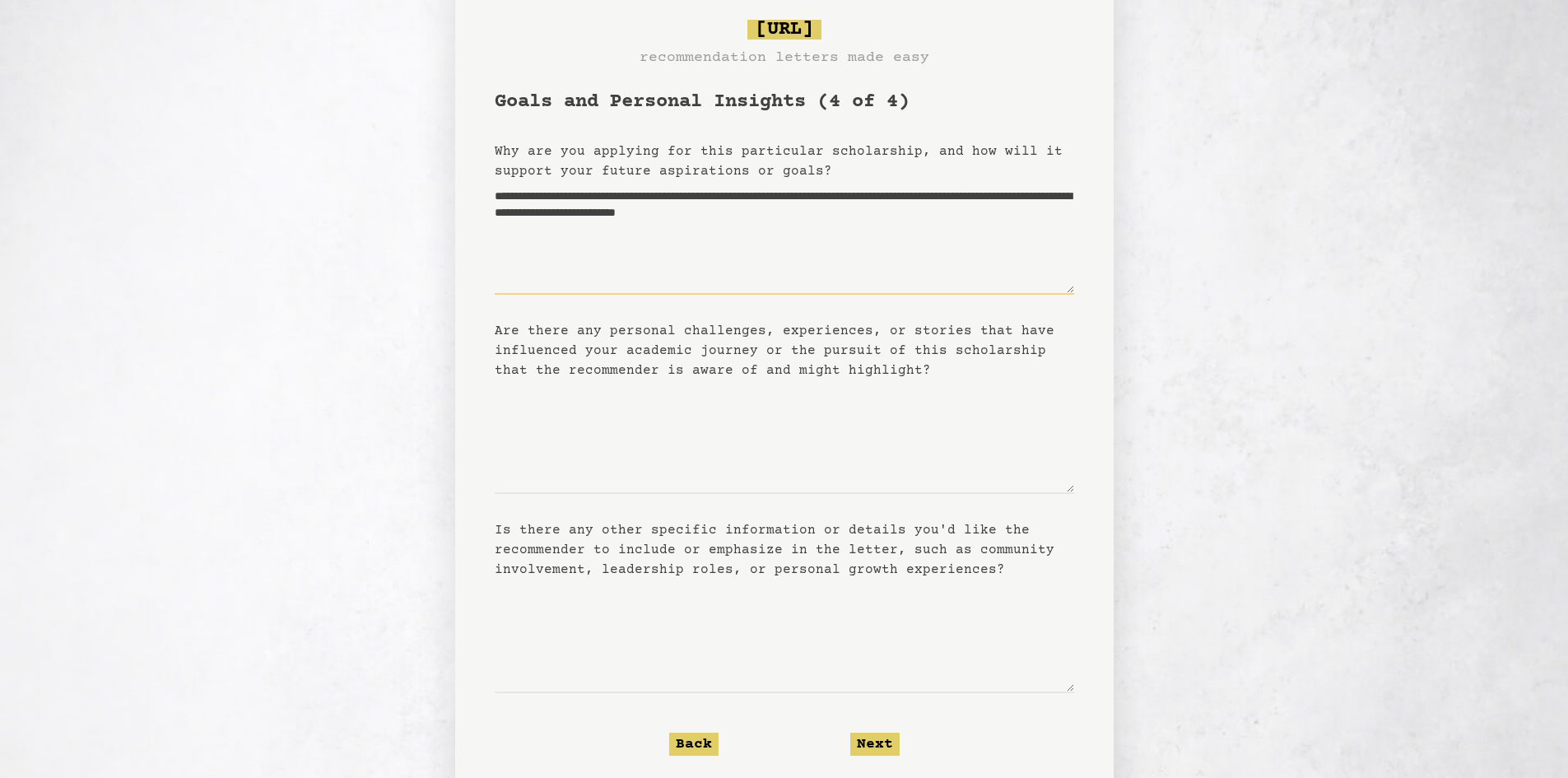
scroll to position [136, 0]
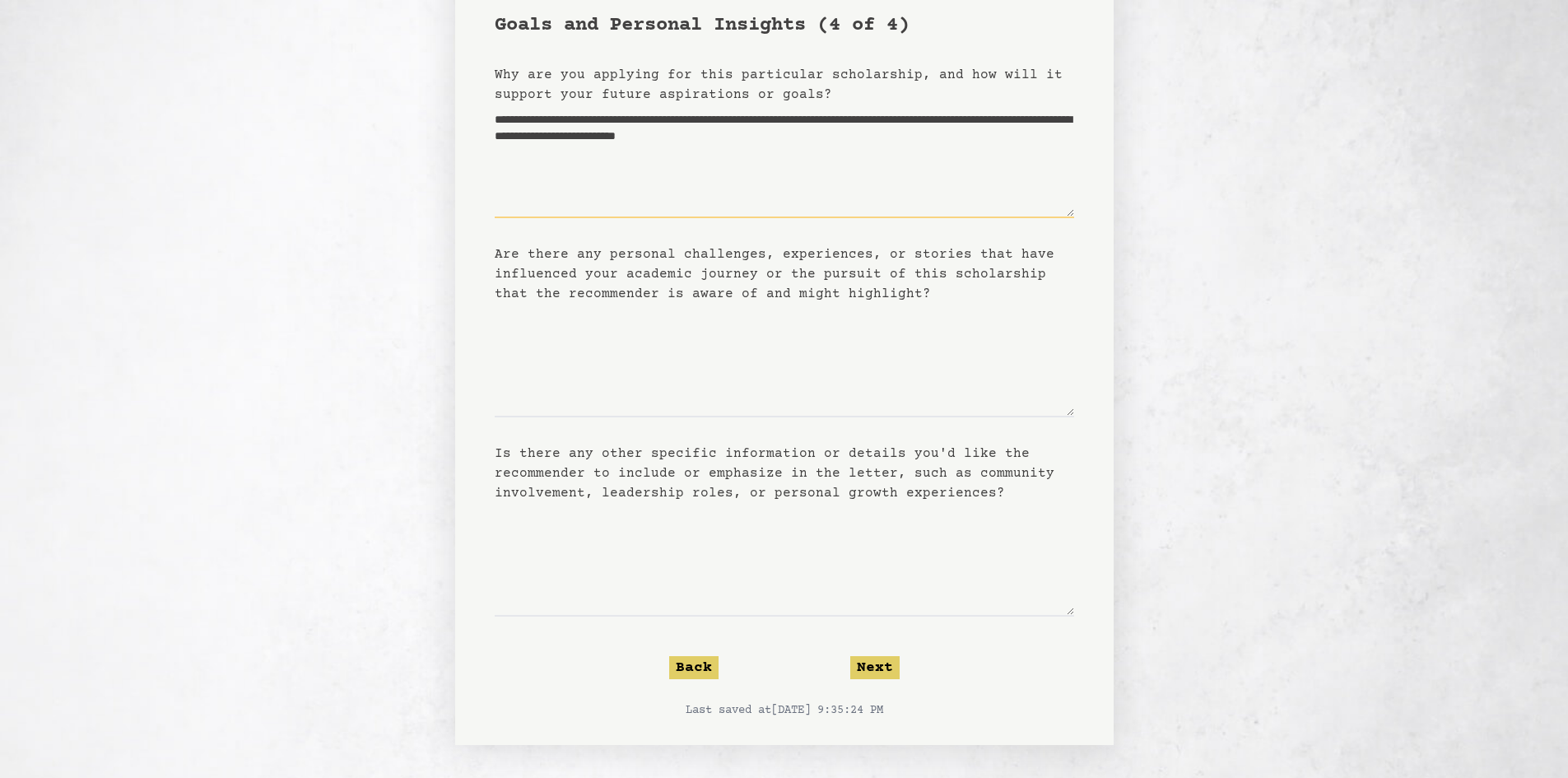
type textarea "**********"
click at [624, 374] on textarea "Are there any personal challenges, experiences, or stories that have influenced…" at bounding box center [785, 360] width 580 height 114
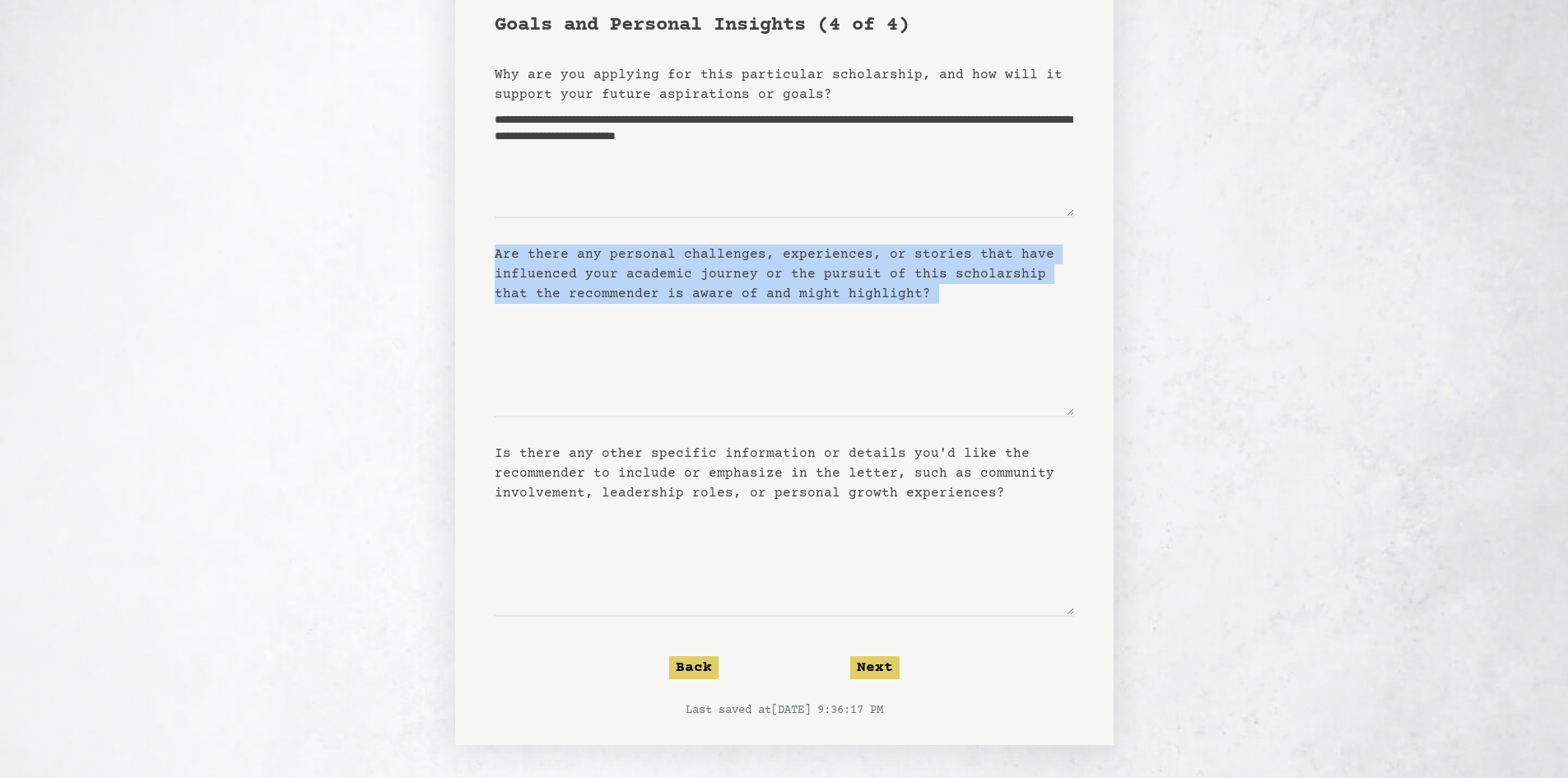
drag, startPoint x: 491, startPoint y: 250, endPoint x: 930, endPoint y: 325, distance: 445.4
click at [952, 320] on div "**********" at bounding box center [784, 320] width 659 height 848
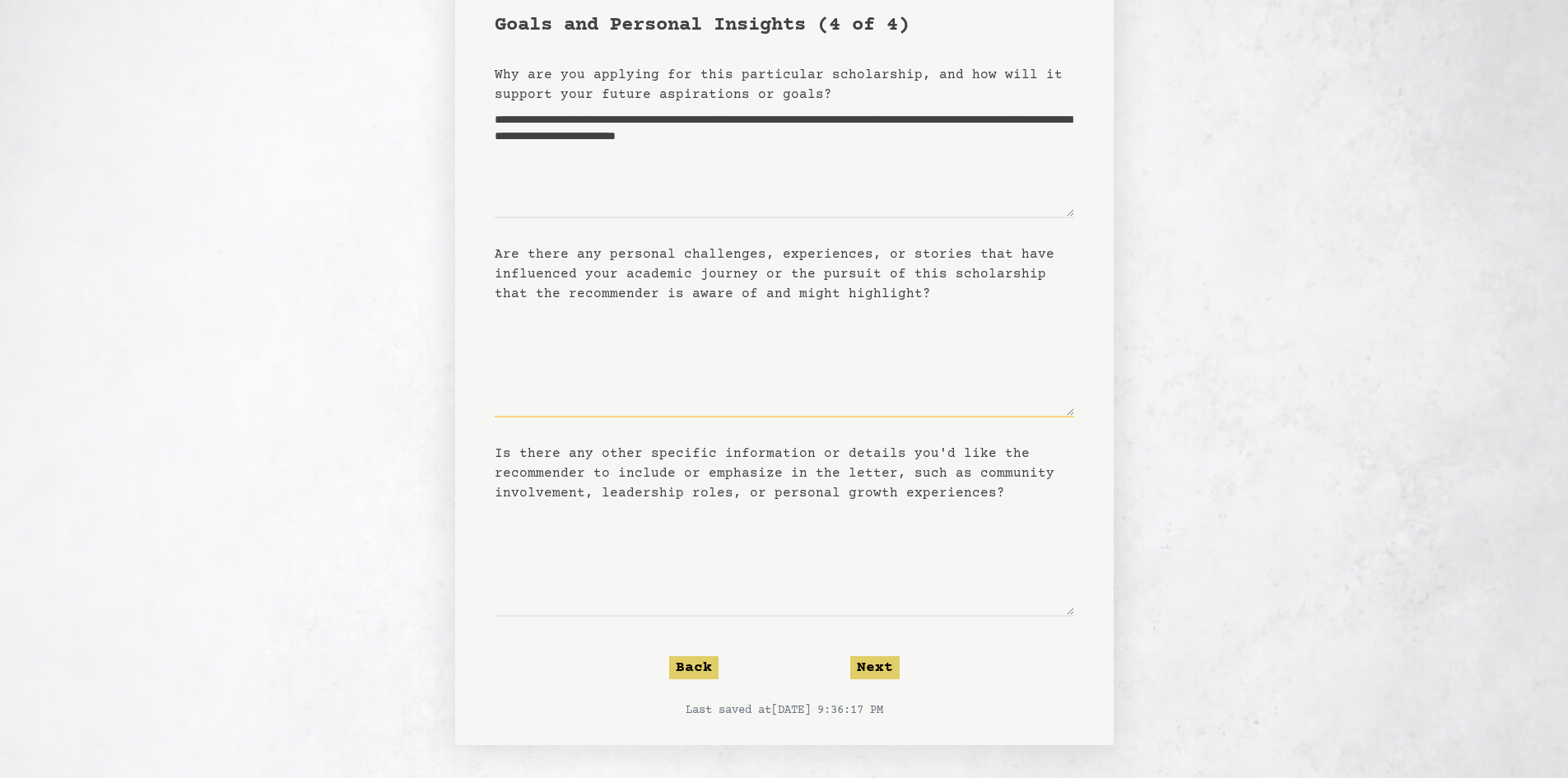
click at [821, 350] on textarea "Are there any personal challenges, experiences, or stories that have influenced…" at bounding box center [785, 360] width 580 height 114
drag, startPoint x: 679, startPoint y: 317, endPoint x: 819, endPoint y: 320, distance: 140.0
click at [819, 320] on textarea "**********" at bounding box center [785, 360] width 580 height 114
paste textarea "**********"
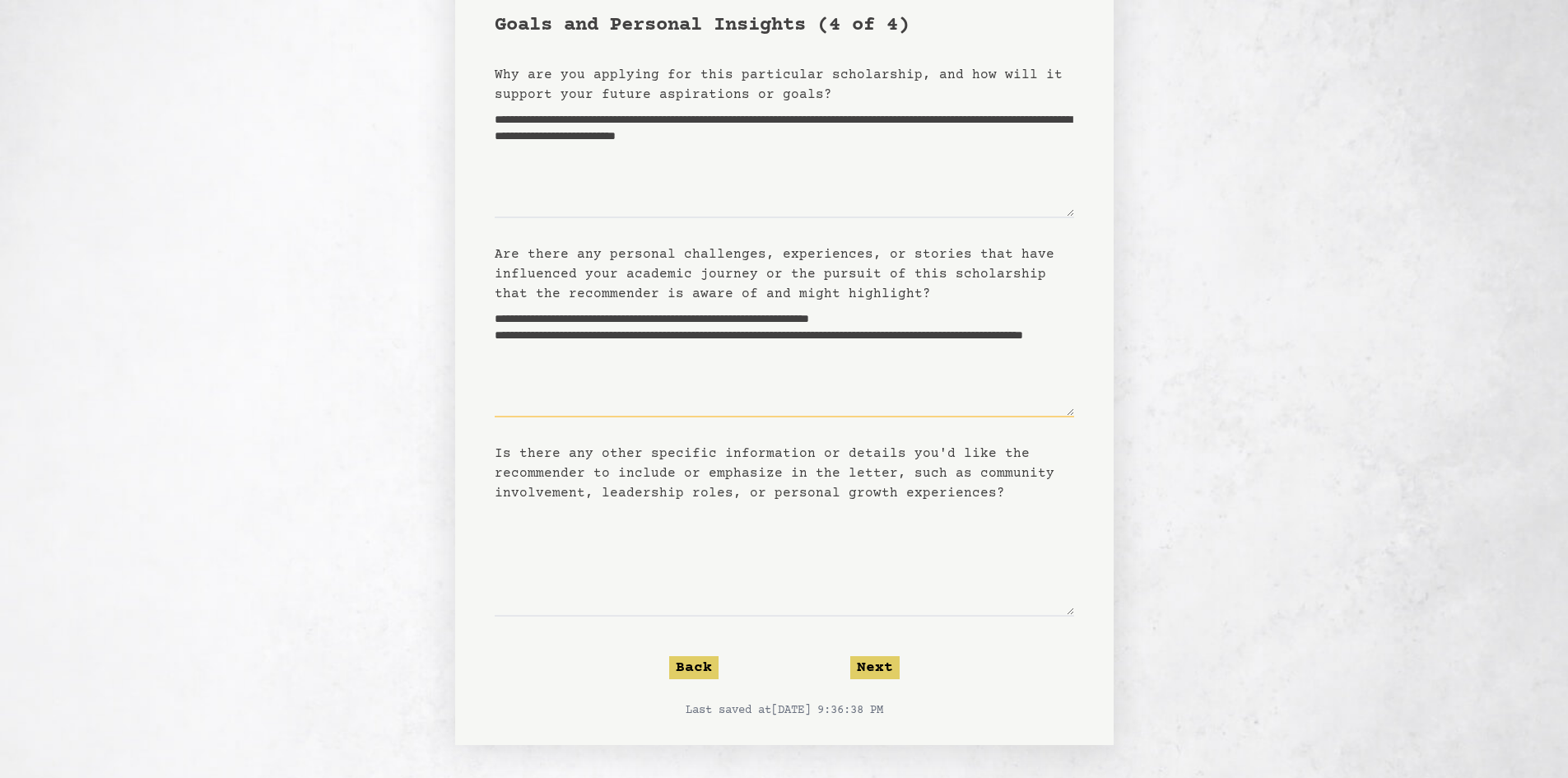
click at [556, 348] on textarea "**********" at bounding box center [785, 360] width 580 height 114
click at [549, 357] on textarea "**********" at bounding box center [785, 360] width 580 height 114
paste textarea "**********"
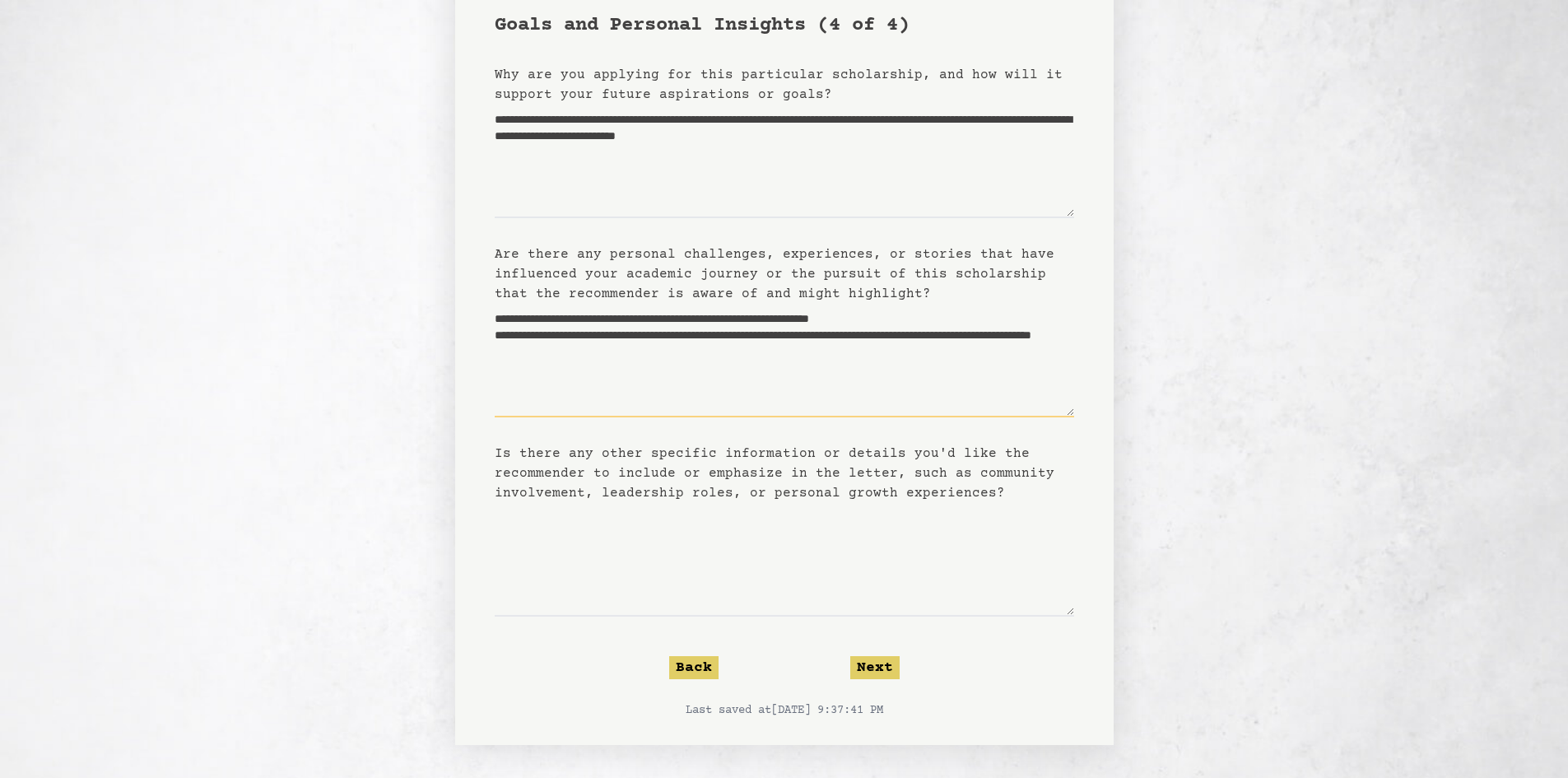
type textarea "**********"
click at [565, 526] on textarea "Is there any other specific information or details you'd like the recommender t…" at bounding box center [785, 560] width 580 height 114
type textarea "*"
type textarea "**********"
click at [866, 669] on button "Next" at bounding box center [875, 668] width 49 height 23
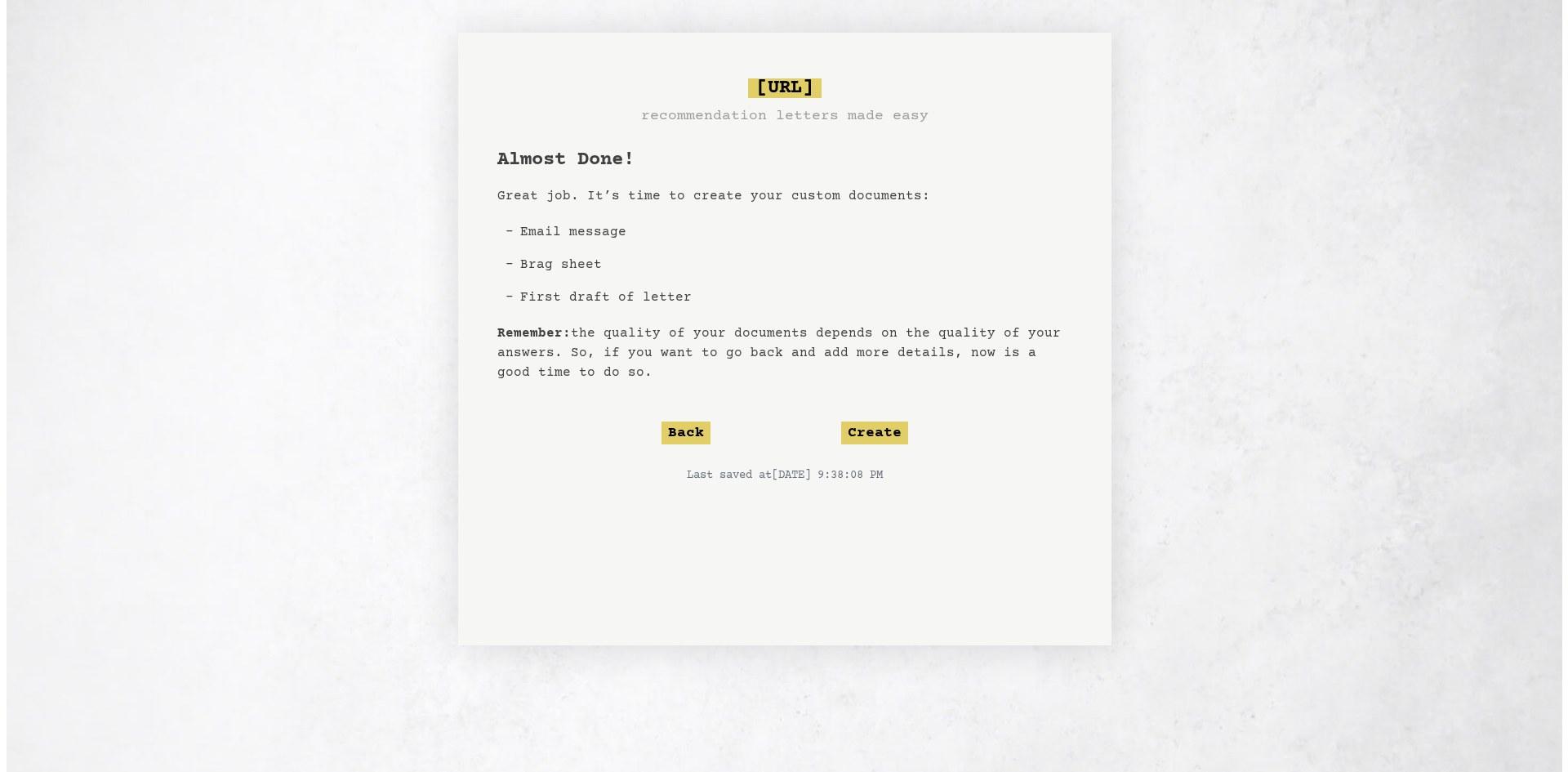
scroll to position [0, 0]
click at [882, 433] on button "Create" at bounding box center [873, 433] width 67 height 23
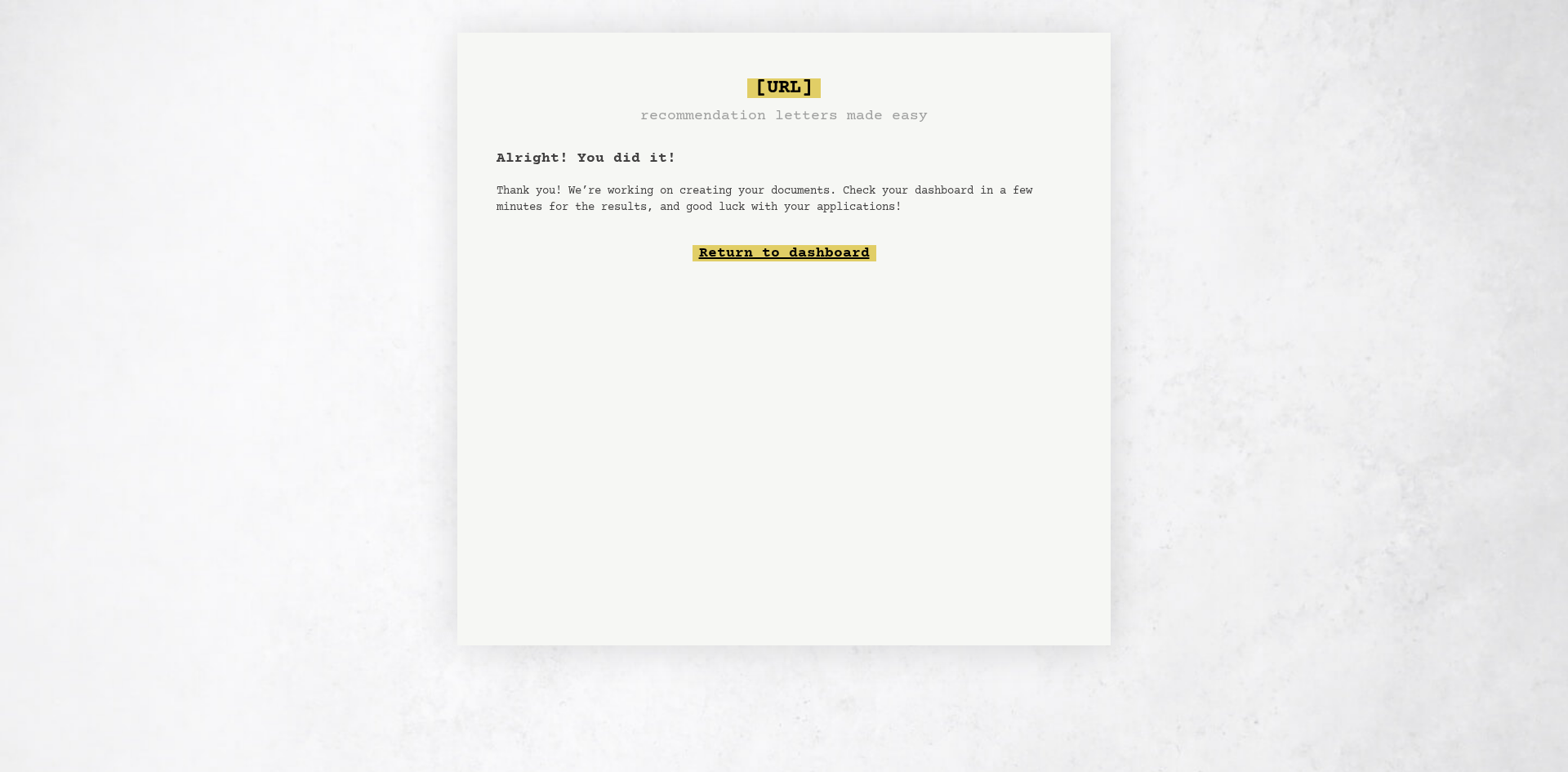
click at [837, 253] on link "Return to dashboard" at bounding box center [784, 253] width 184 height 16
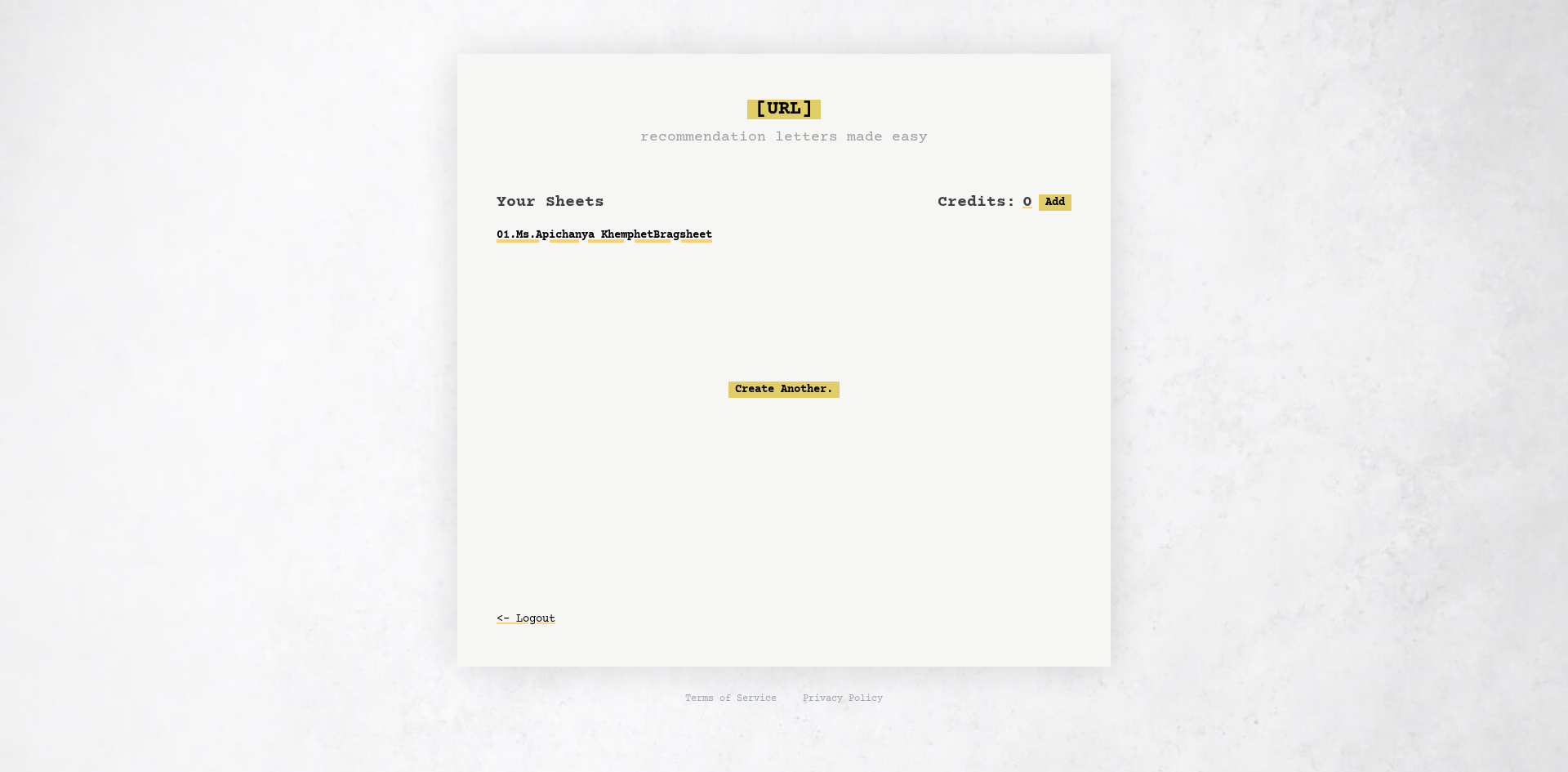
click at [699, 228] on link "01 . Ms.Apichanya Khemphet Bragsheet" at bounding box center [784, 236] width 575 height 30
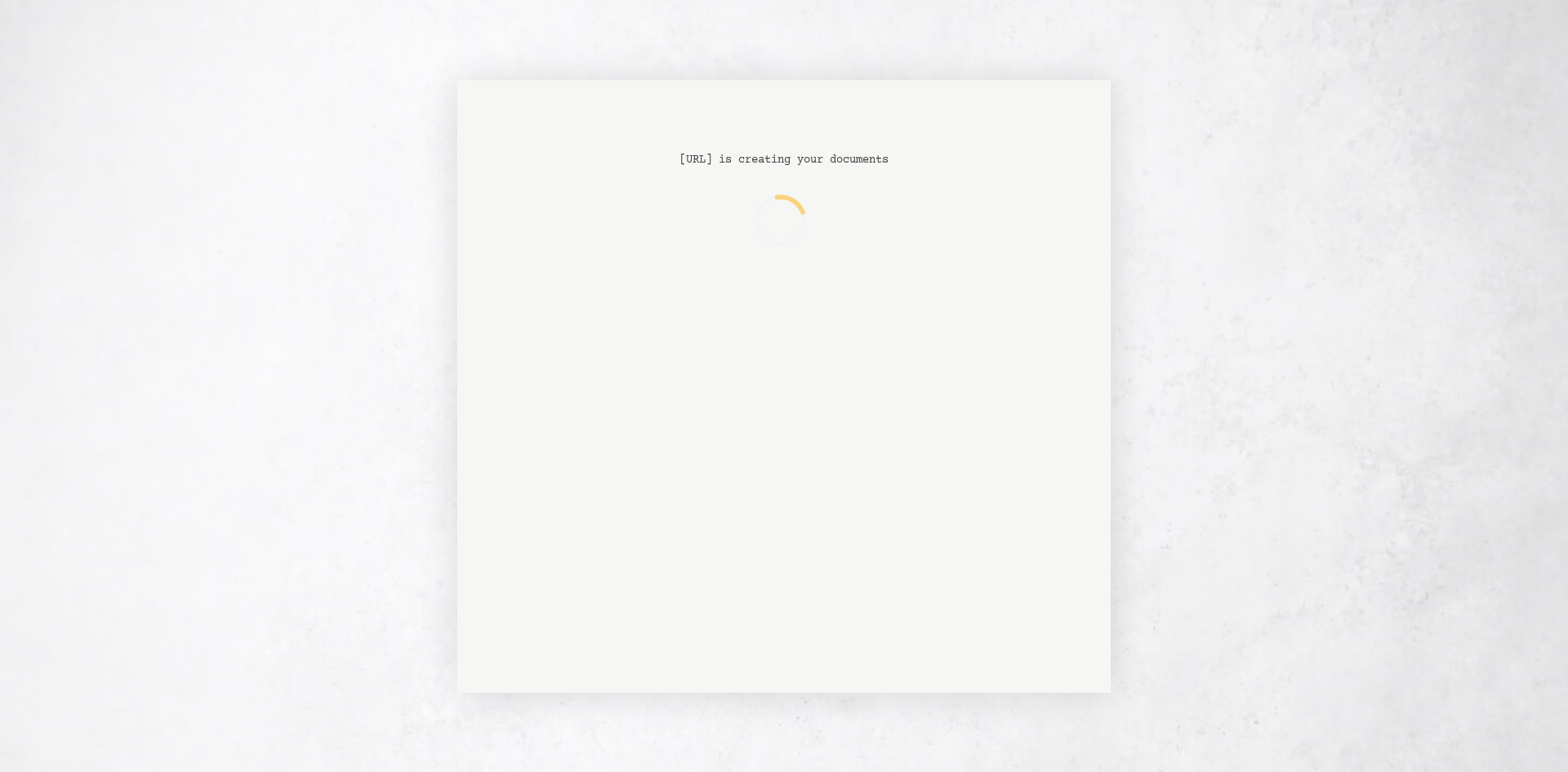
click at [96, 412] on html "Bragsheet.ai is creating your documents Loading... Bragsheet.ai | Recommendatio…" at bounding box center [784, 386] width 1568 height 772
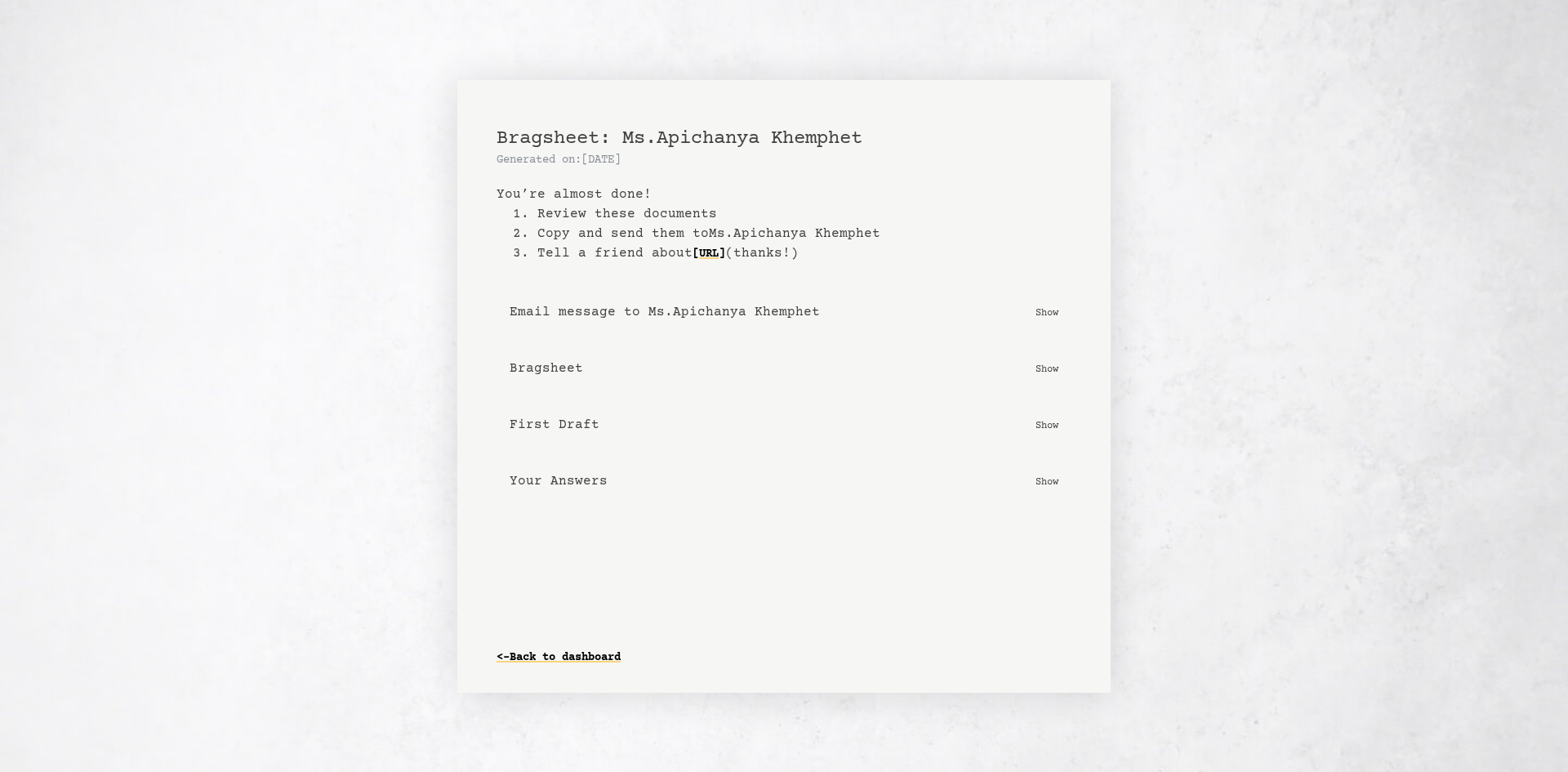
click at [1037, 306] on p "Show" at bounding box center [1047, 312] width 23 height 16
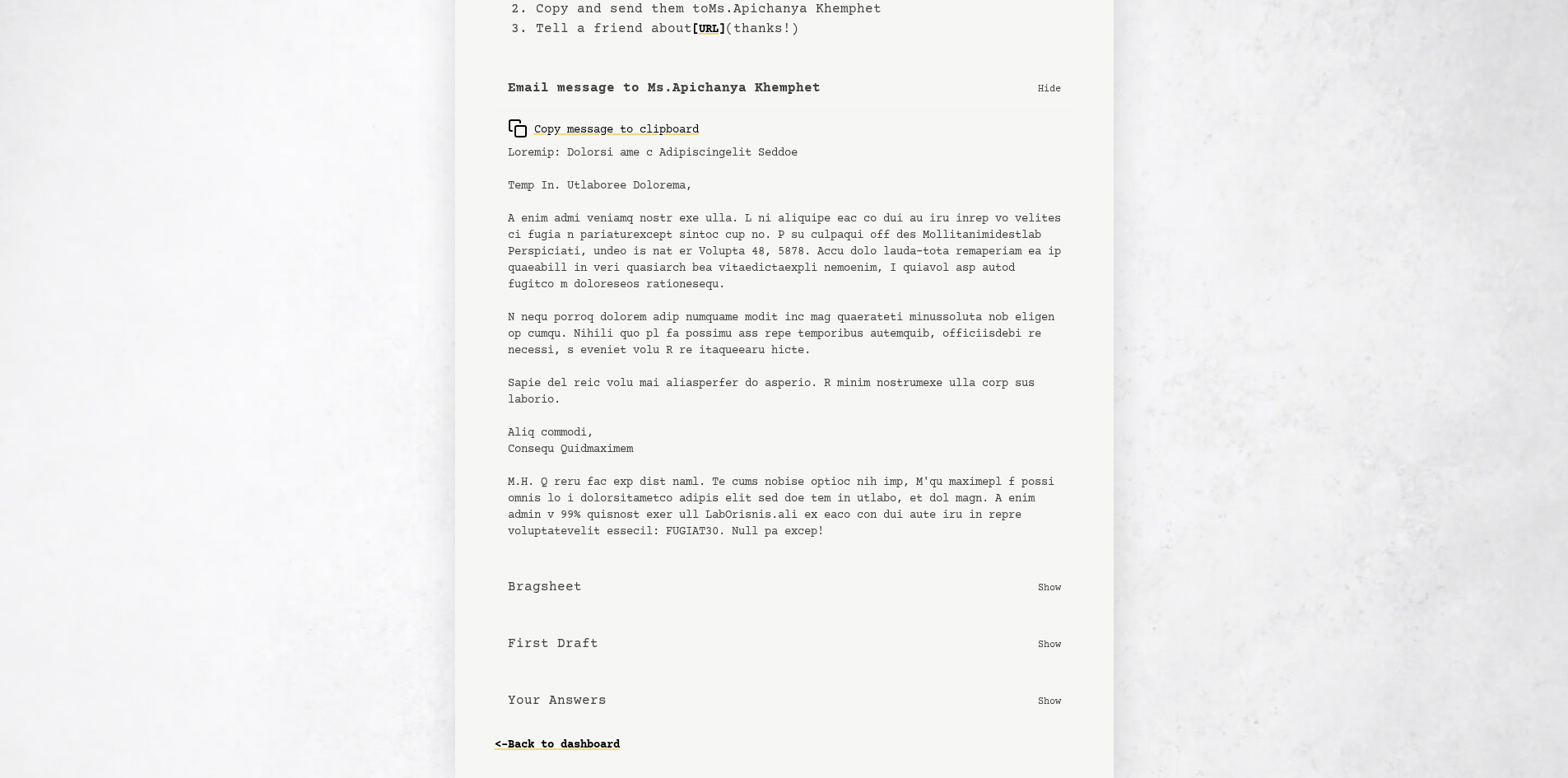
scroll to position [148, 0]
click at [1041, 575] on button "Bragsheet Show" at bounding box center [785, 585] width 580 height 47
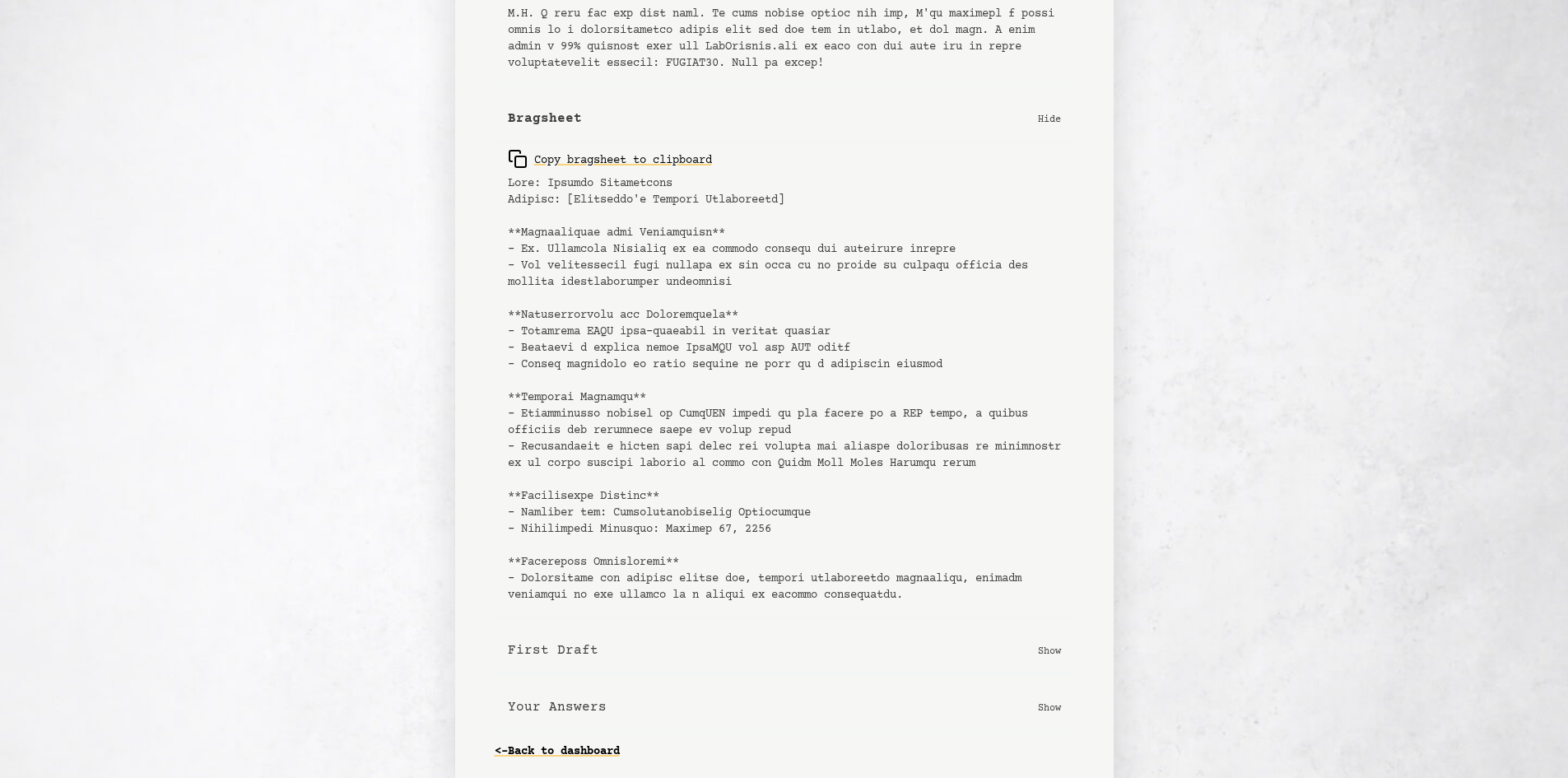
scroll to position [639, 0]
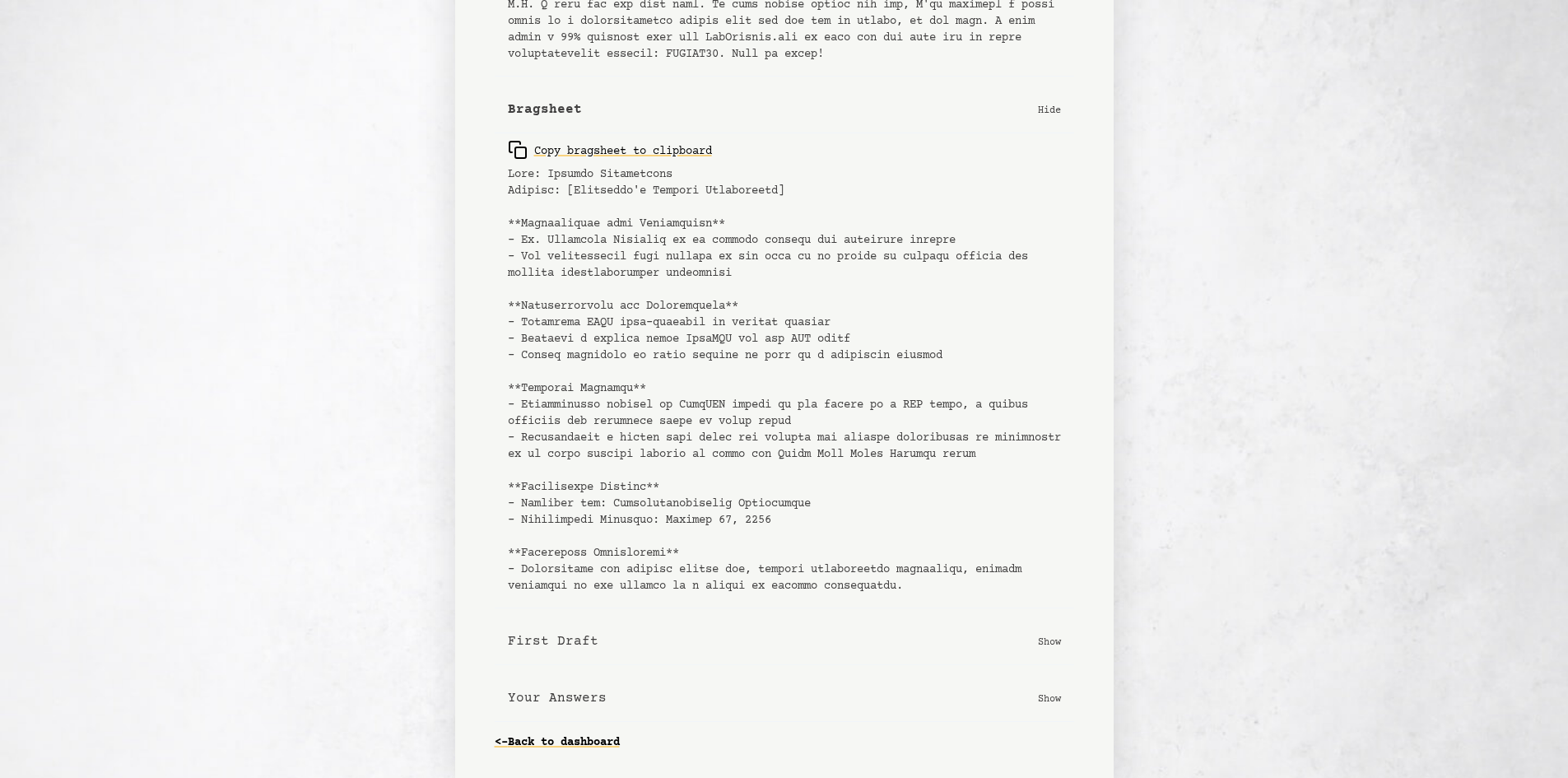
click at [1051, 642] on p "Show" at bounding box center [1050, 641] width 23 height 17
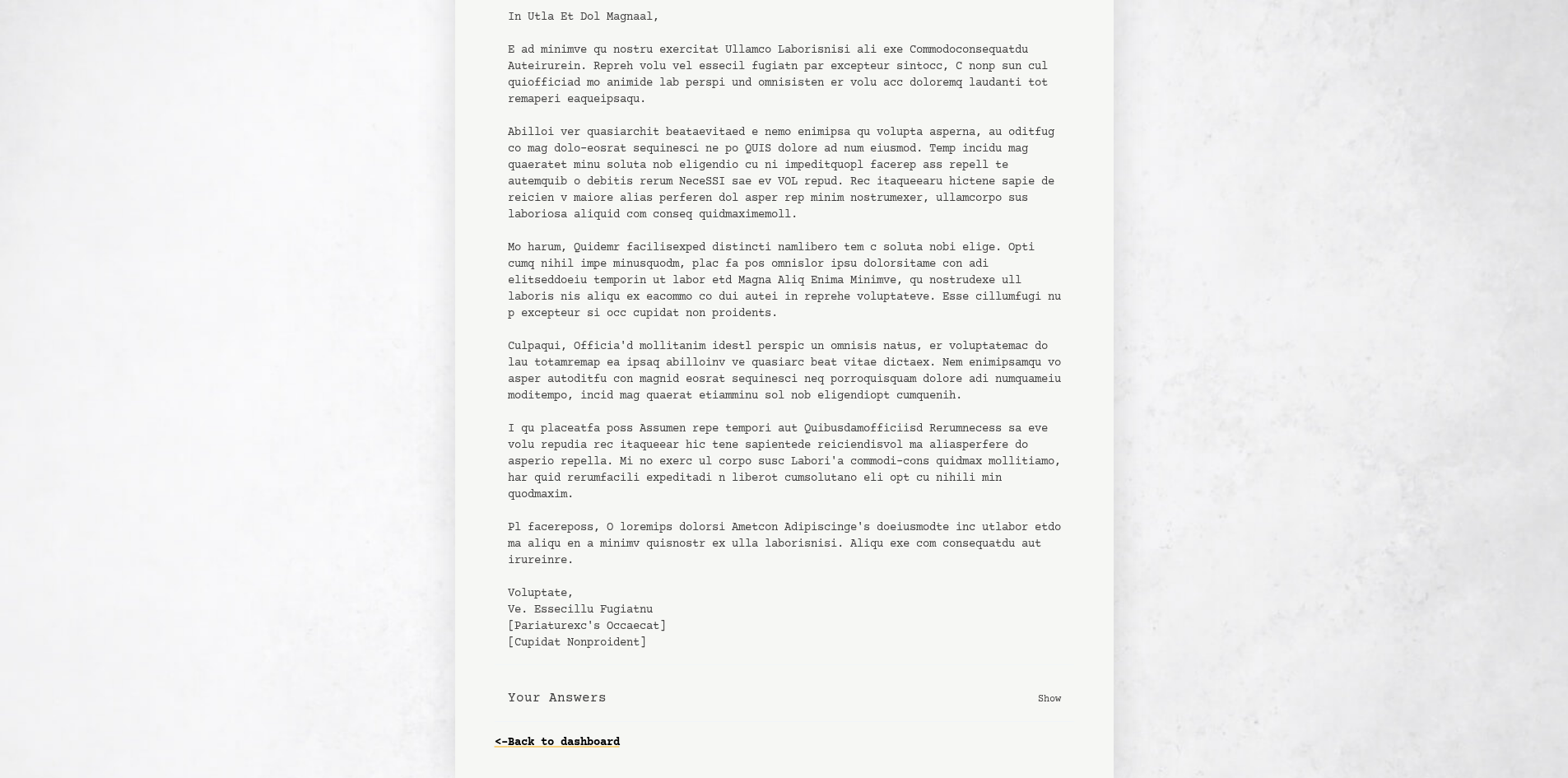
scroll to position [1377, 0]
click at [1038, 690] on p "Show" at bounding box center [1050, 698] width 23 height 17
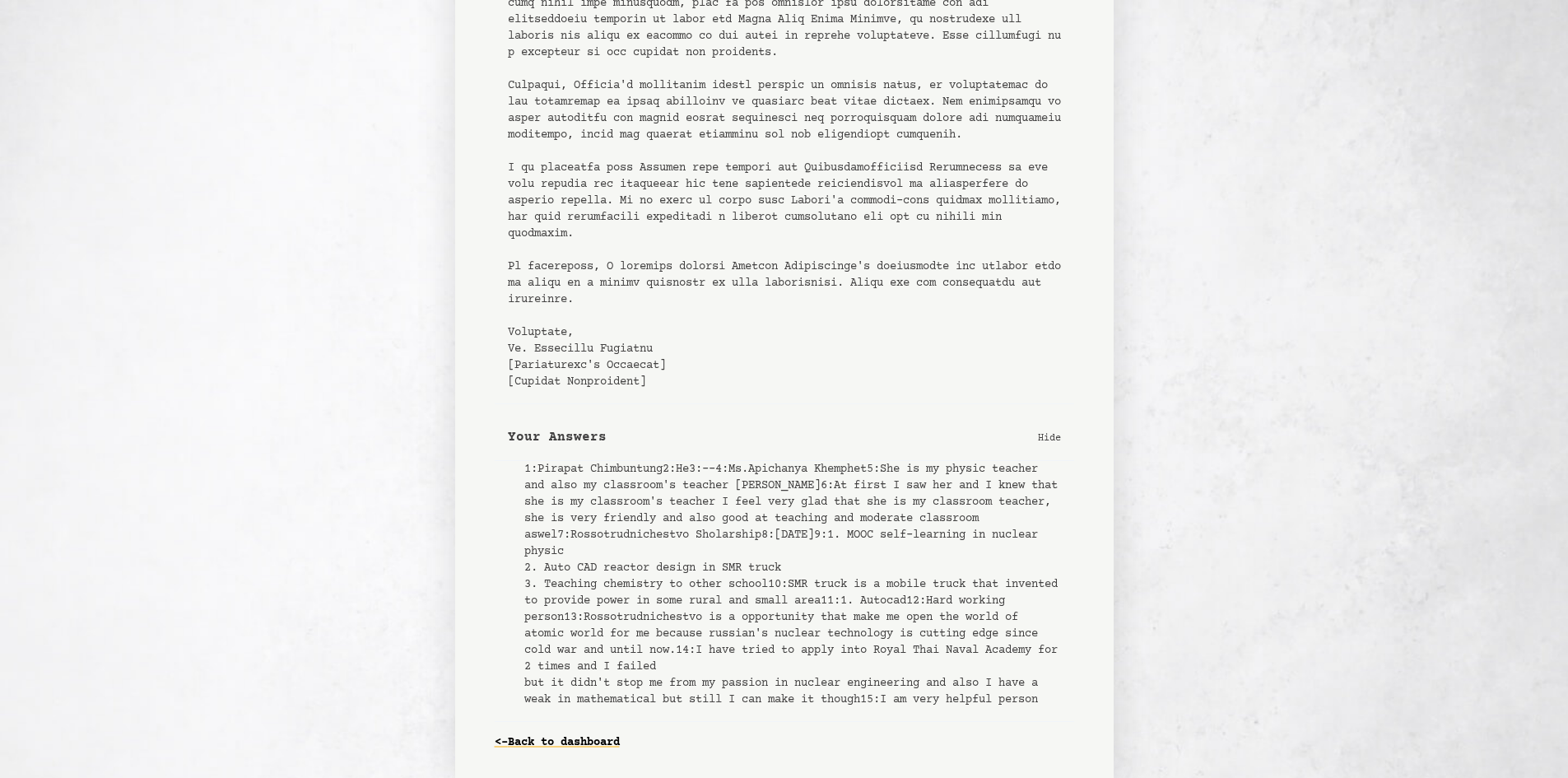
click at [1052, 445] on p "Hide" at bounding box center [1050, 437] width 23 height 17
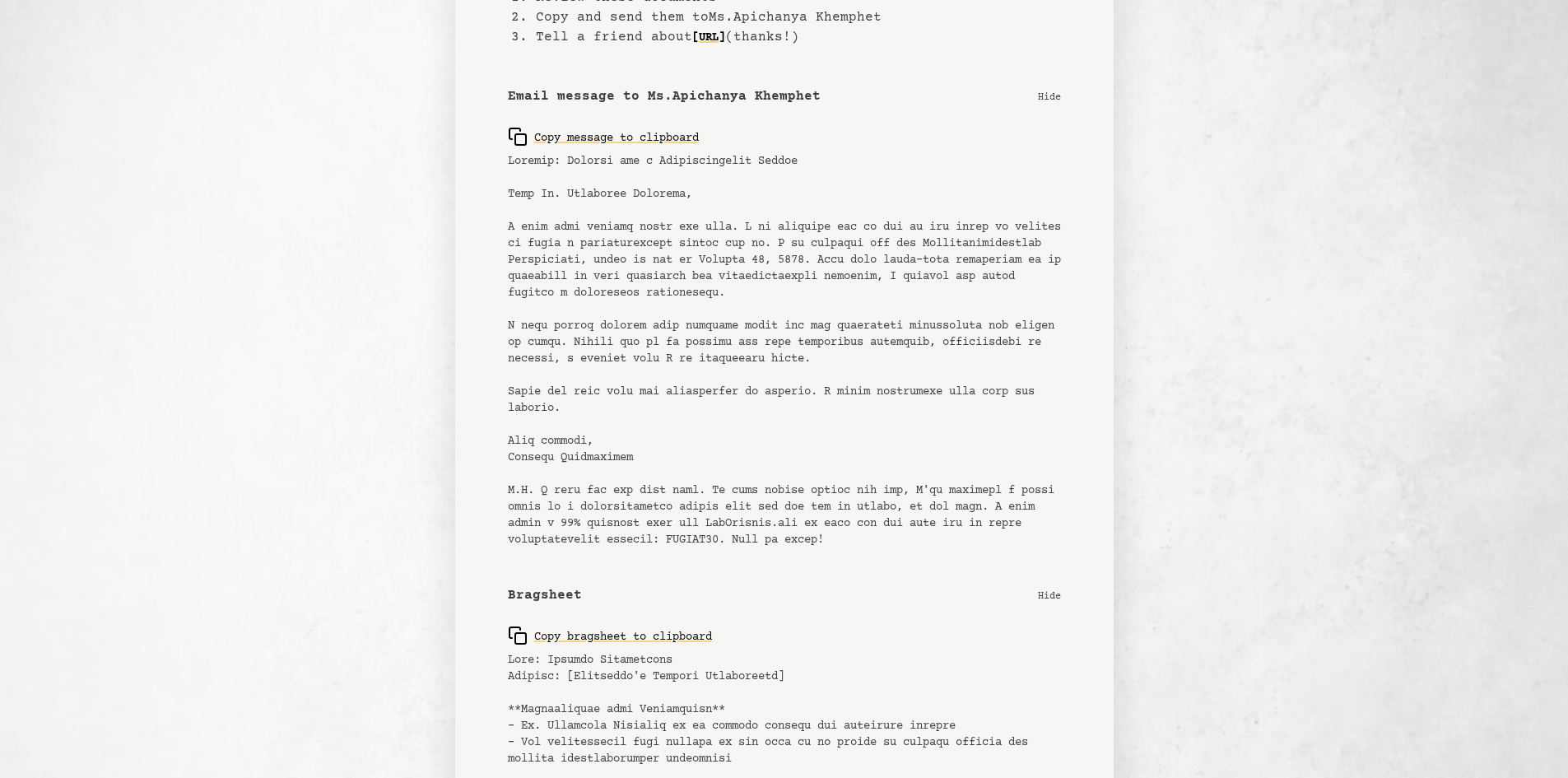
scroll to position [166, 0]
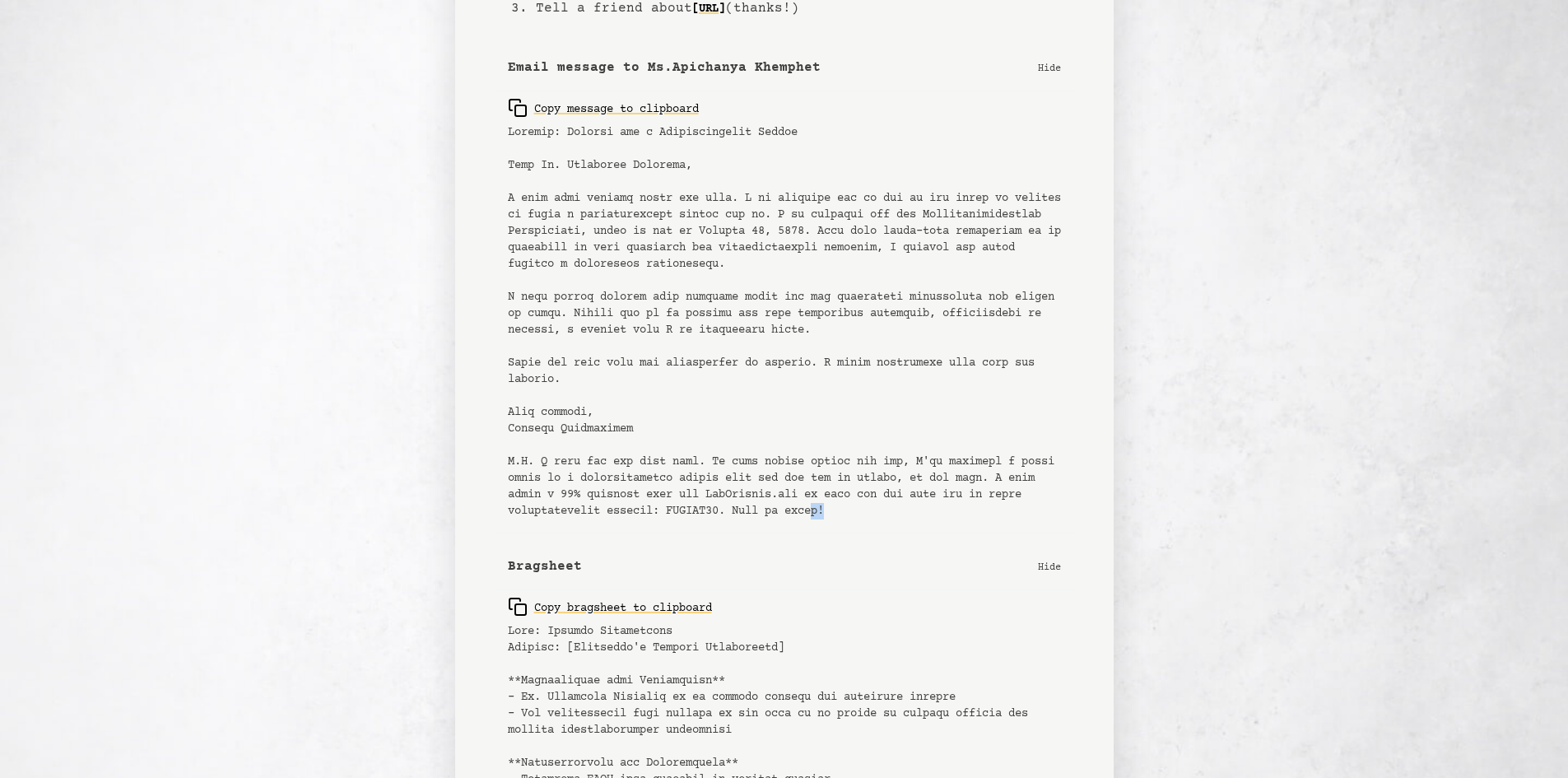
drag, startPoint x: 891, startPoint y: 507, endPoint x: 867, endPoint y: 509, distance: 24.1
click at [866, 509] on pre at bounding box center [785, 322] width 553 height 395
click at [880, 507] on pre at bounding box center [785, 322] width 553 height 395
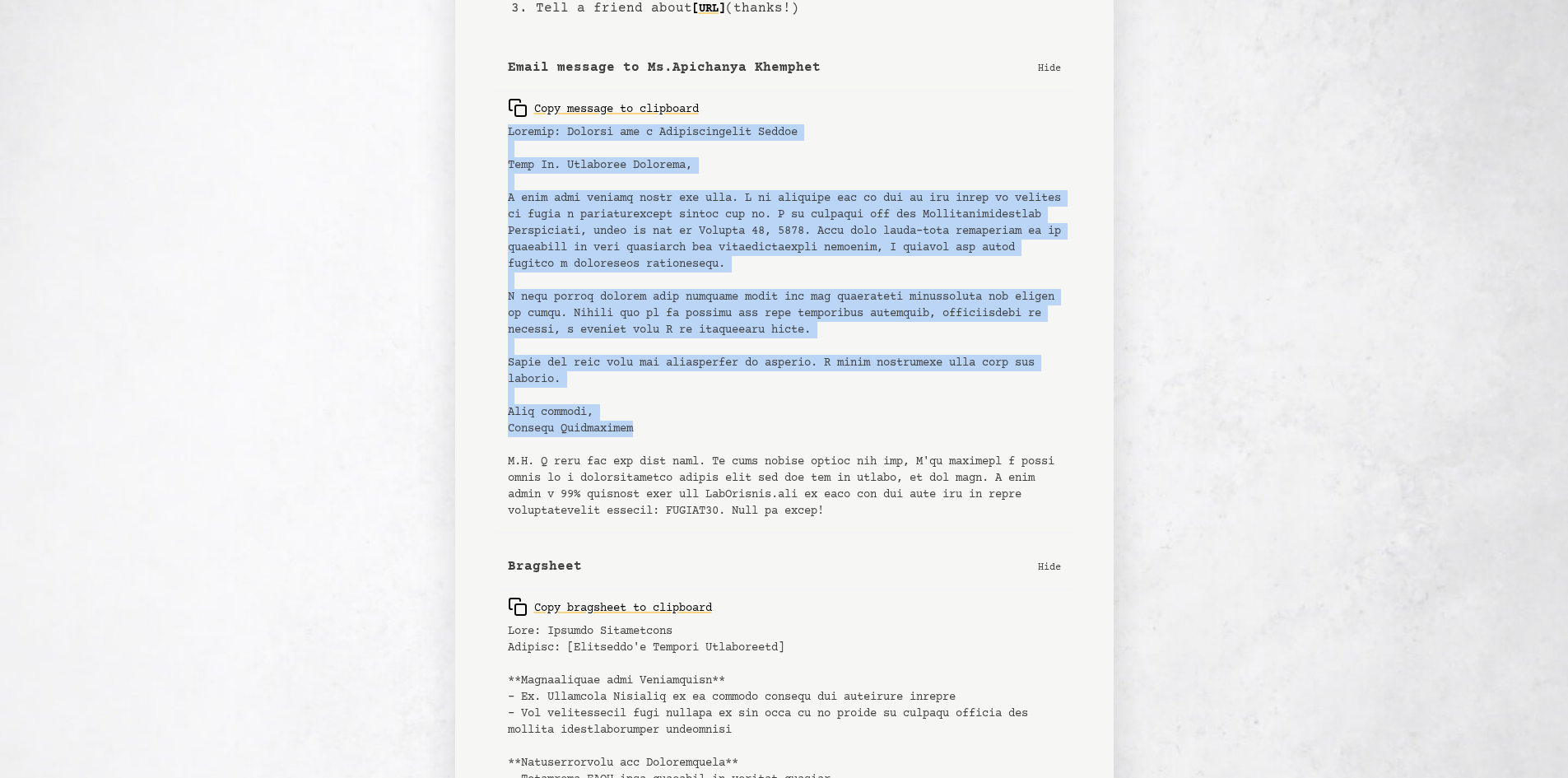
drag, startPoint x: 688, startPoint y: 428, endPoint x: 489, endPoint y: 126, distance: 361.7
copy pre "Subject: Request for a Recommendation Letter Dear Ms. Apichanya Khemphet, I hop…"
click at [958, 327] on pre at bounding box center [785, 322] width 553 height 395
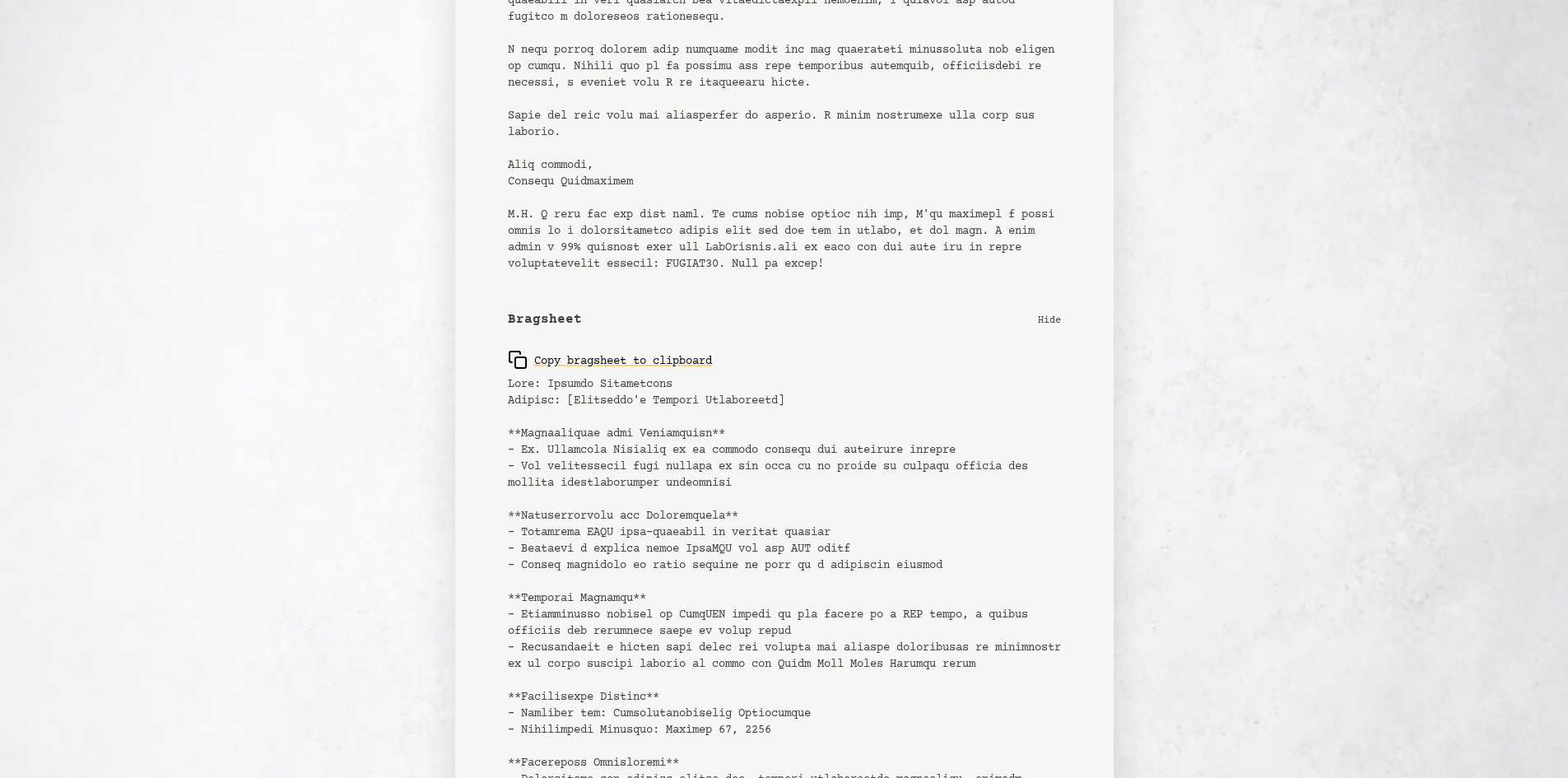
click at [825, 349] on div "Copy bragsheet to clipboard" at bounding box center [785, 580] width 580 height 474
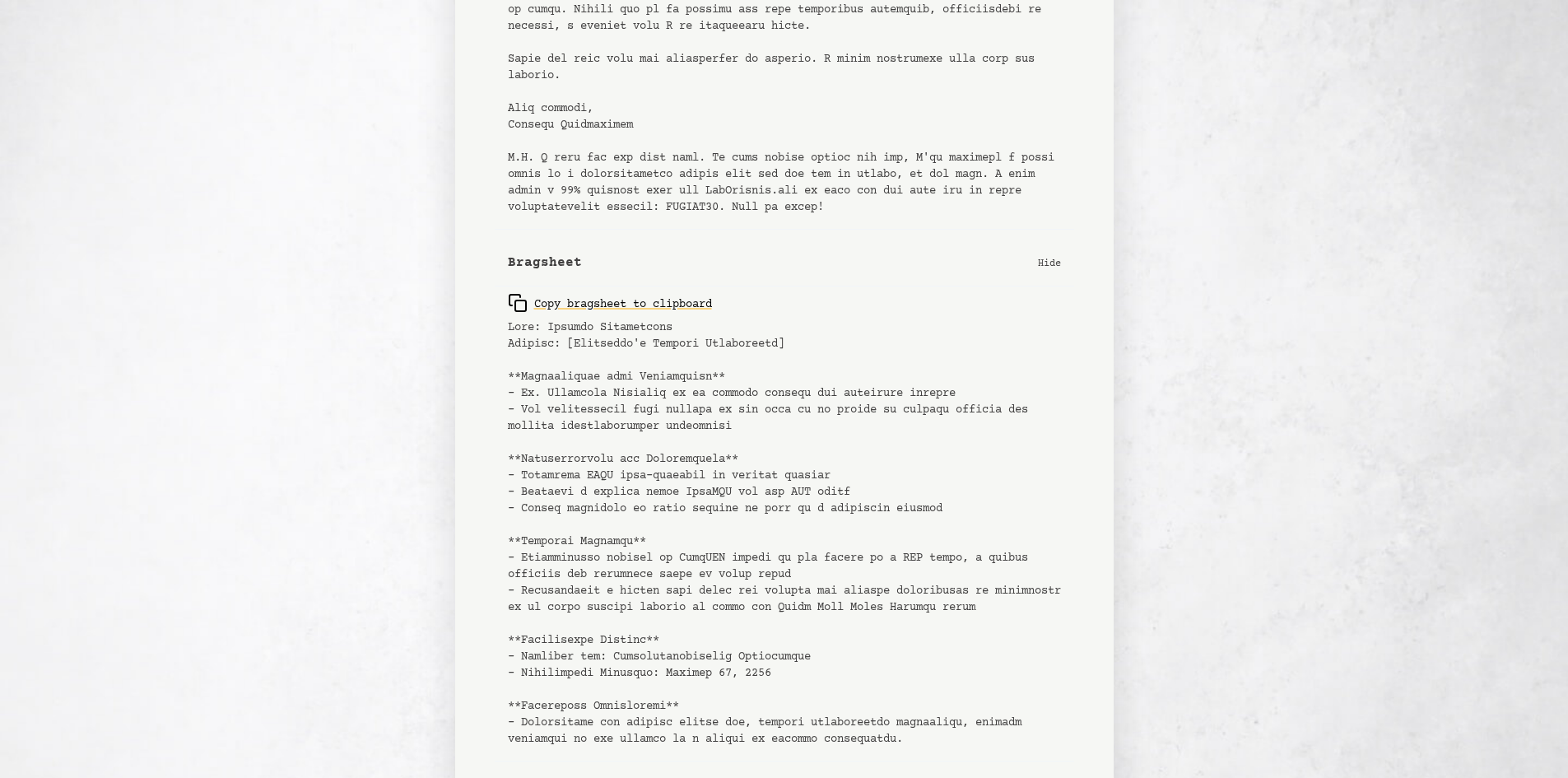
scroll to position [496, 0]
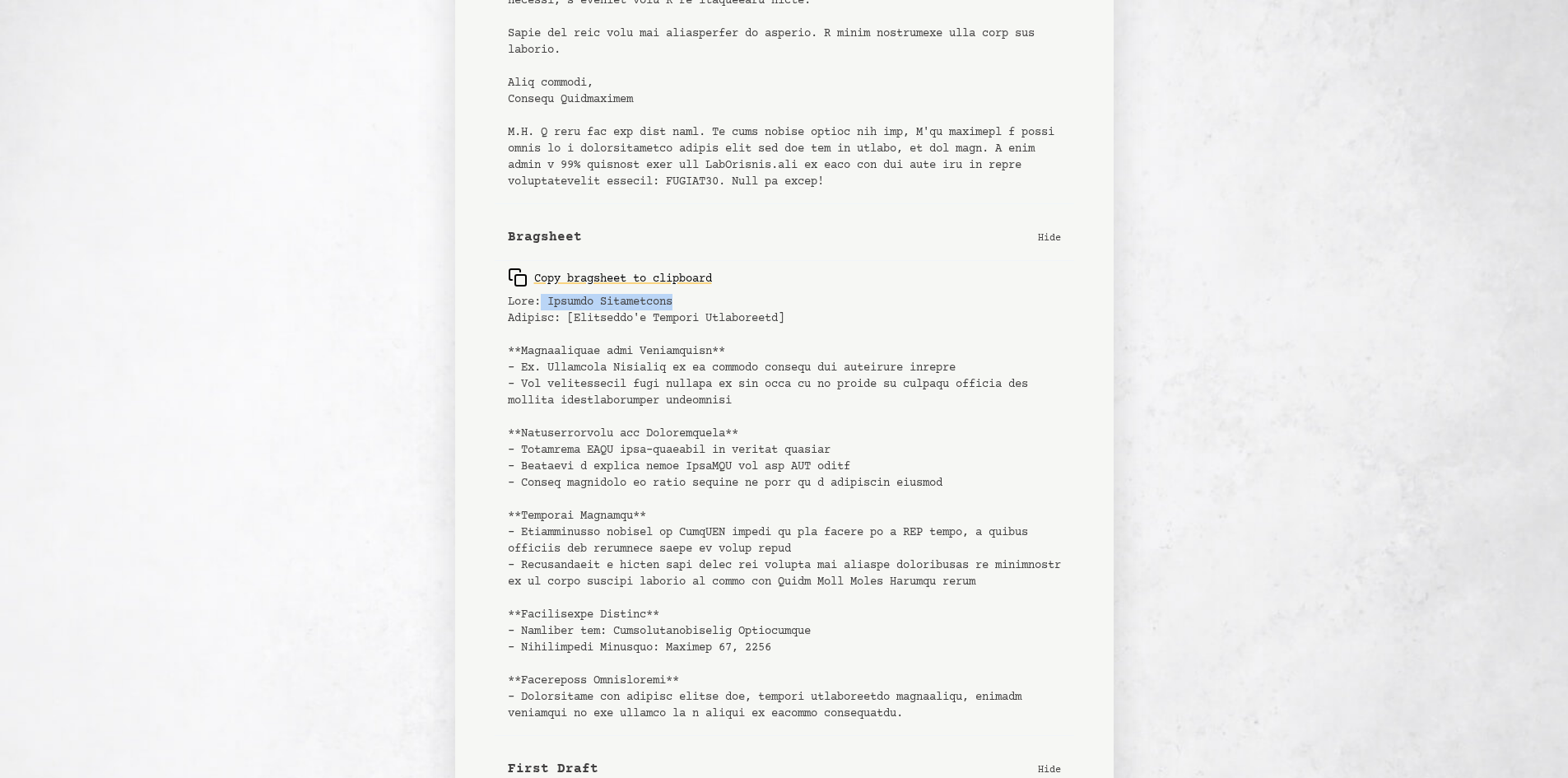
drag, startPoint x: 541, startPoint y: 301, endPoint x: 803, endPoint y: 299, distance: 262.0
click at [803, 299] on pre at bounding box center [785, 507] width 553 height 428
click at [817, 306] on pre at bounding box center [785, 507] width 553 height 428
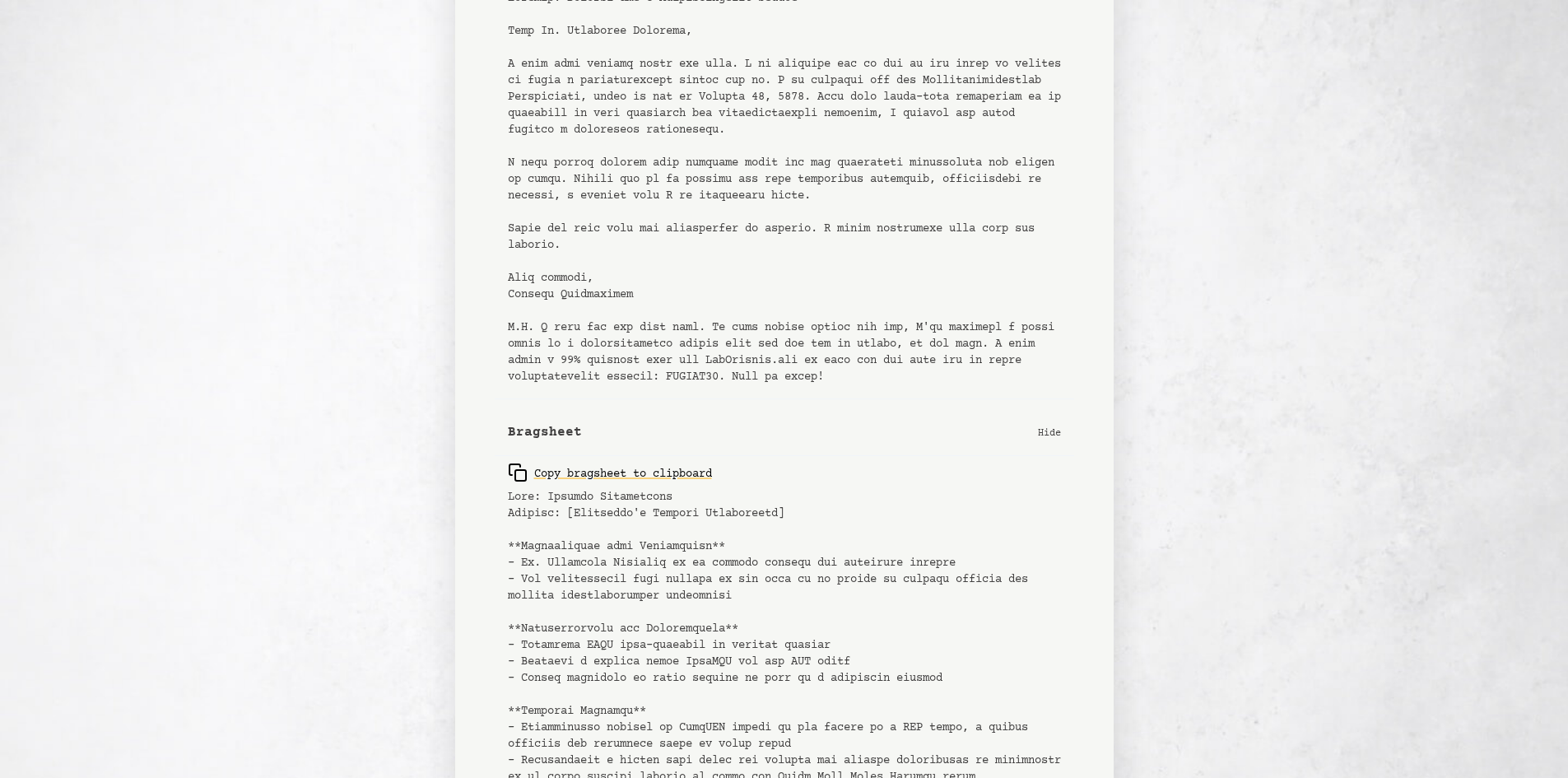
scroll to position [330, 0]
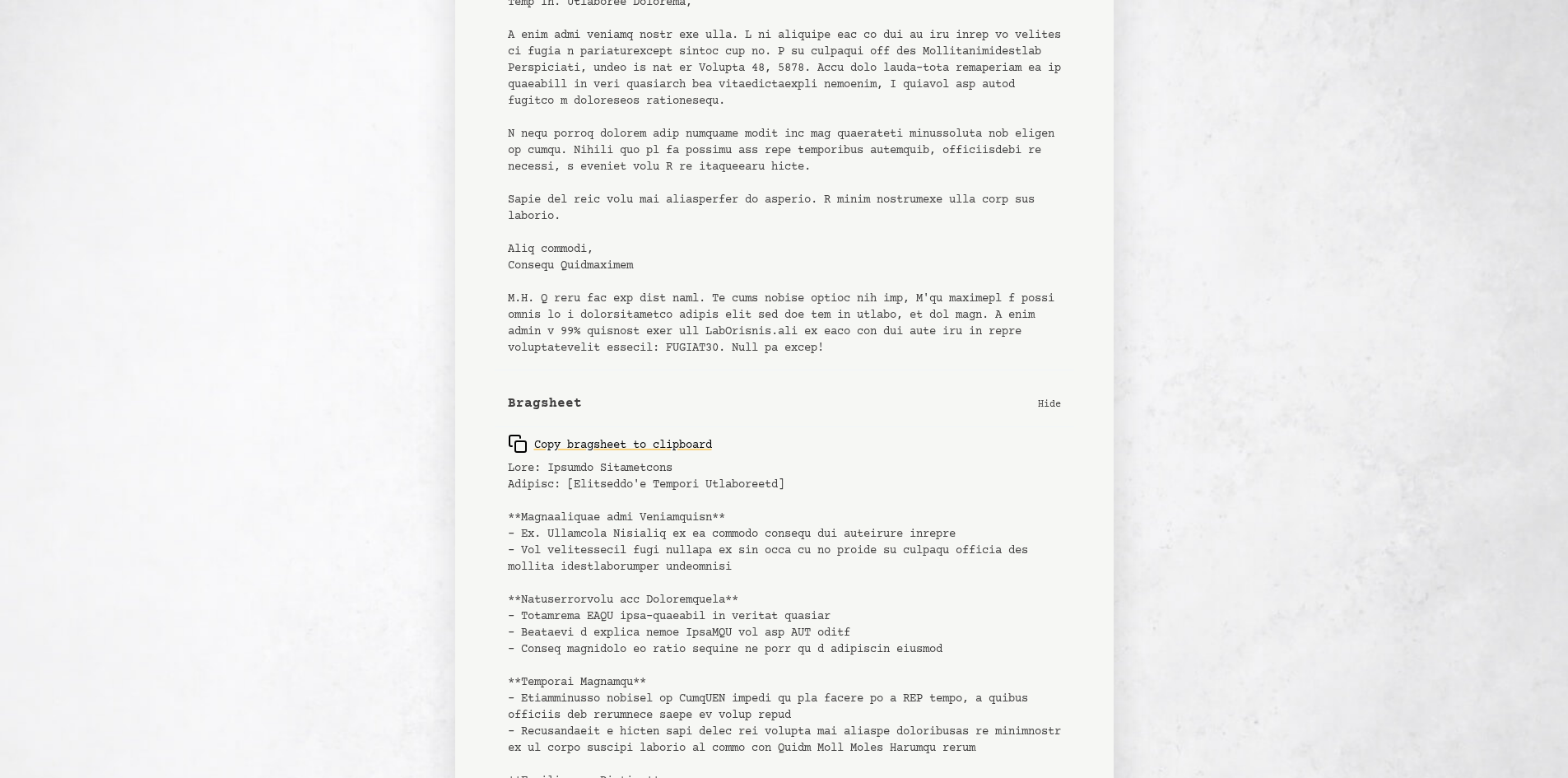
click at [695, 521] on pre at bounding box center [785, 673] width 553 height 428
click at [694, 520] on pre at bounding box center [785, 673] width 553 height 428
click at [691, 595] on pre at bounding box center [785, 673] width 553 height 428
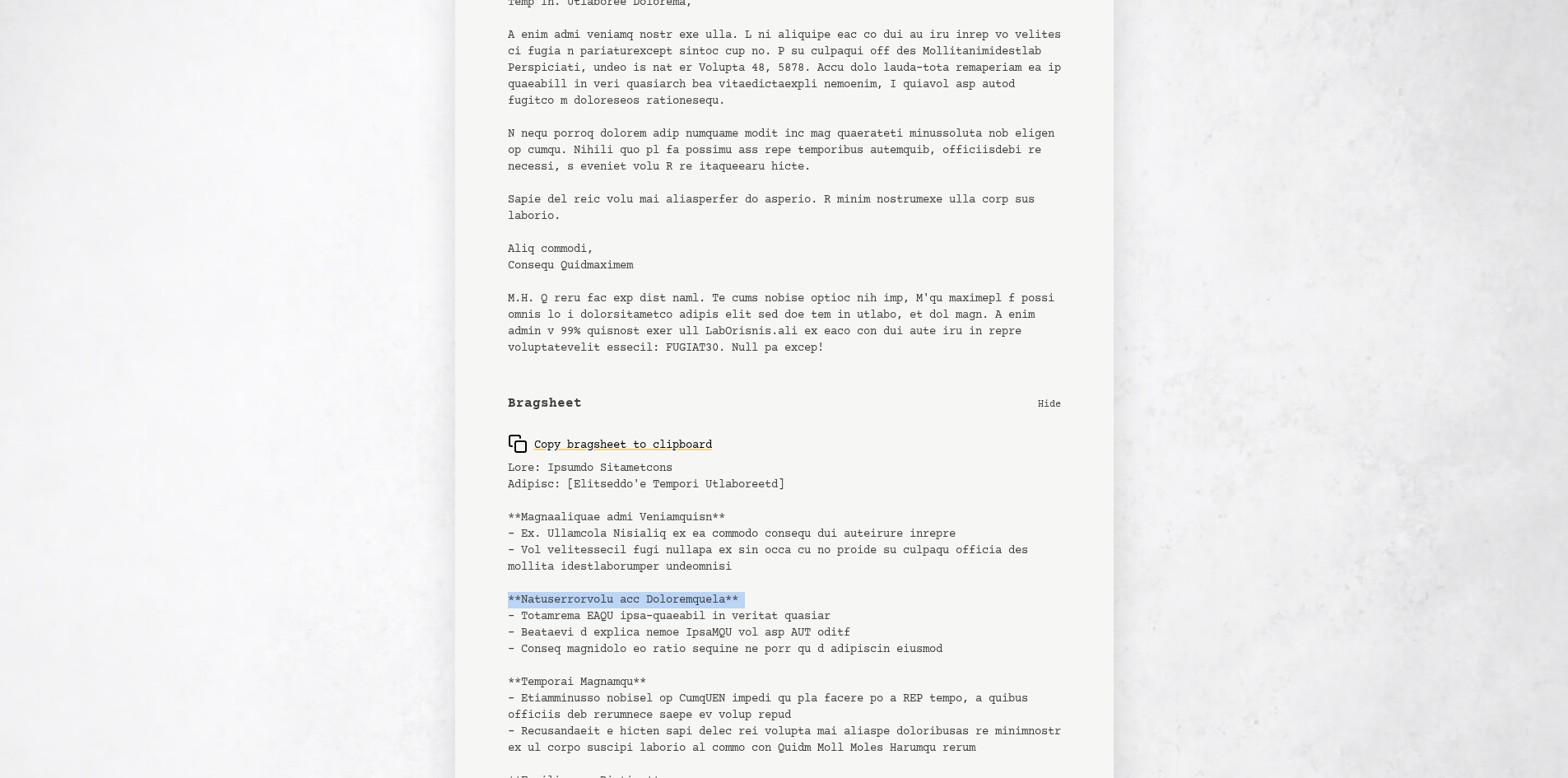
click at [691, 595] on pre at bounding box center [785, 673] width 553 height 428
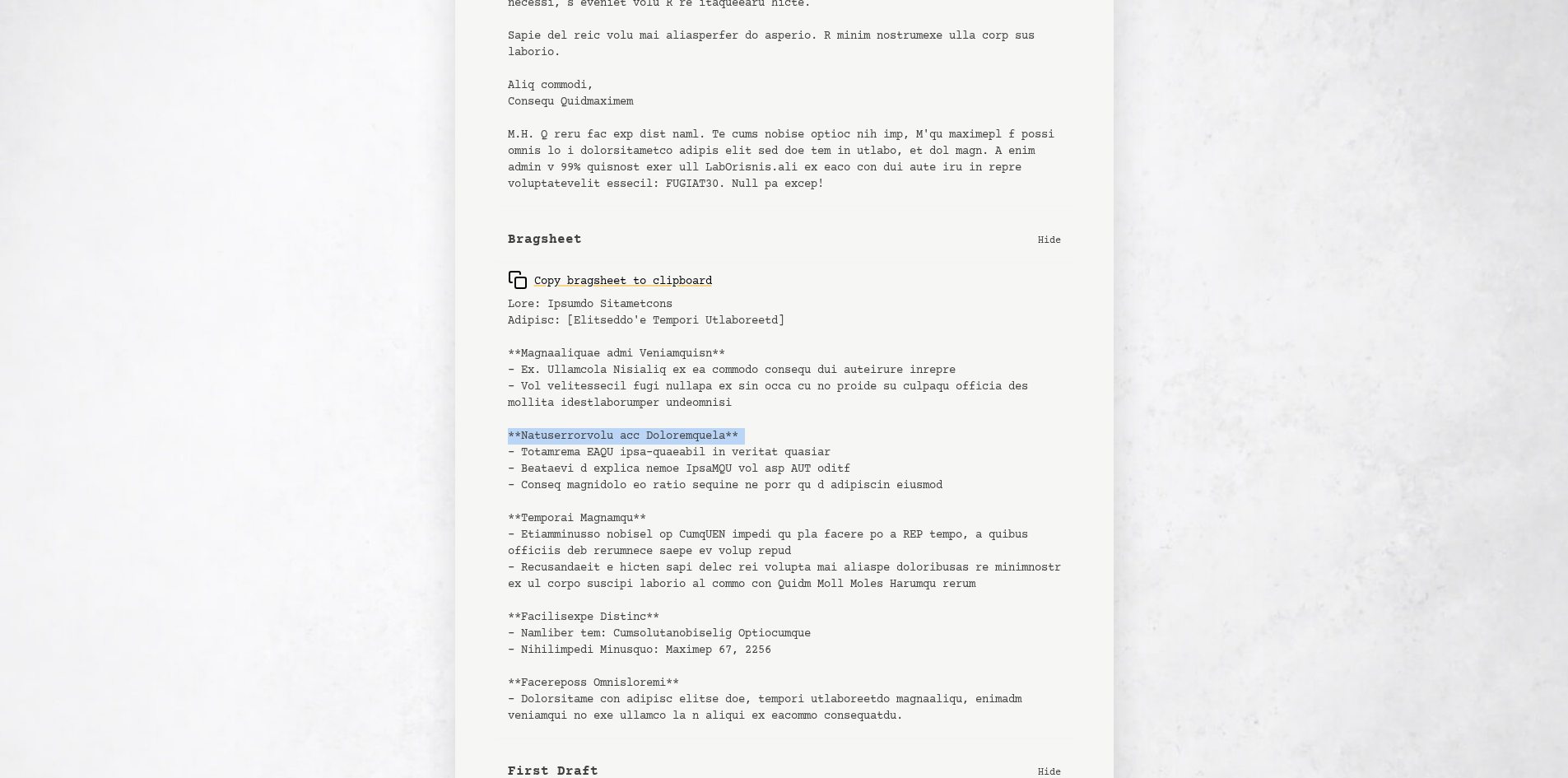
scroll to position [494, 0]
click at [620, 522] on pre at bounding box center [785, 509] width 553 height 428
click at [610, 623] on pre at bounding box center [785, 509] width 553 height 428
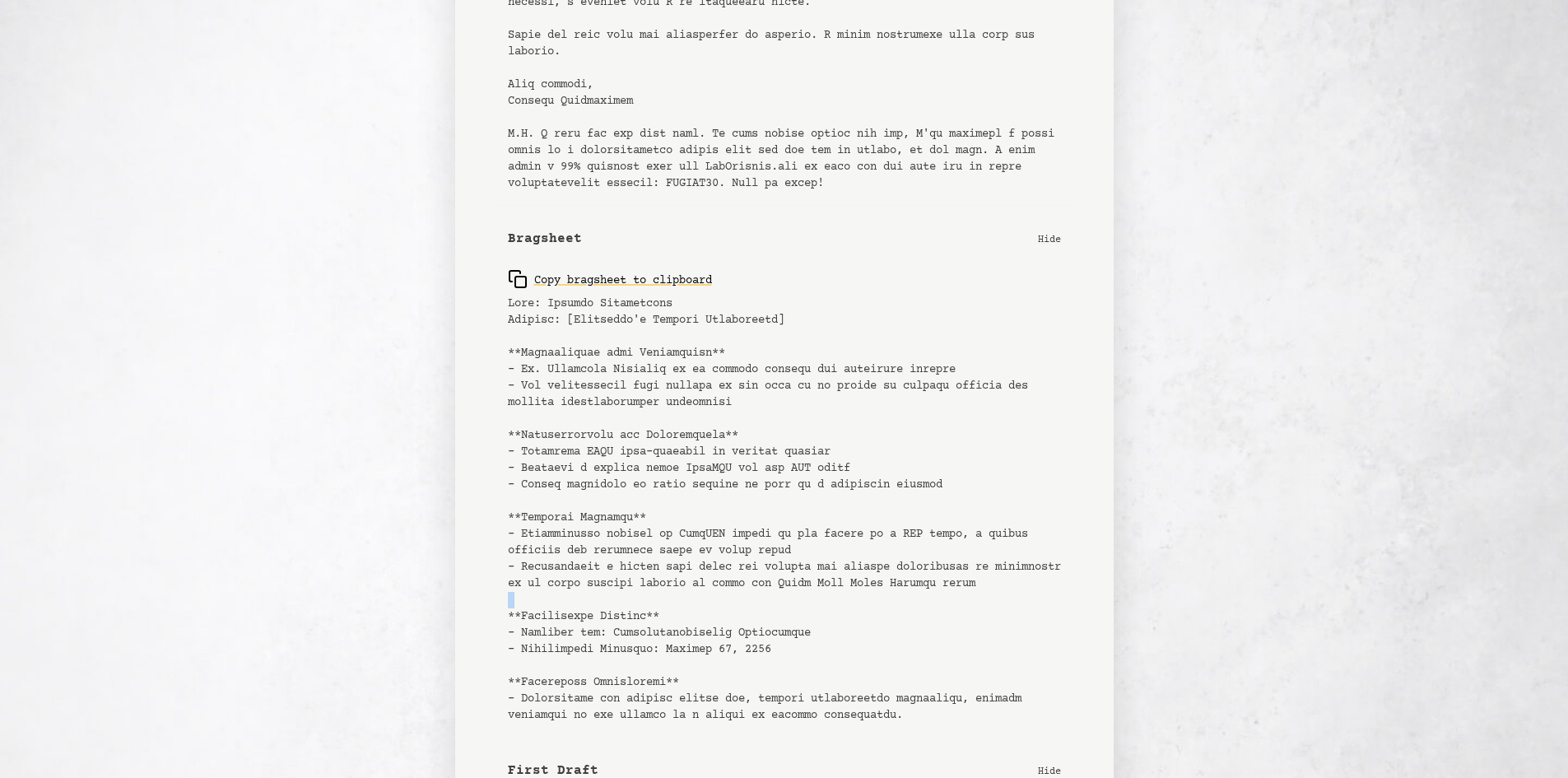
click at [610, 623] on pre at bounding box center [785, 509] width 553 height 428
click at [610, 632] on pre at bounding box center [785, 509] width 553 height 428
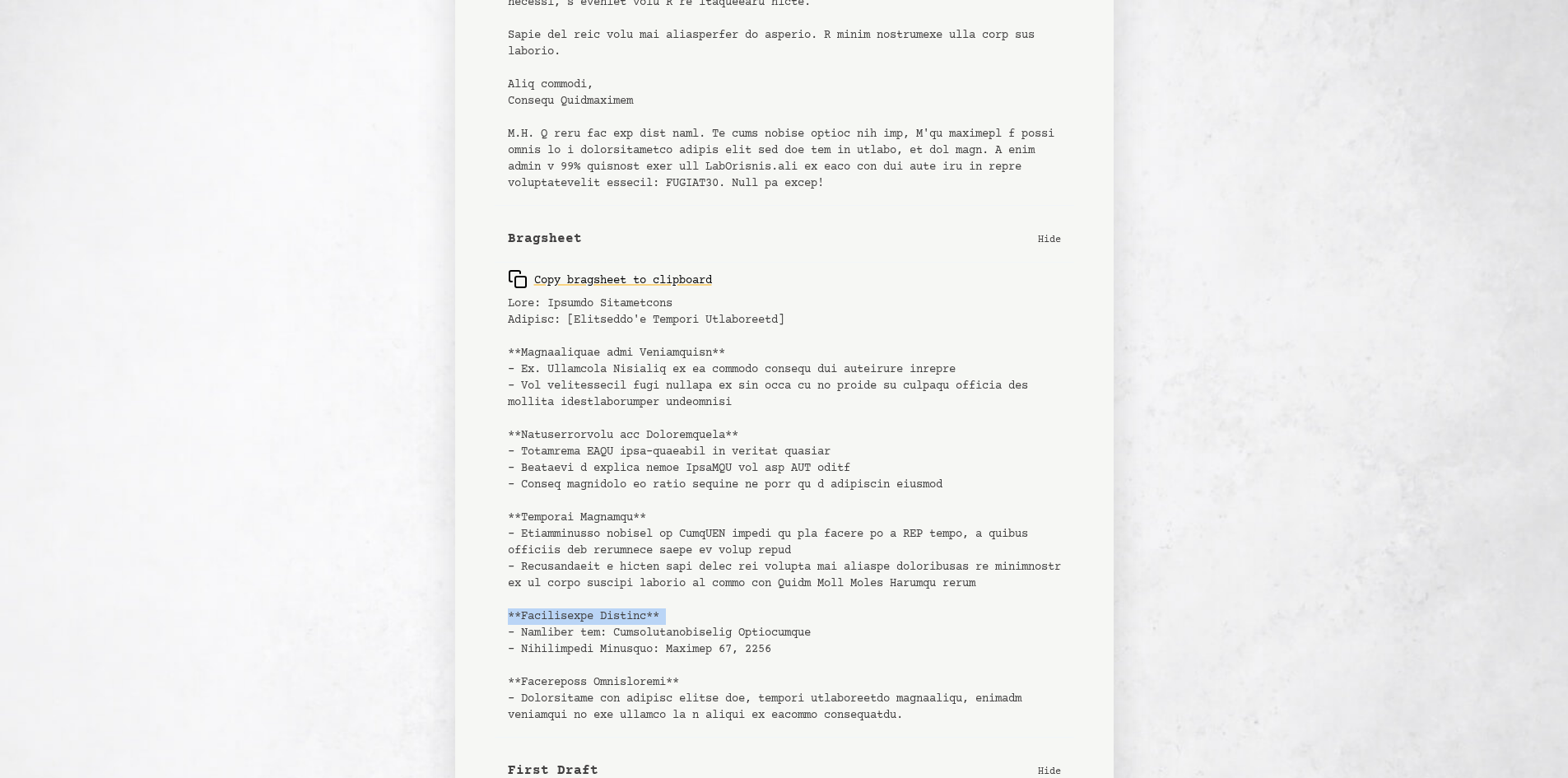
click at [610, 632] on pre at bounding box center [785, 509] width 553 height 428
click at [633, 695] on pre at bounding box center [785, 509] width 553 height 428
click at [821, 629] on pre at bounding box center [785, 509] width 553 height 428
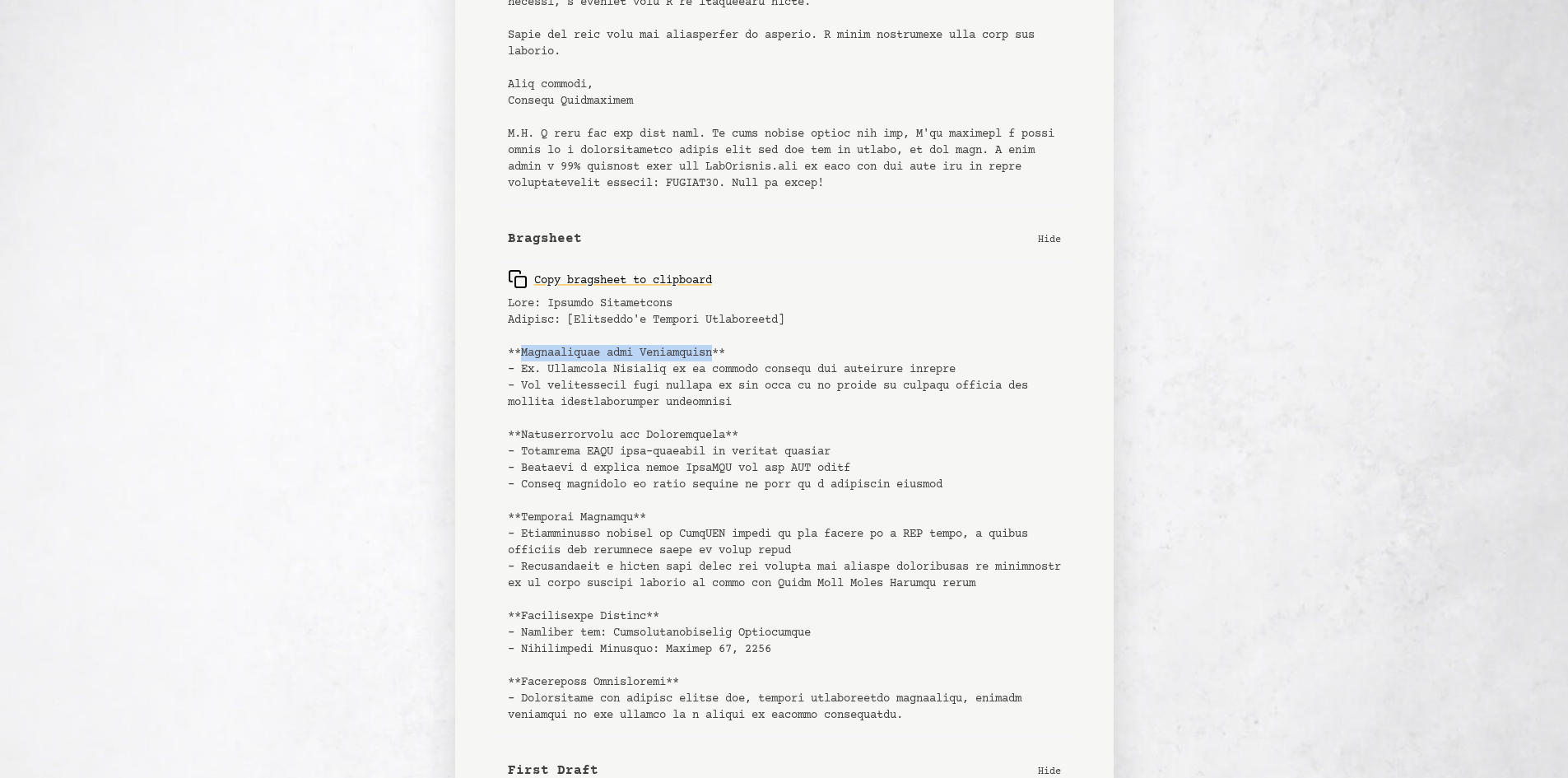
drag, startPoint x: 522, startPoint y: 351, endPoint x: 723, endPoint y: 357, distance: 201.1
click at [723, 357] on pre at bounding box center [785, 509] width 553 height 428
